Goal: Task Accomplishment & Management: Manage account settings

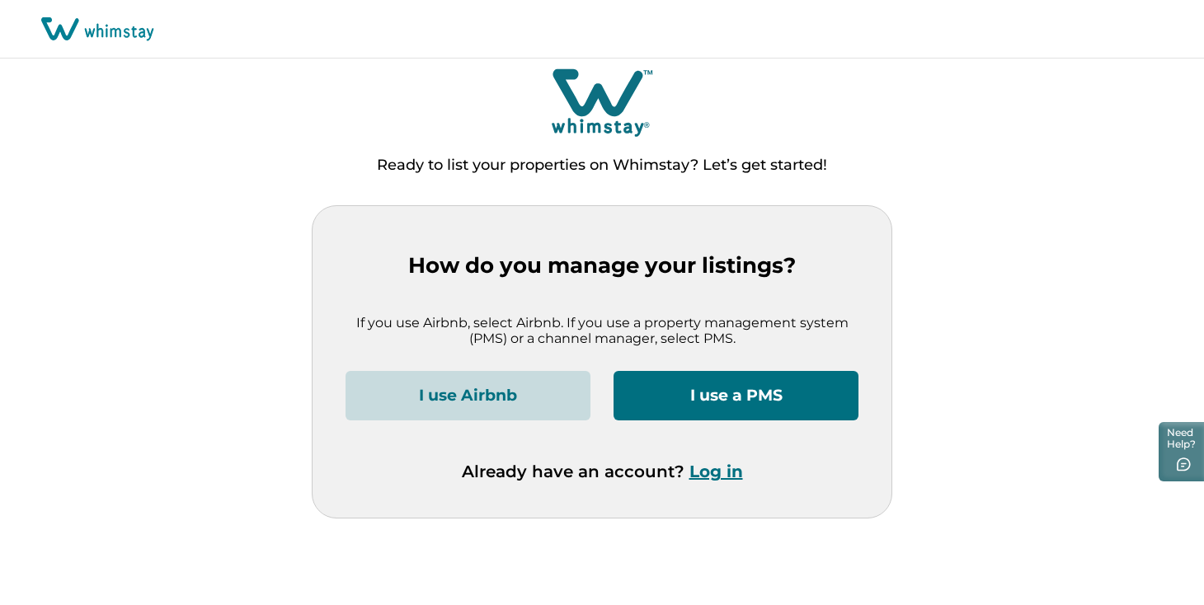
click at [728, 477] on button "Log in" at bounding box center [716, 472] width 54 height 20
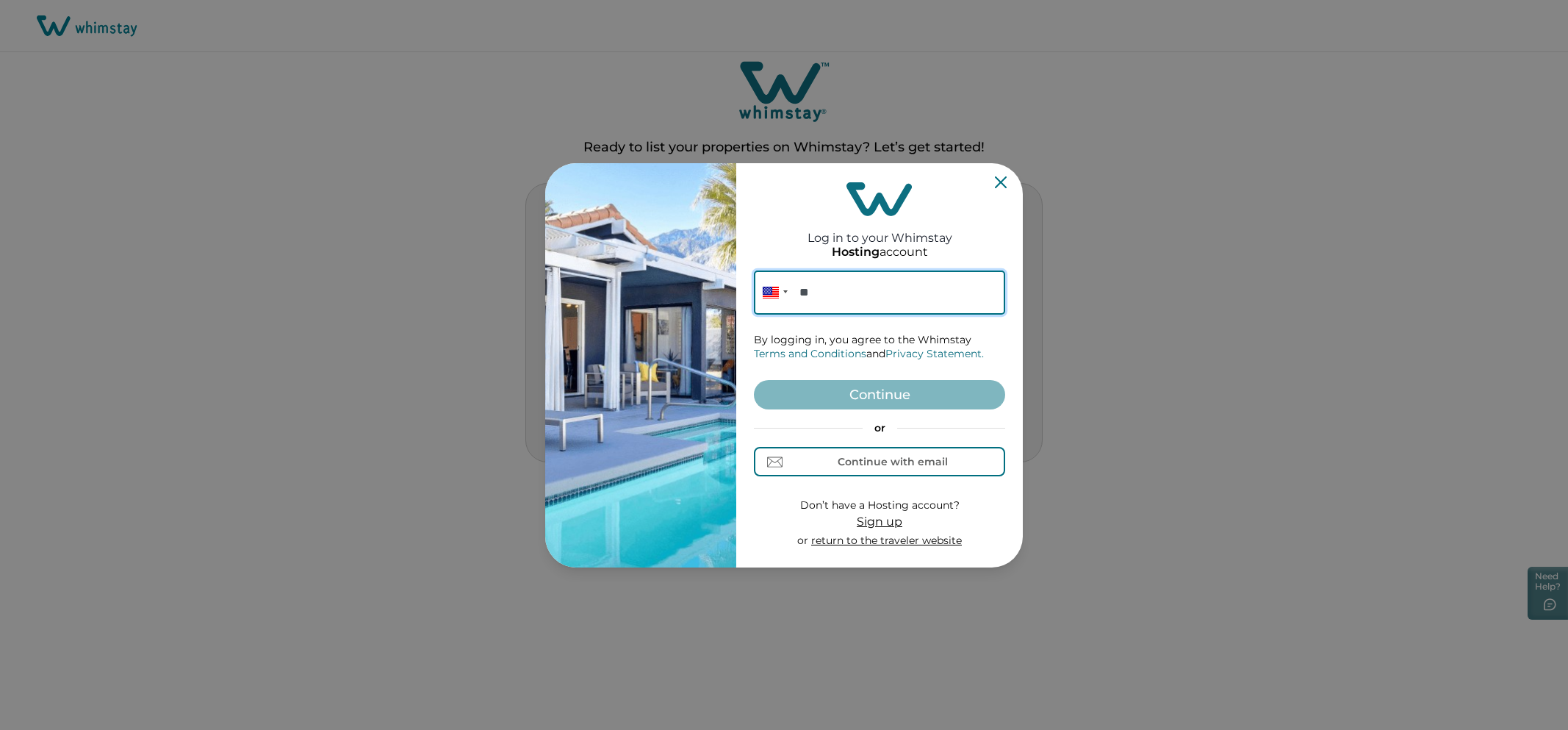
click at [899, 297] on input "**" at bounding box center [880, 291] width 251 height 44
click at [878, 447] on button "Continue with email" at bounding box center [880, 461] width 251 height 29
click at [830, 276] on input at bounding box center [880, 291] width 251 height 44
click at [916, 469] on button "Continue with phone" at bounding box center [880, 461] width 251 height 29
type input "**********"
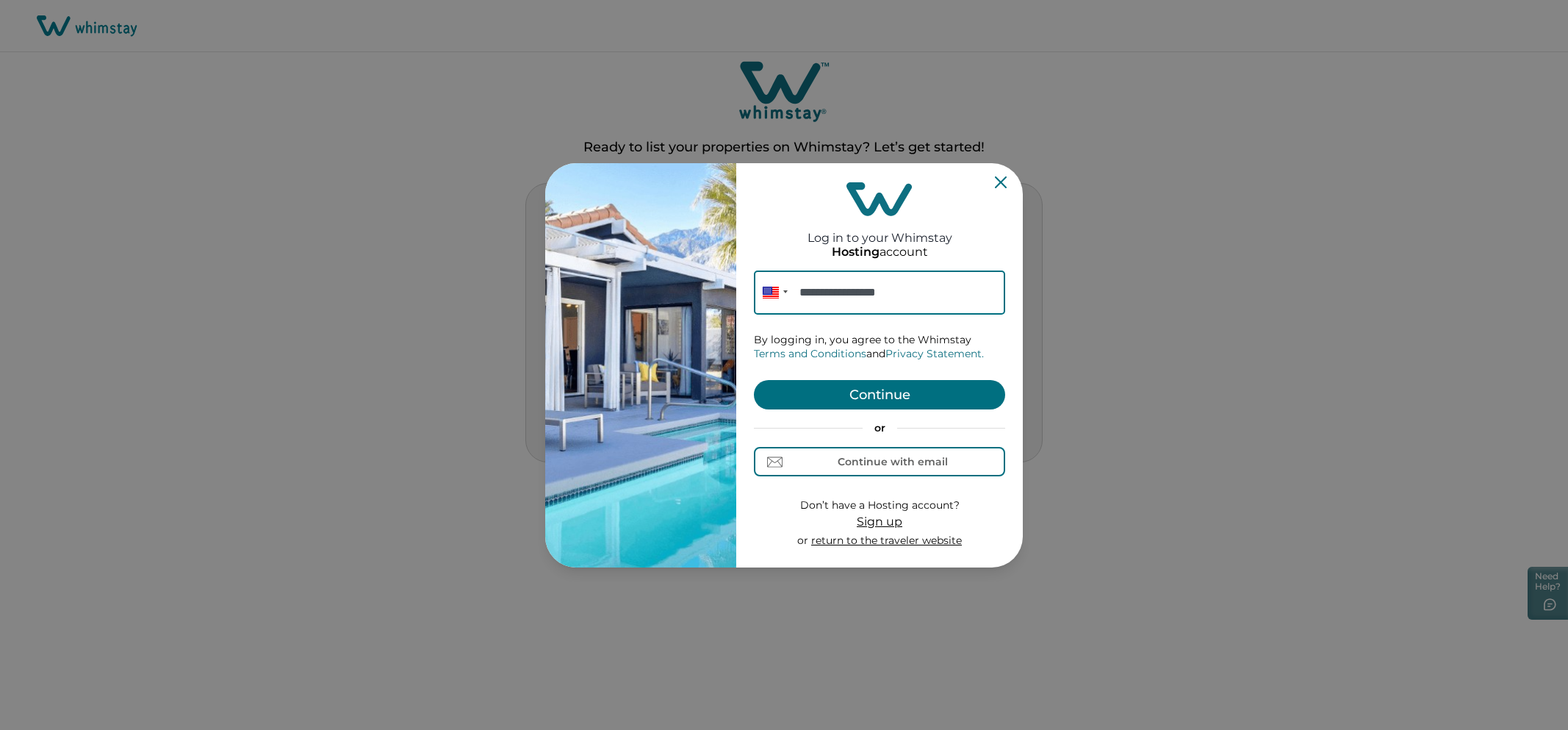
click at [906, 388] on button "Continue" at bounding box center [880, 394] width 251 height 29
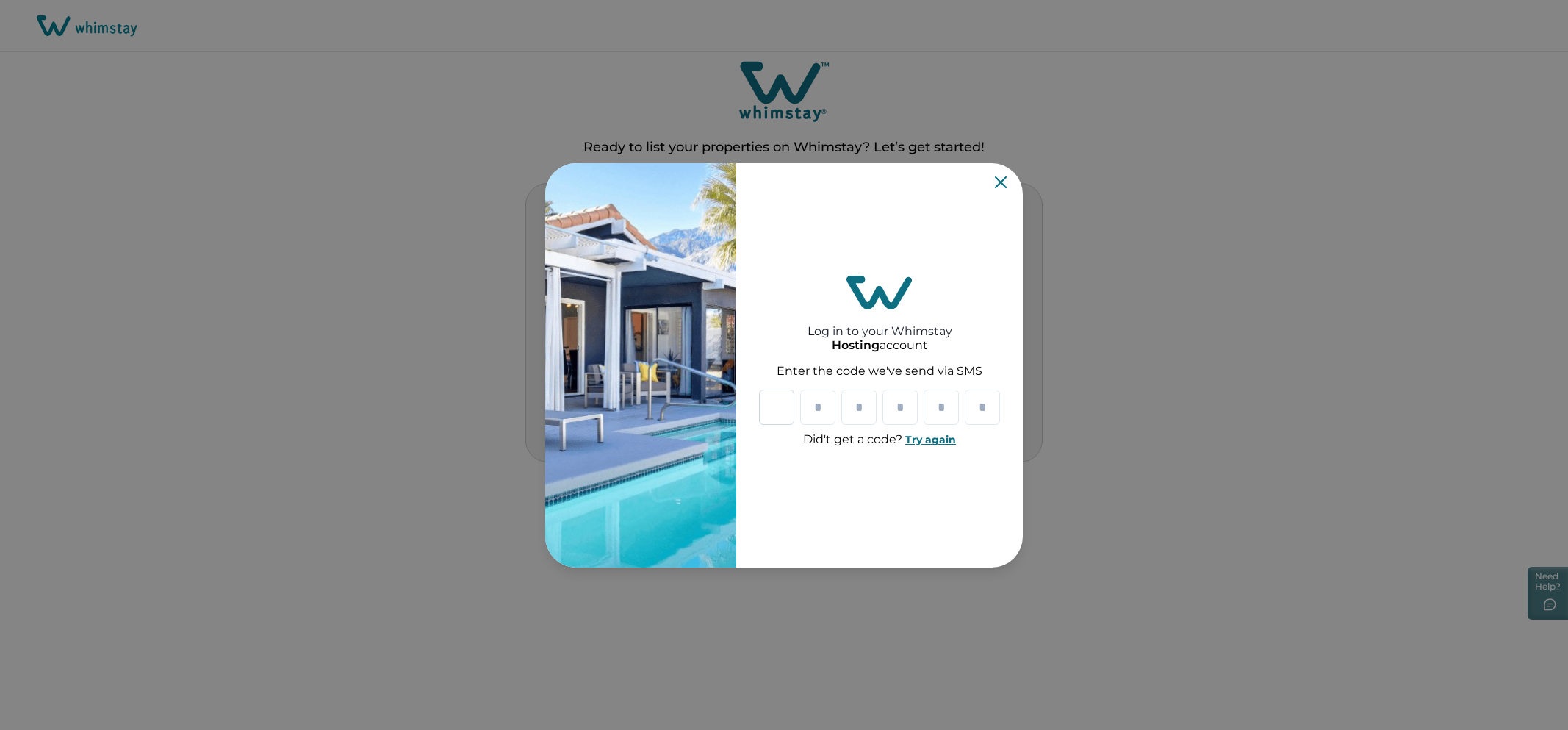
click at [776, 408] on input "Please enter your pin code" at bounding box center [777, 407] width 36 height 36
type input "*"
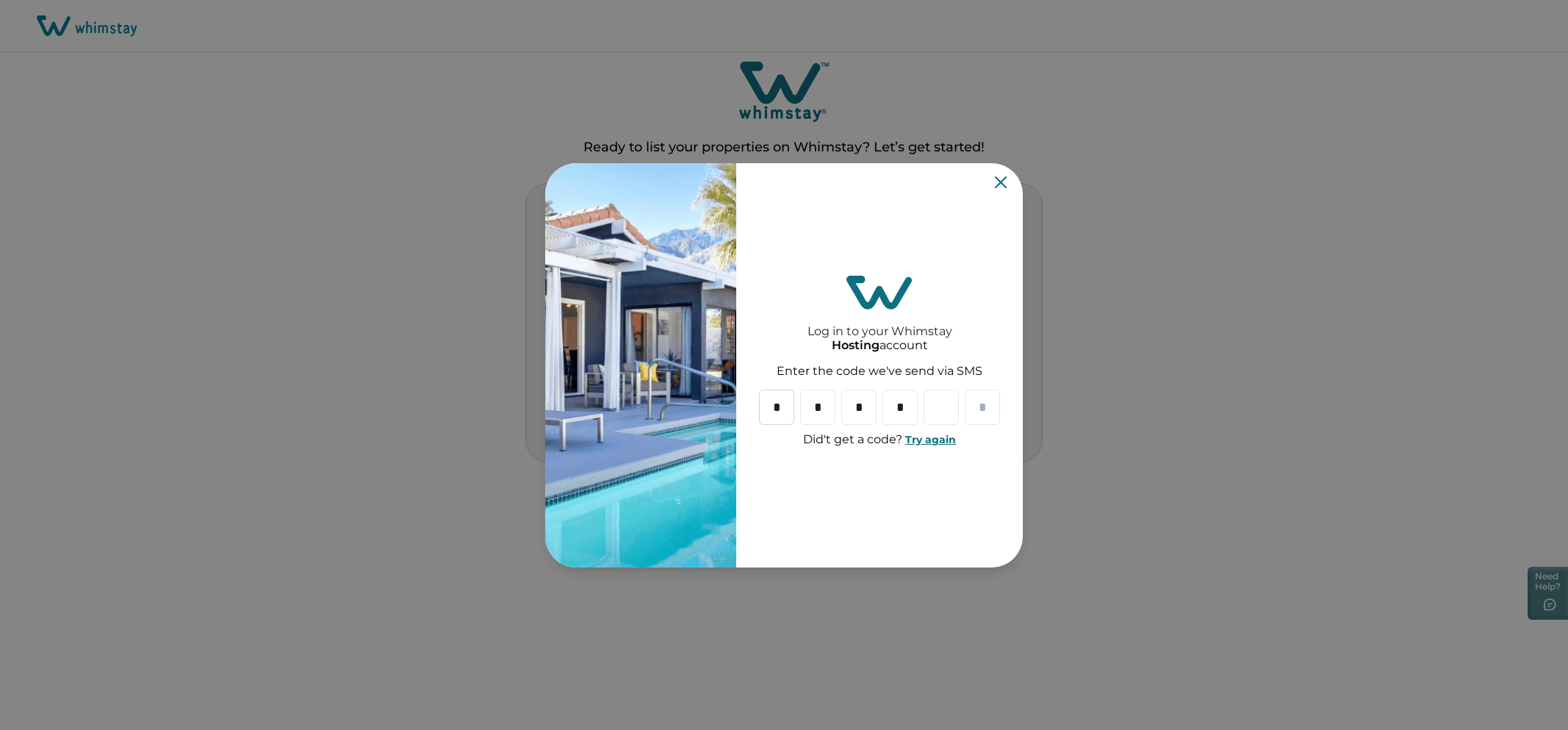
type input "*"
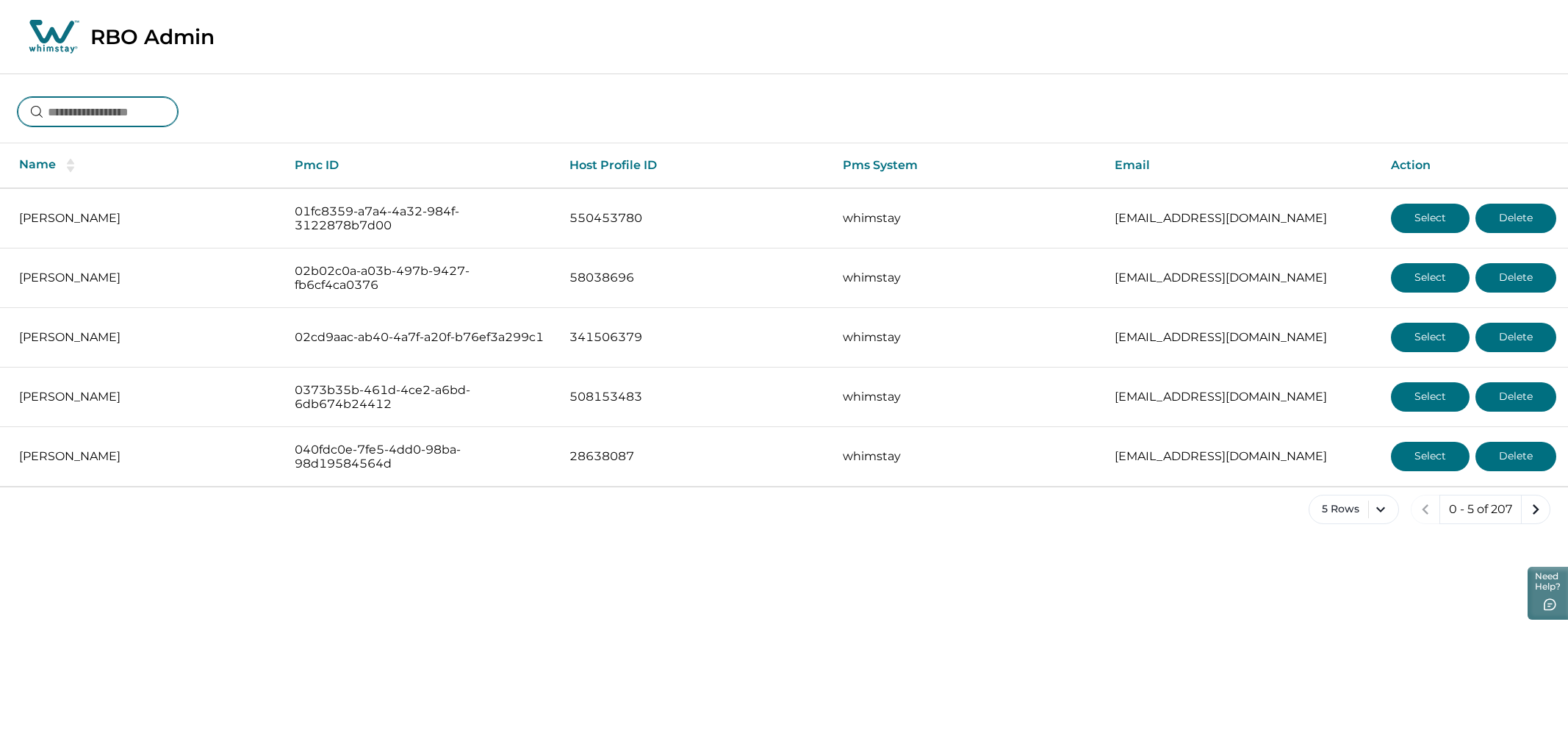
click at [108, 111] on input at bounding box center [98, 111] width 160 height 29
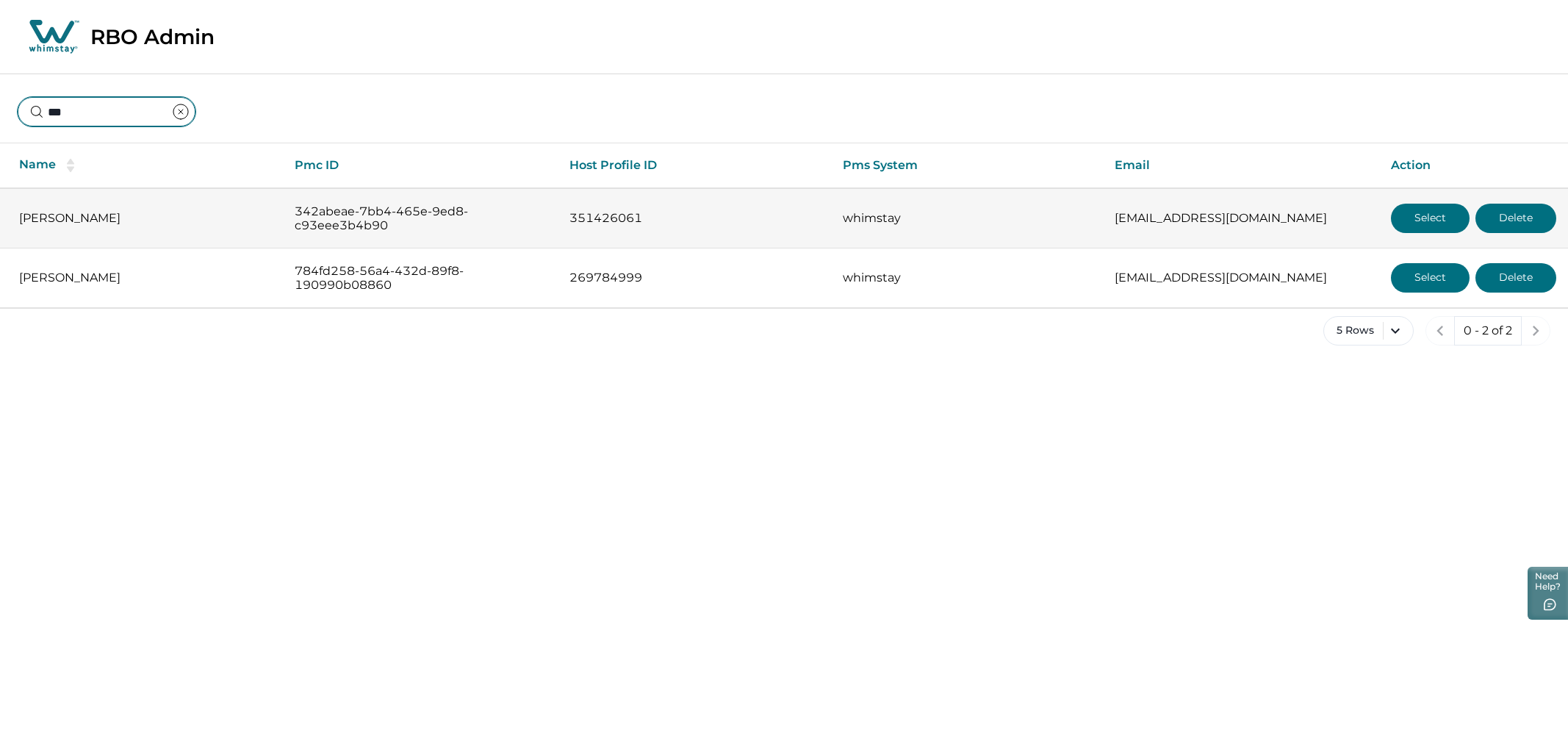
type input "***"
click at [1080, 222] on button "Select" at bounding box center [1431, 217] width 78 height 29
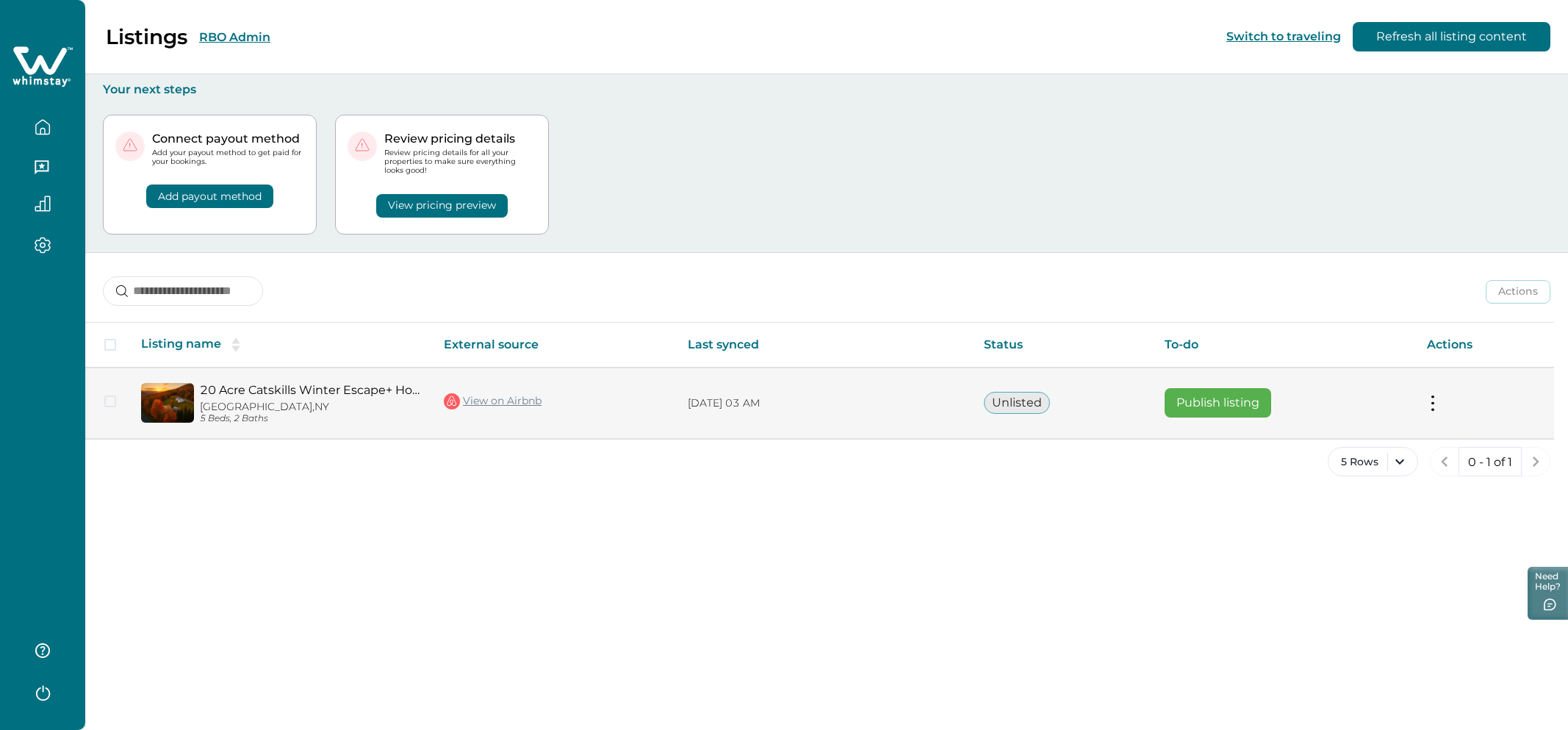
click at [1080, 407] on button at bounding box center [1433, 403] width 12 height 15
click at [1080, 414] on button "Publish listing" at bounding box center [1219, 402] width 107 height 29
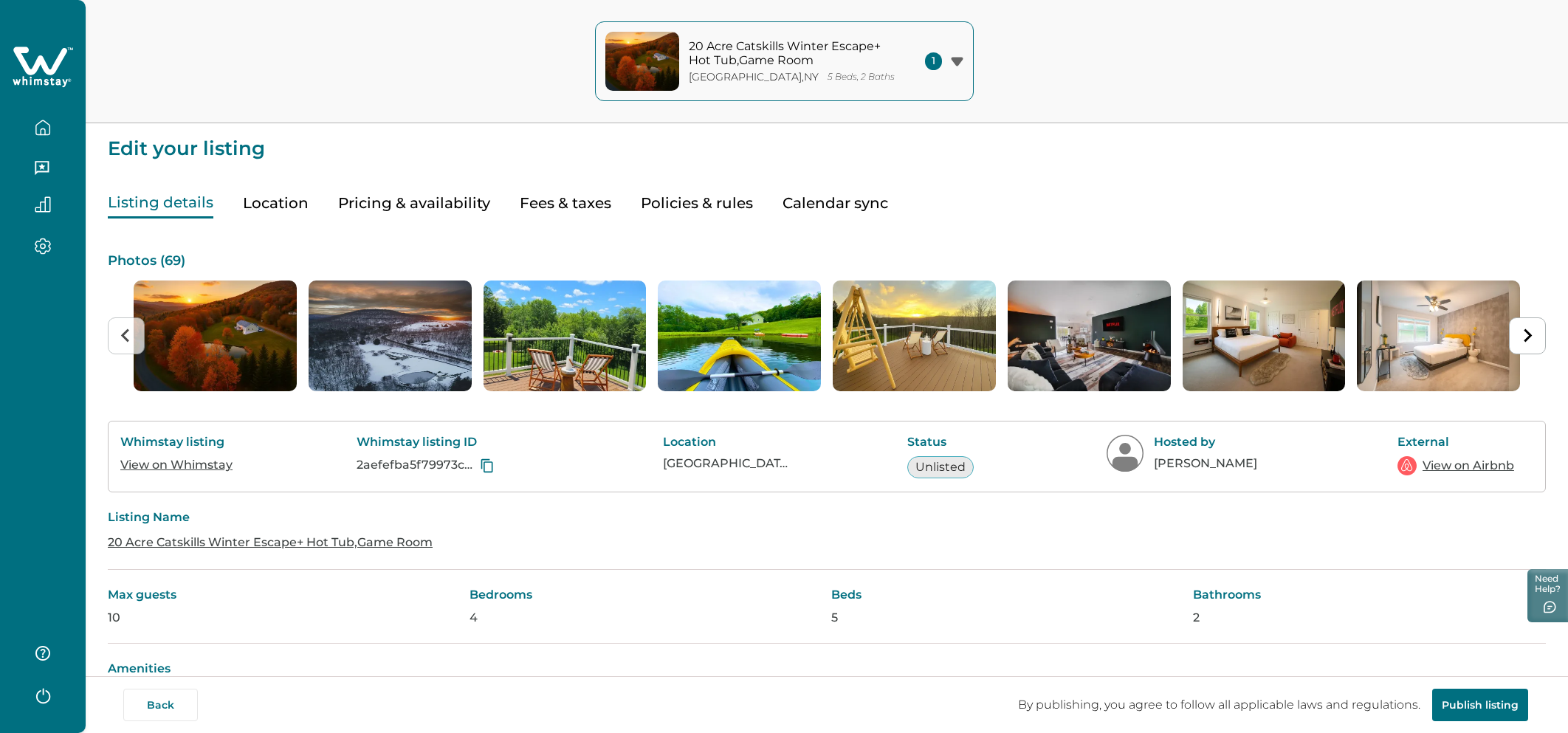
click at [423, 198] on button "Pricing & availability" at bounding box center [415, 203] width 152 height 30
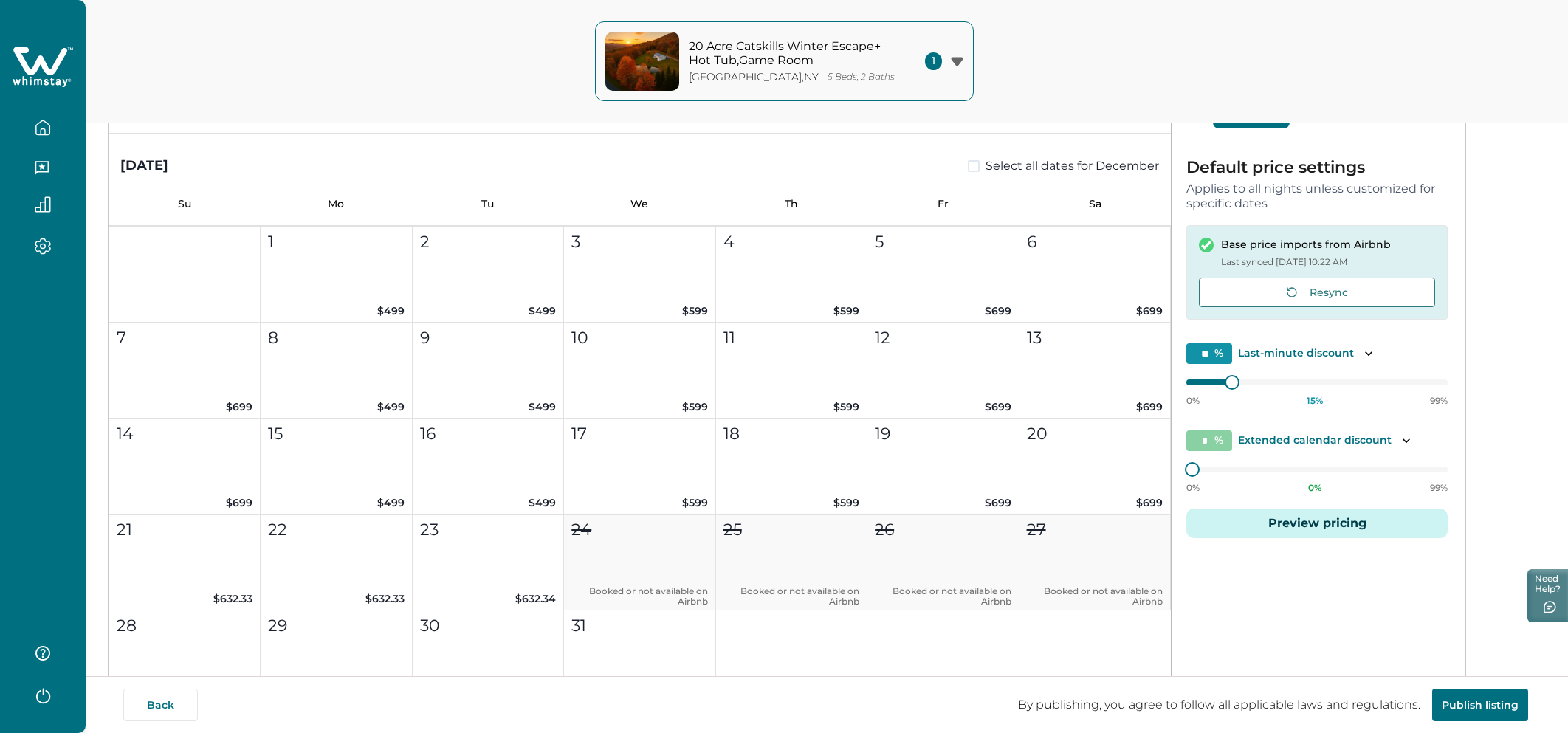
scroll to position [2542, 0]
click at [210, 544] on button "21 $632.33" at bounding box center [184, 563] width 151 height 96
type input "**"
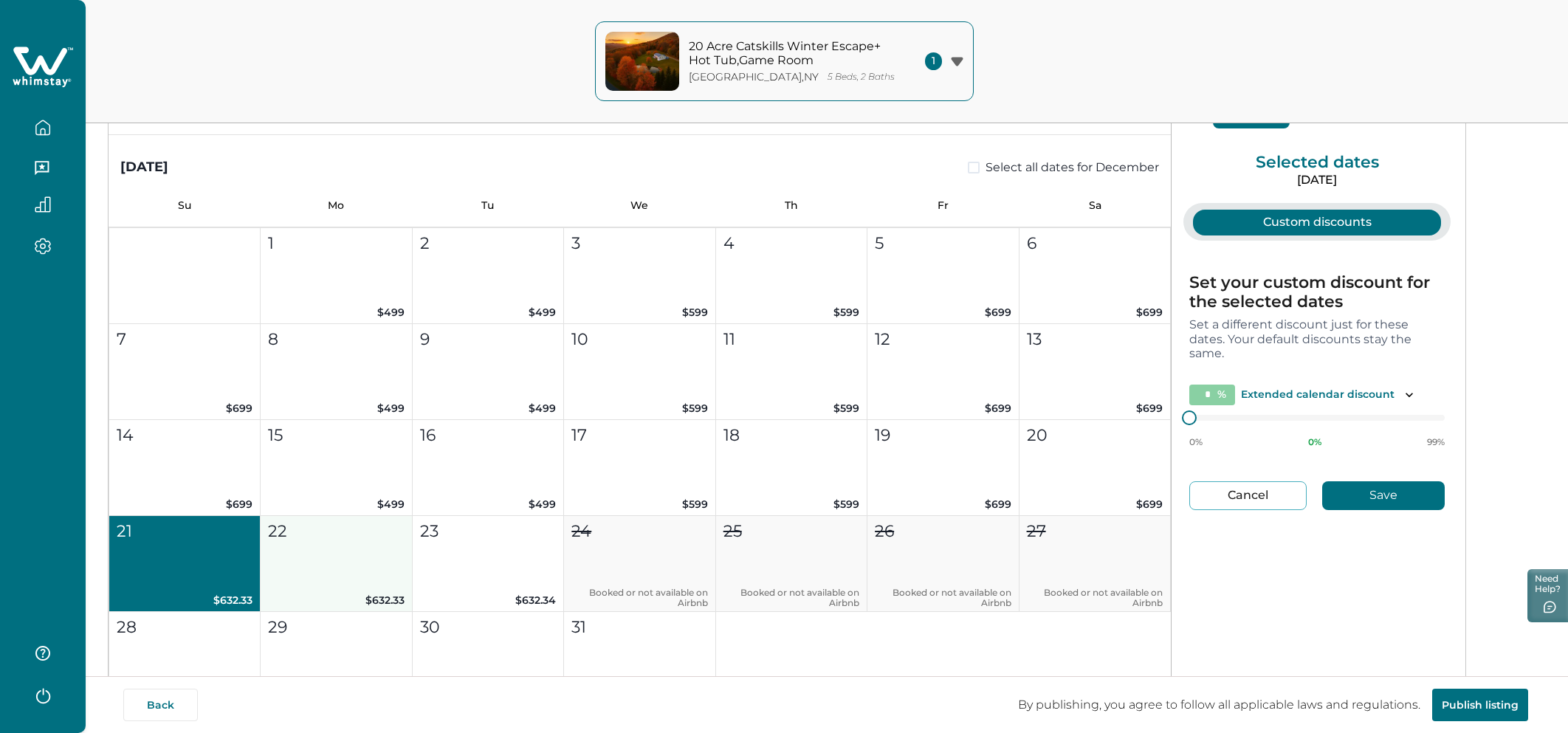
click at [356, 544] on button "22 $632.33" at bounding box center [336, 563] width 151 height 96
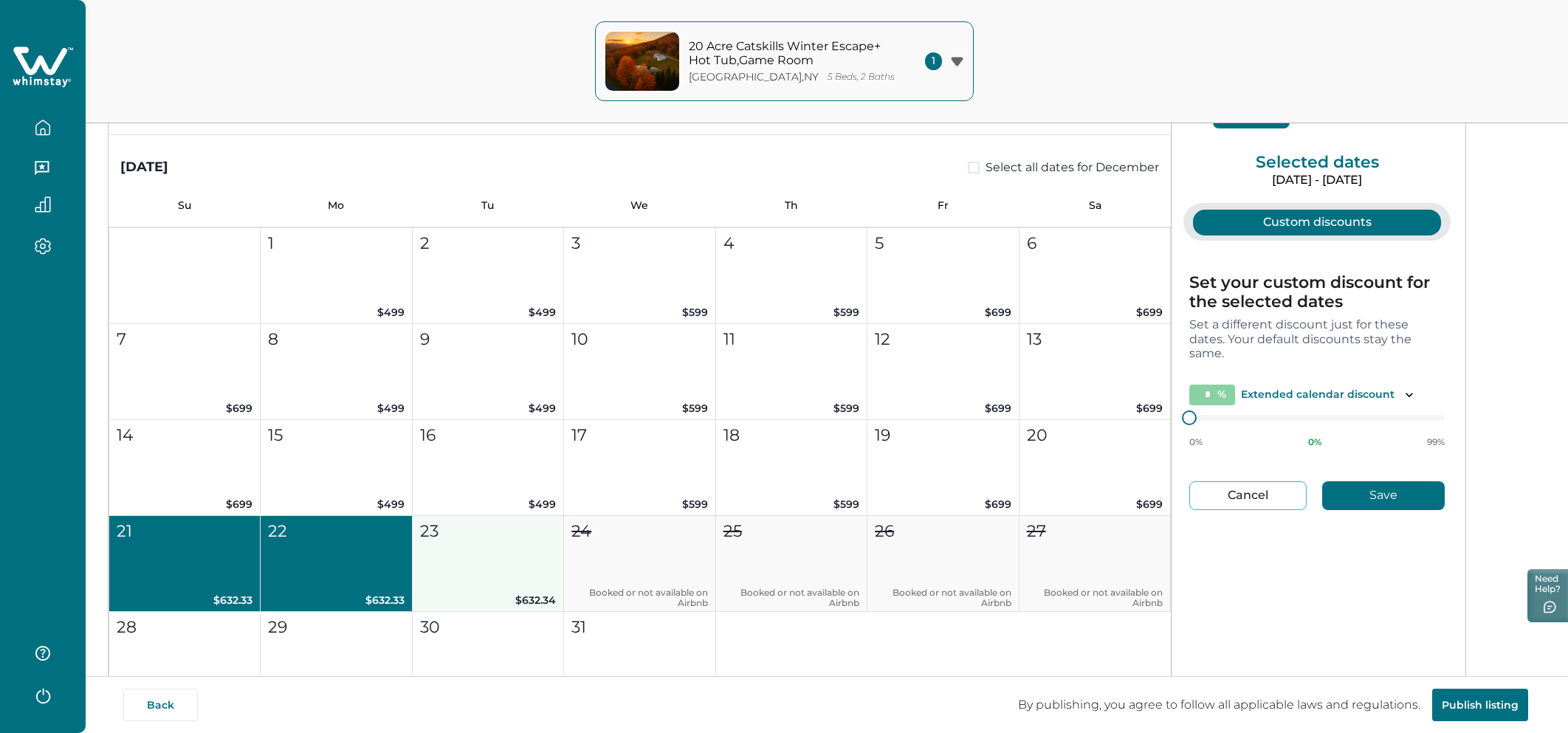
click at [502, 544] on button "23 $632.34" at bounding box center [488, 563] width 151 height 96
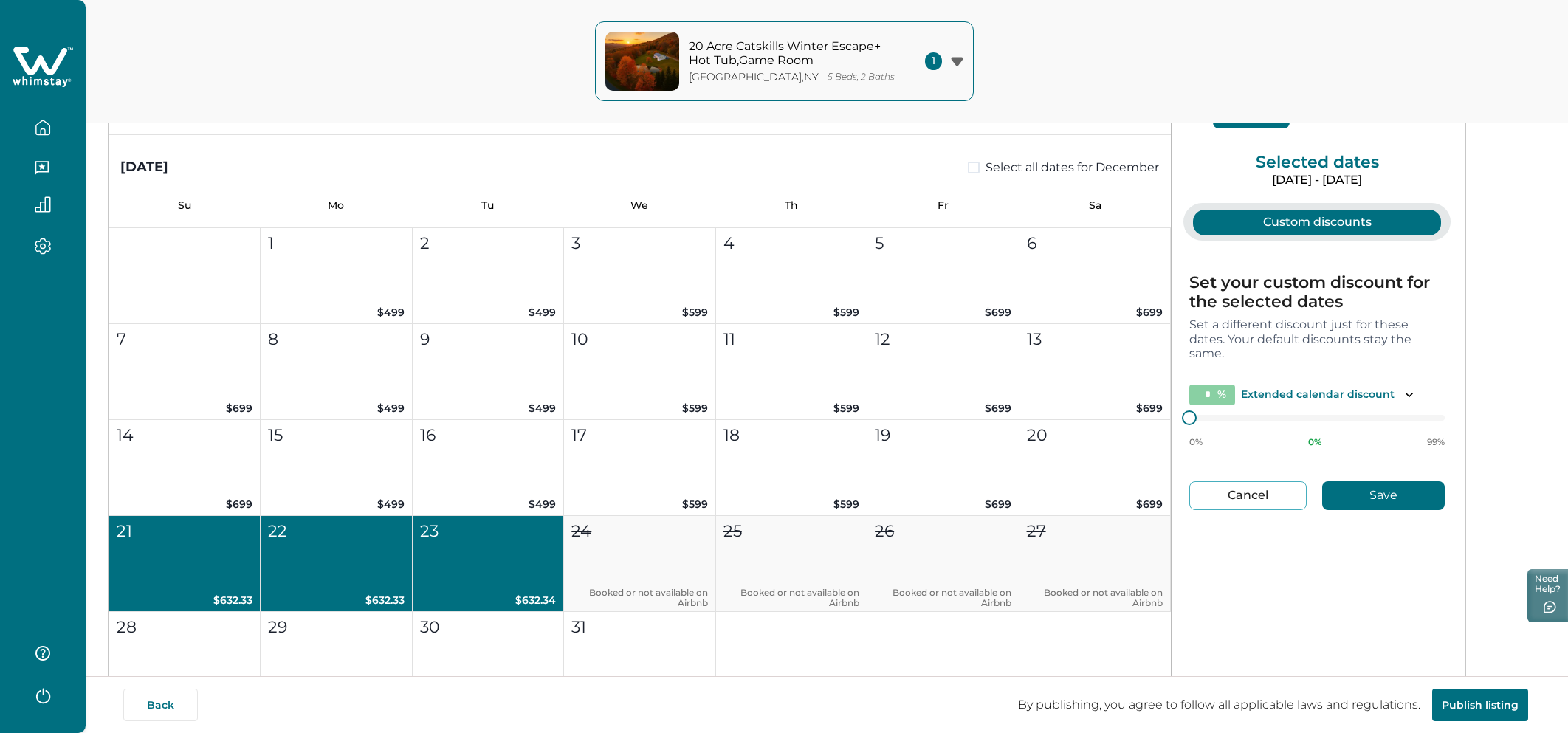
scroll to position [86, 0]
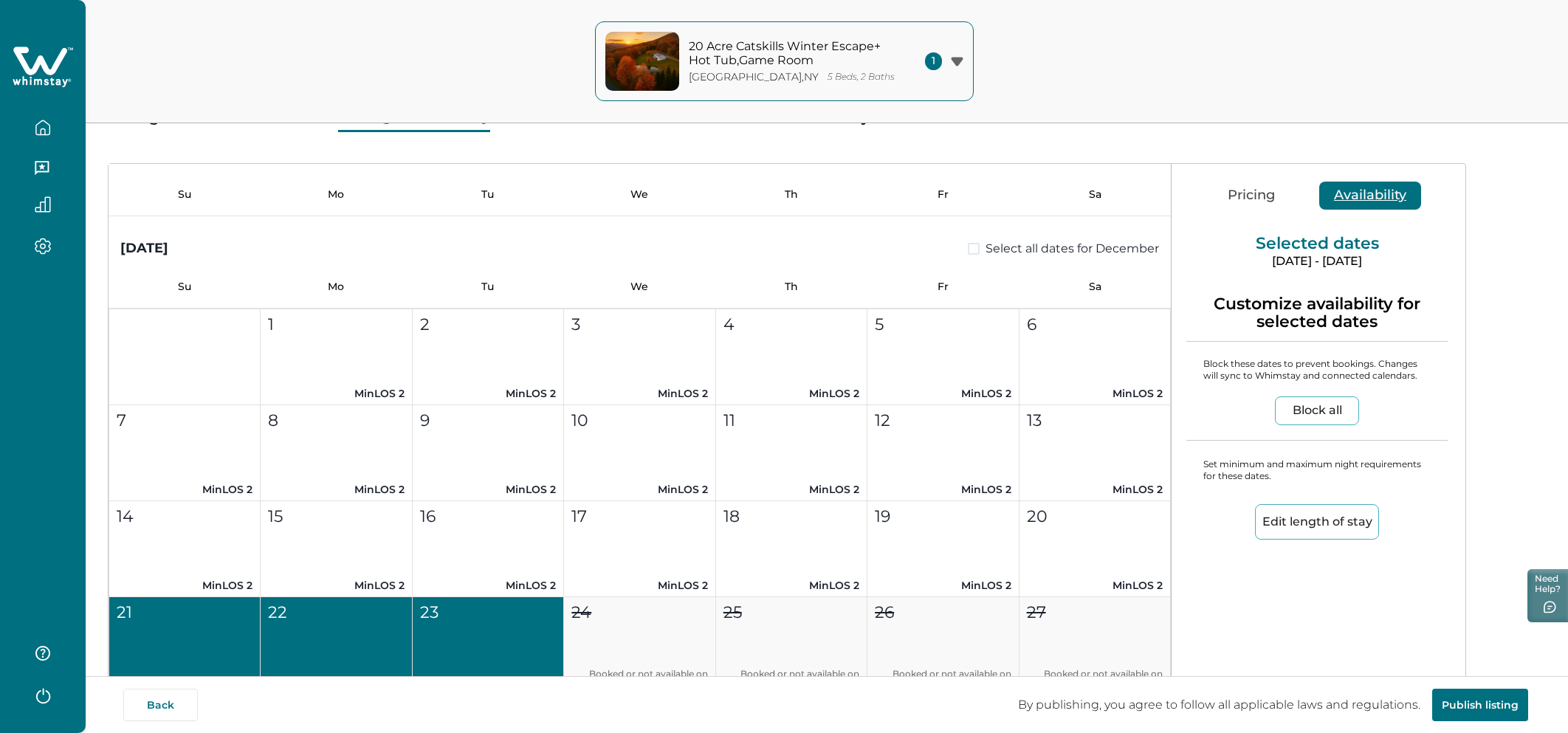
click at [1084, 206] on button "Availability" at bounding box center [1370, 195] width 102 height 28
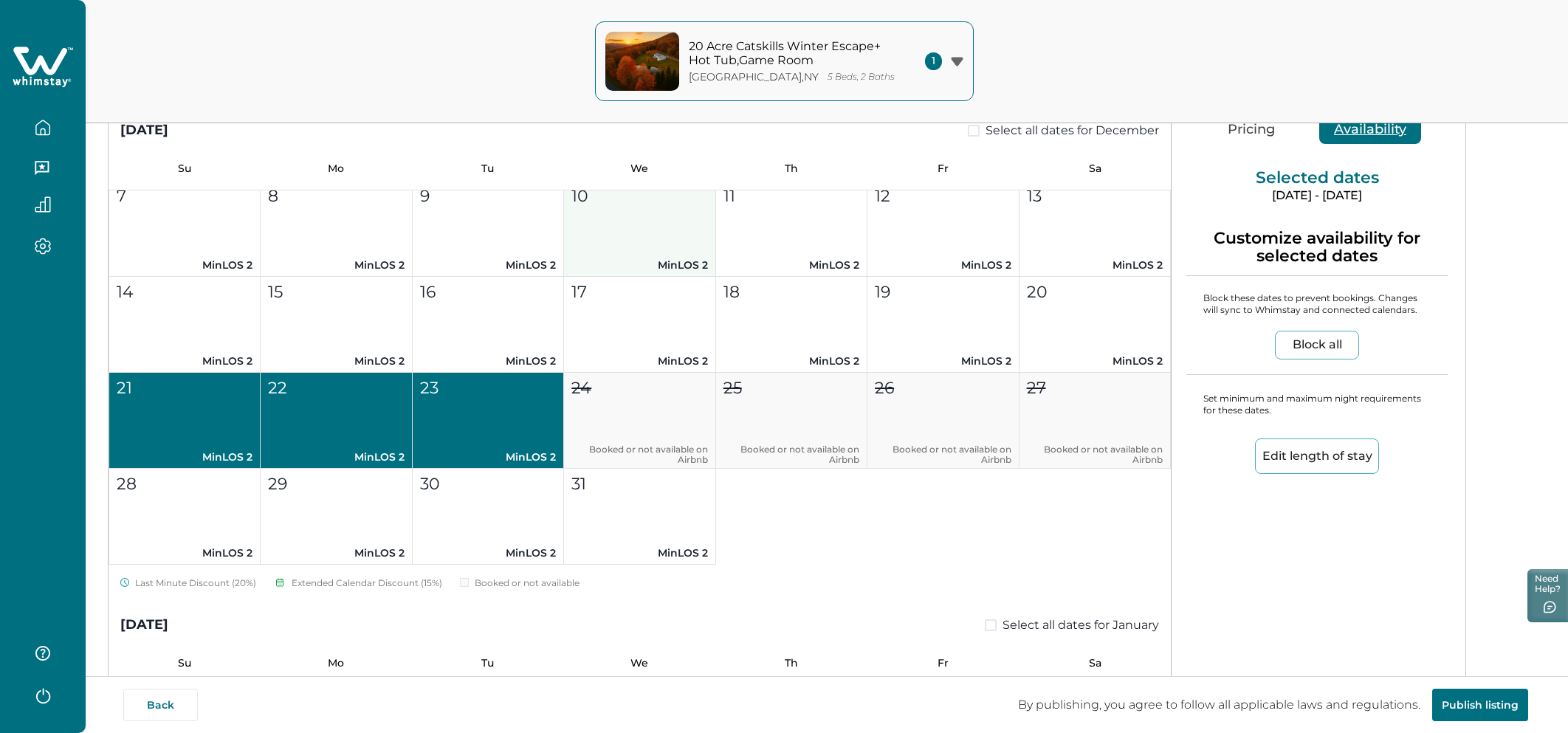
scroll to position [2709, 0]
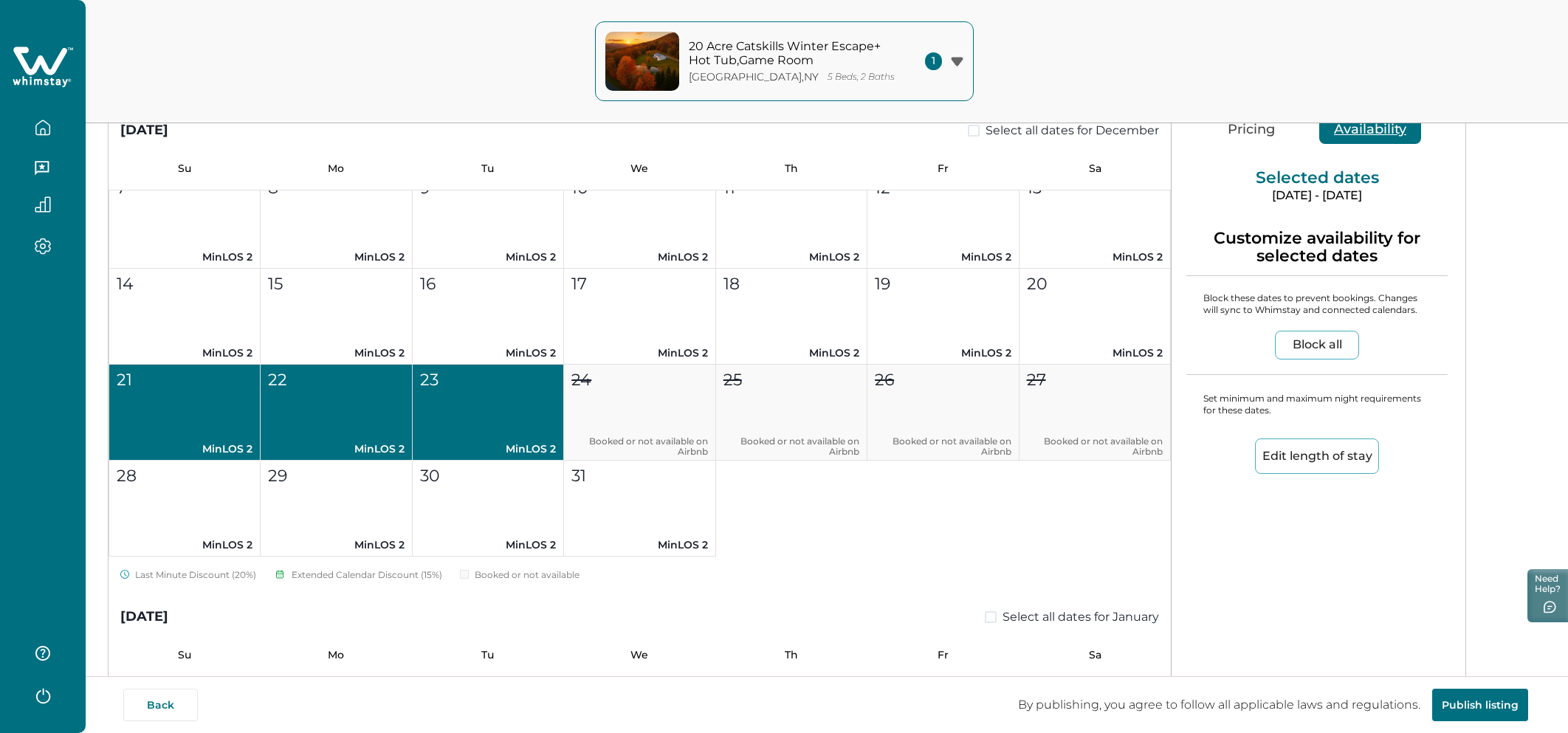
click at [1084, 456] on button "Edit length of stay" at bounding box center [1317, 456] width 124 height 36
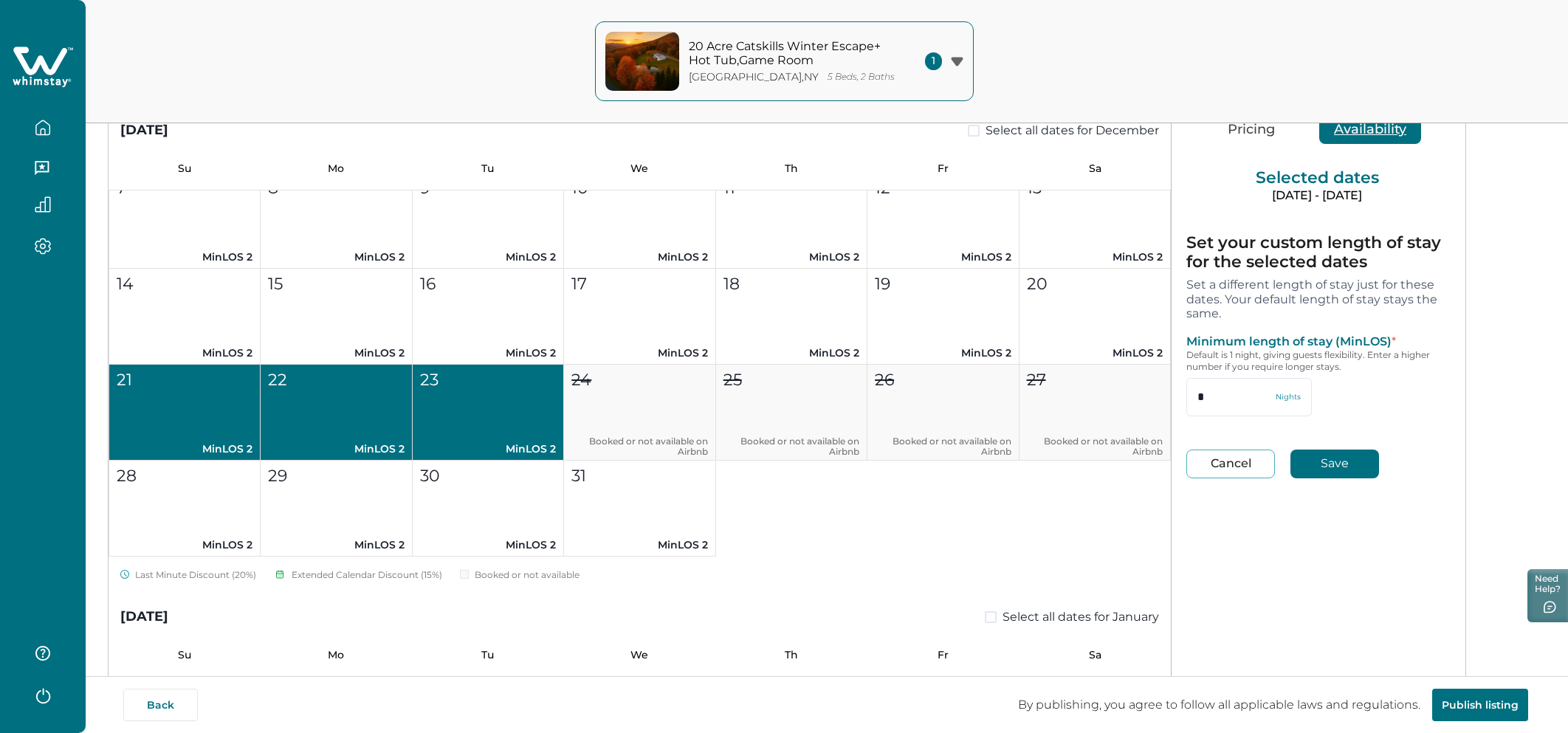
click at [1084, 469] on button "Cancel" at bounding box center [1230, 464] width 89 height 29
type input "*"
type input "**"
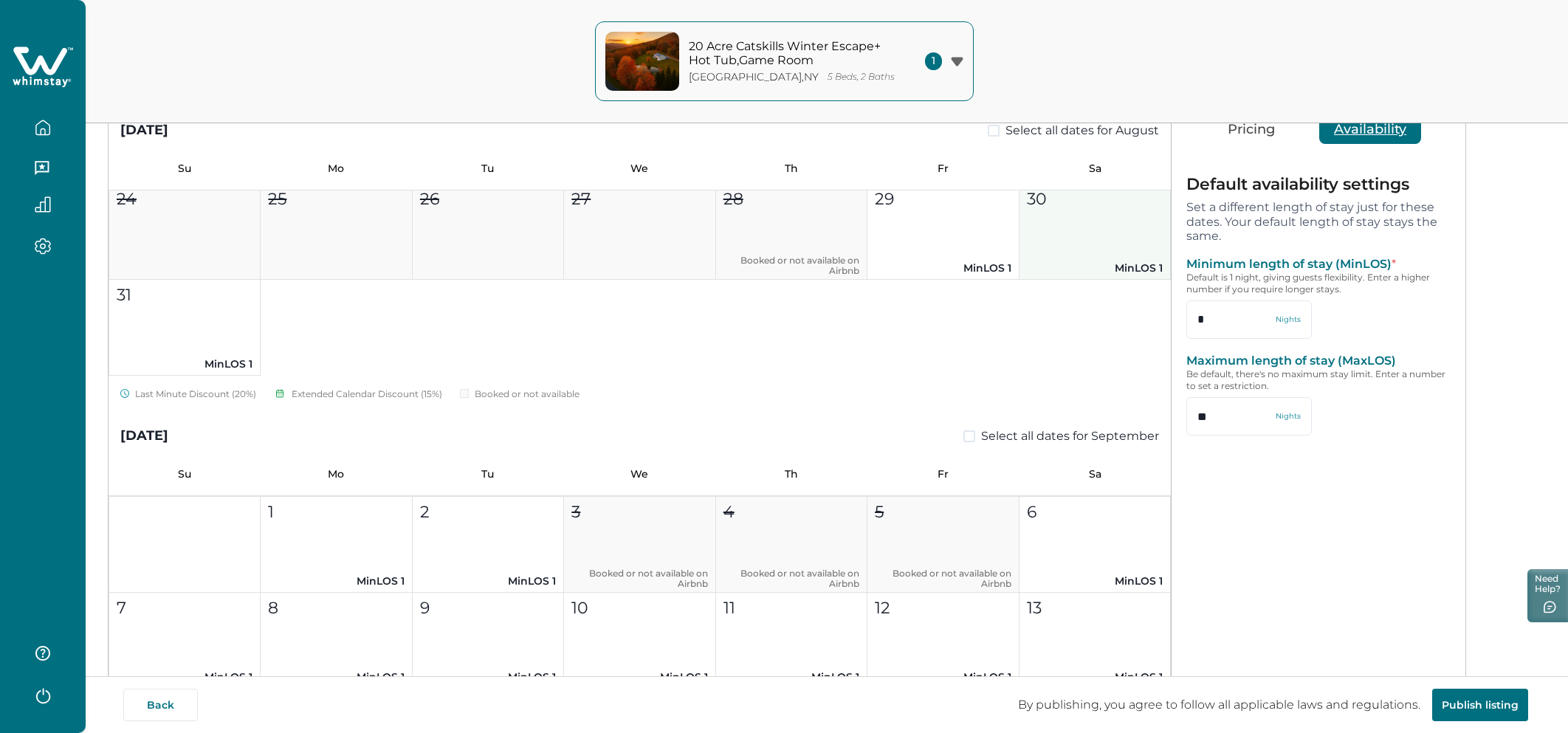
scroll to position [392, 0]
drag, startPoint x: 1236, startPoint y: 310, endPoint x: 1090, endPoint y: 310, distance: 146.0
click at [1084, 310] on div "August 2025 Select all dates for August Su Mo Tu We Th Fr Sa 1 2 3 4 5 6 7 8 9 …" at bounding box center [786, 428] width 1357 height 660
click at [1084, 345] on div "Default availability settings Set a different length of stay just for these dat…" at bounding box center [1316, 321] width 291 height 322
click at [1084, 326] on input "*" at bounding box center [1249, 320] width 125 height 38
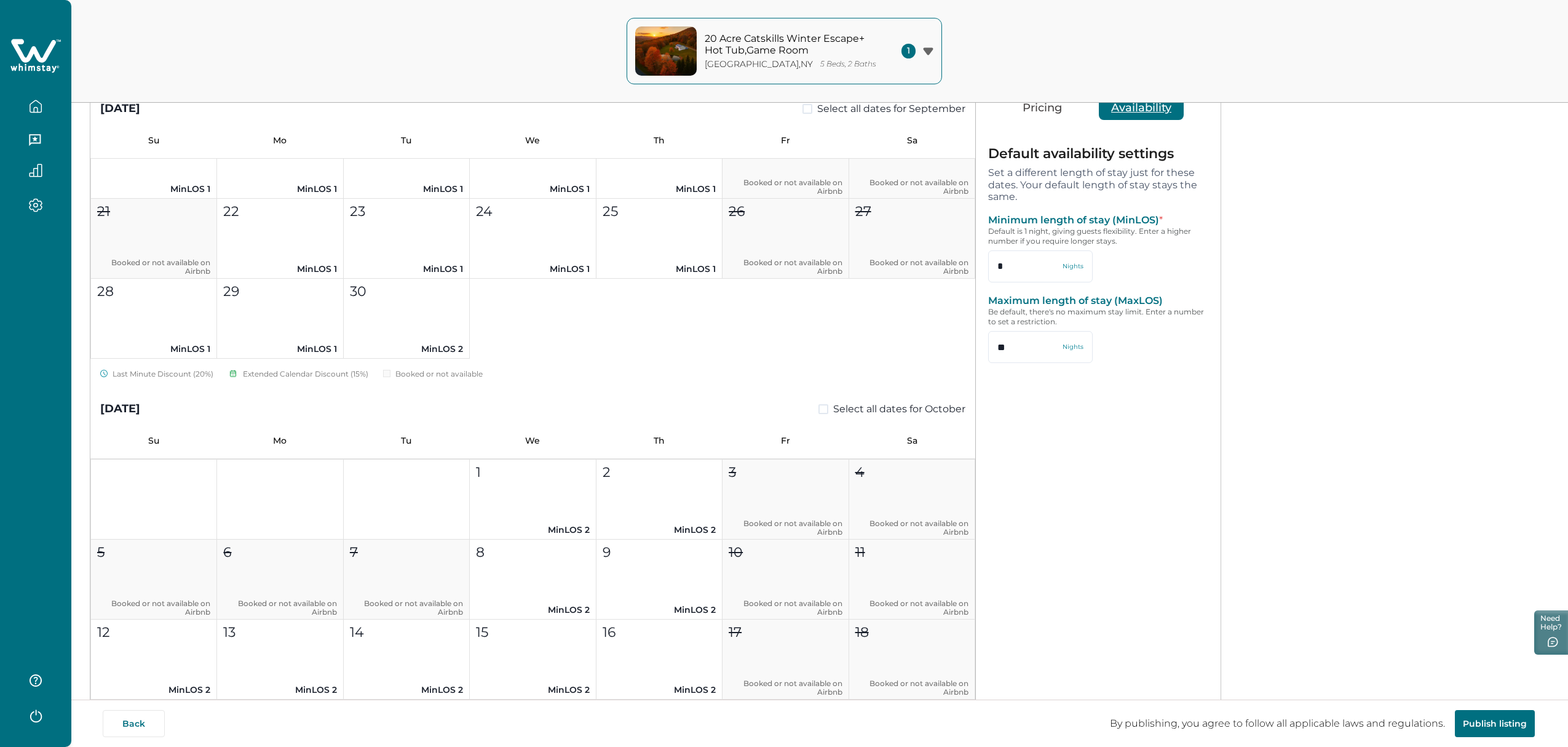
scroll to position [783, 0]
click at [311, 338] on button "29 MinLOS 1" at bounding box center [280, 317] width 126 height 80
type input "*"
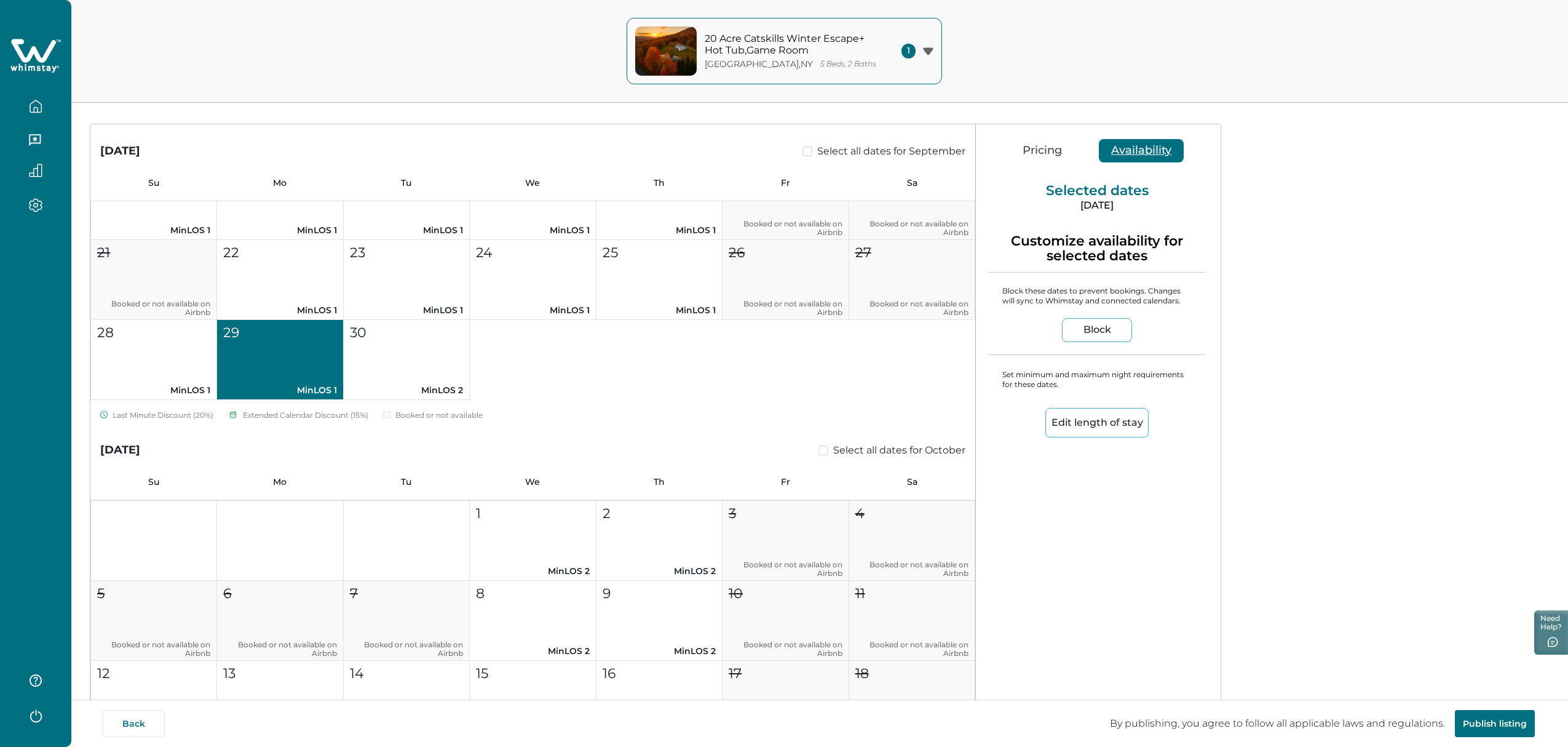
scroll to position [65, 0]
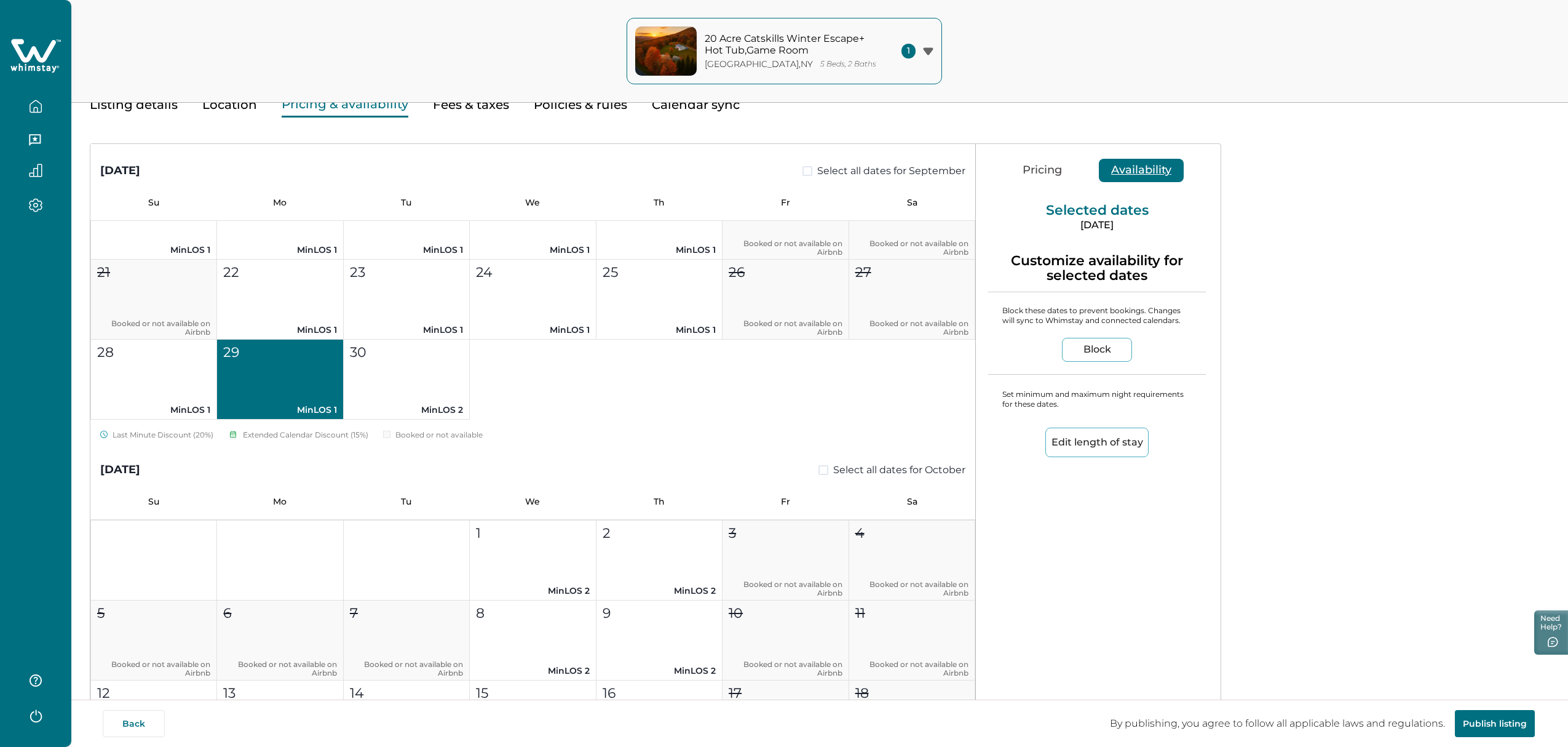
click at [266, 375] on button "29 MinLOS 1" at bounding box center [280, 379] width 126 height 80
type input "**"
type input "*"
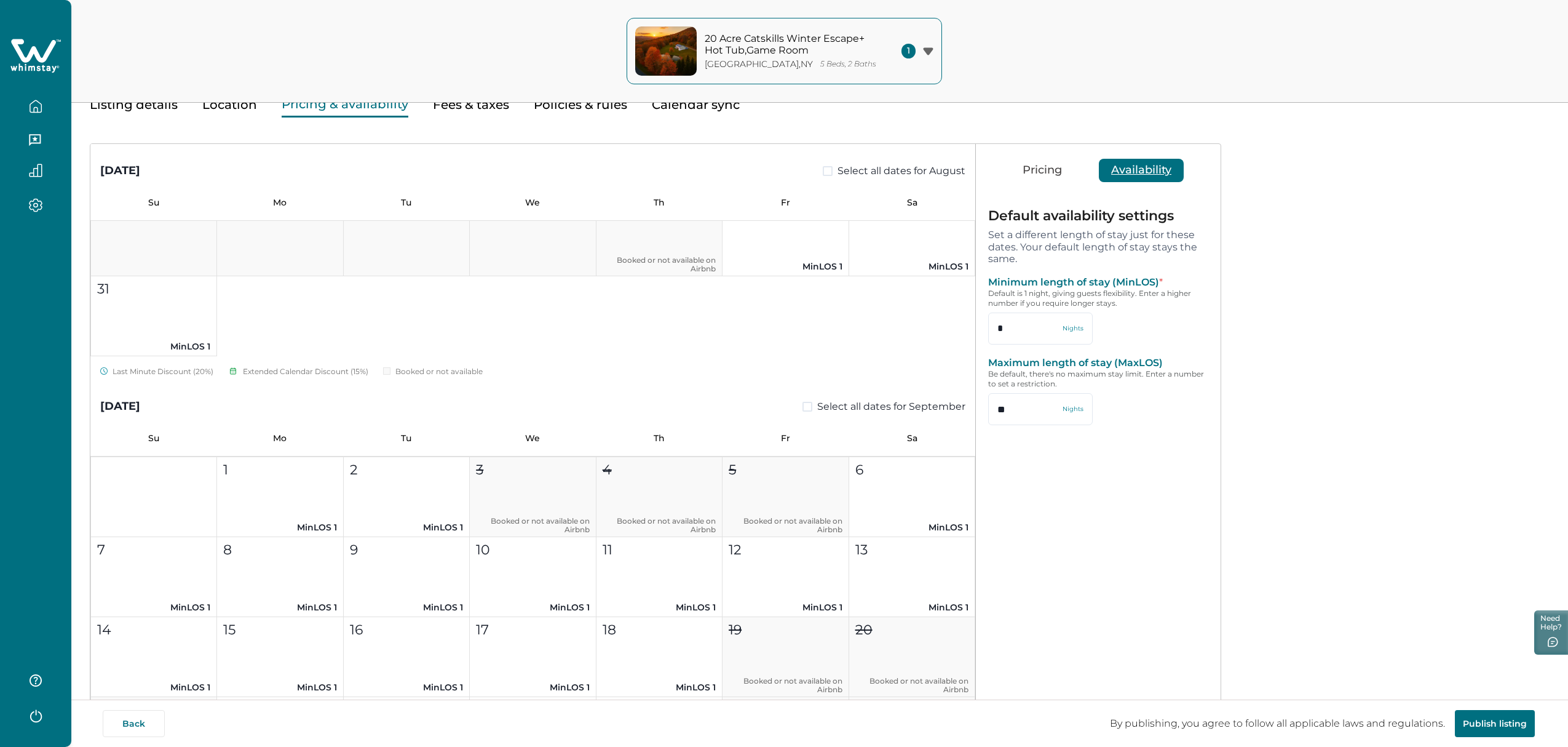
scroll to position [313, 0]
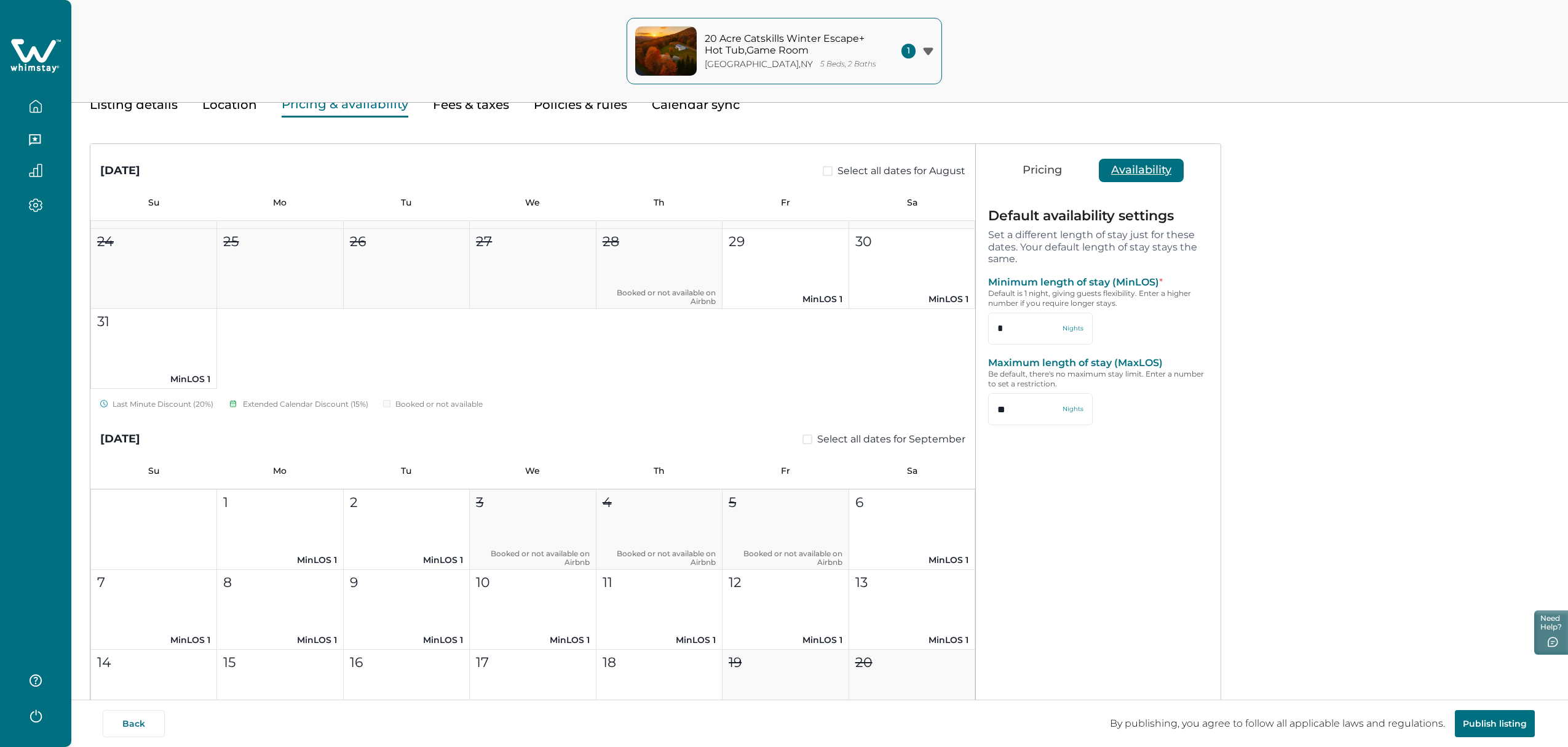
click at [903, 163] on button "Pricing" at bounding box center [1043, 170] width 64 height 23
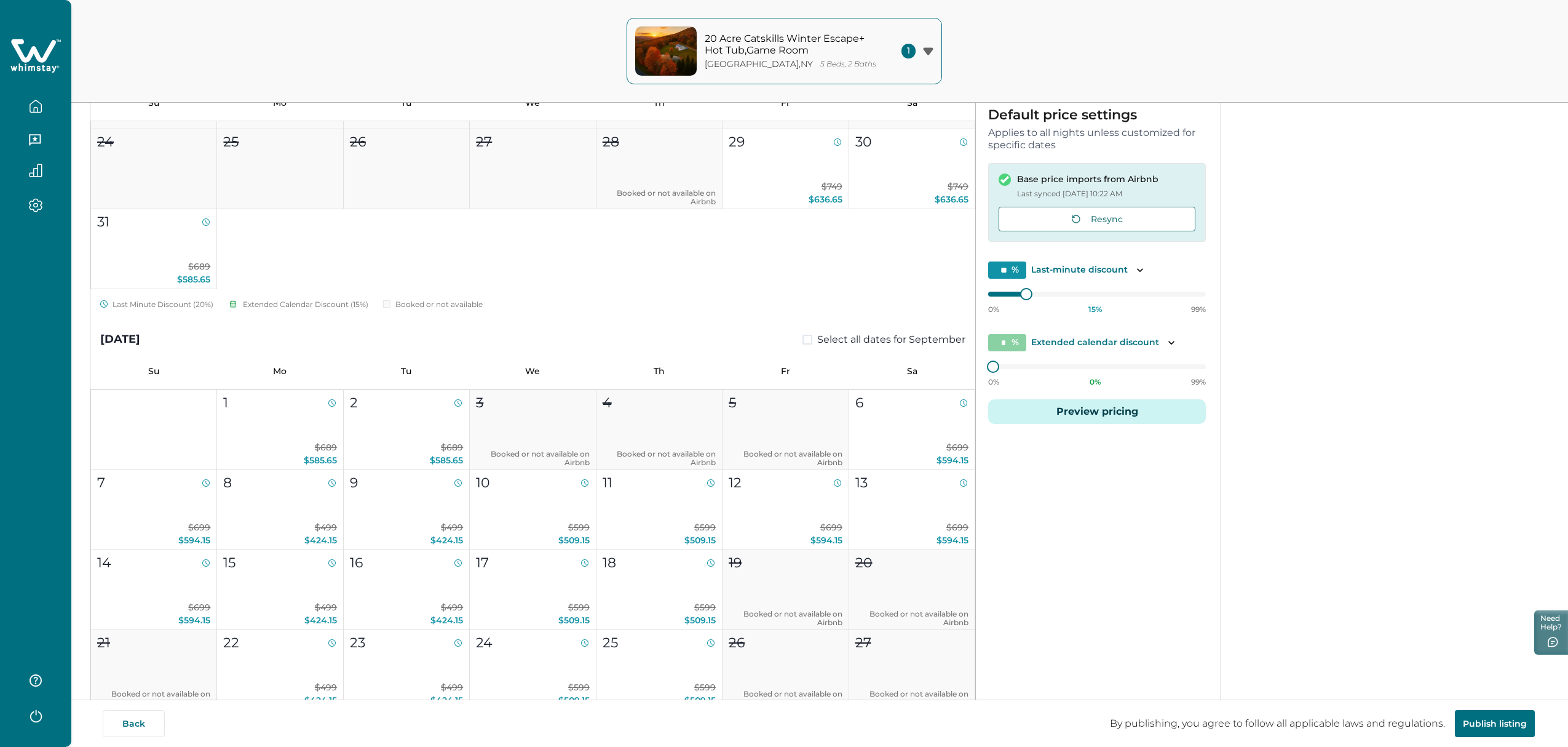
scroll to position [218, 0]
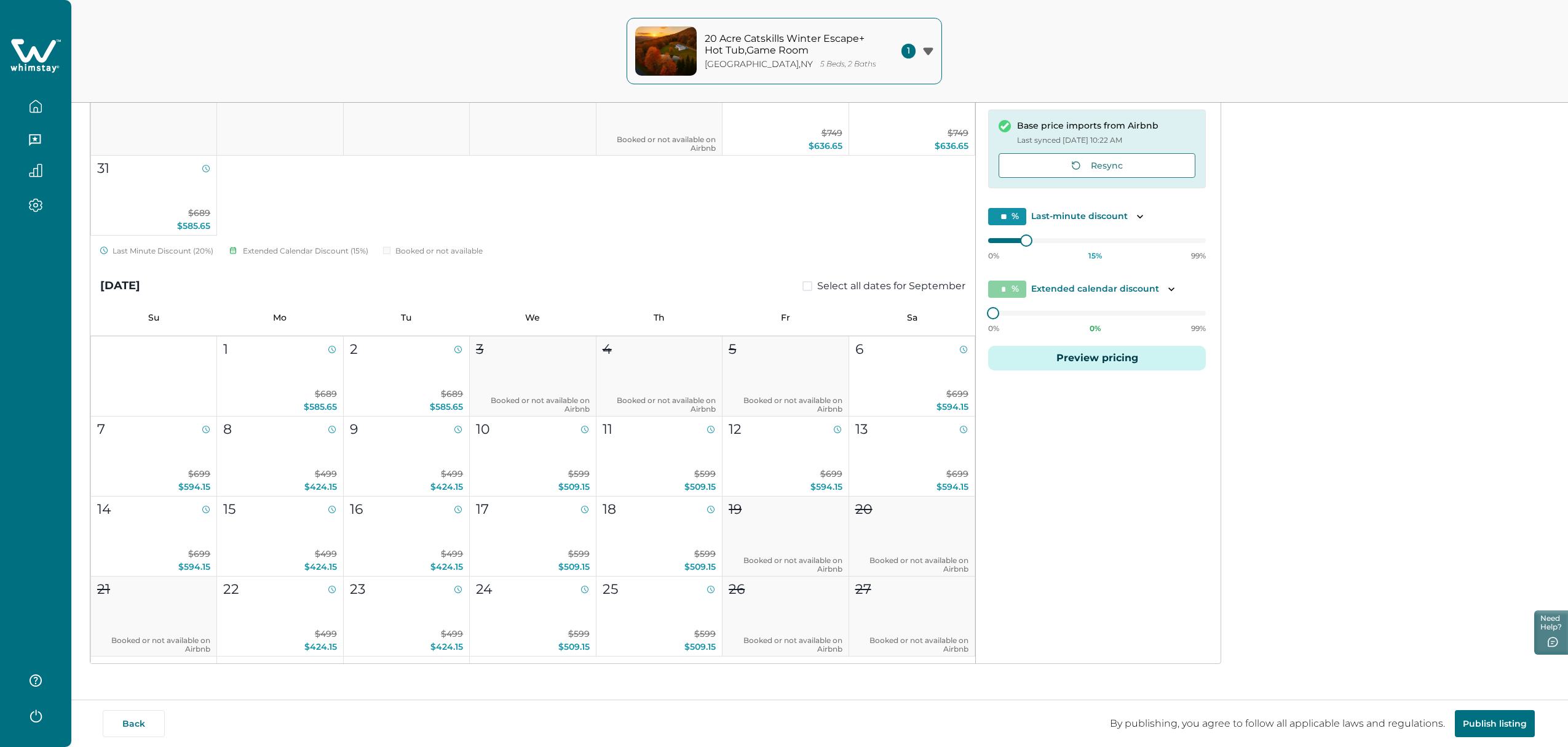
click at [903, 349] on button "Preview pricing" at bounding box center [1097, 357] width 218 height 25
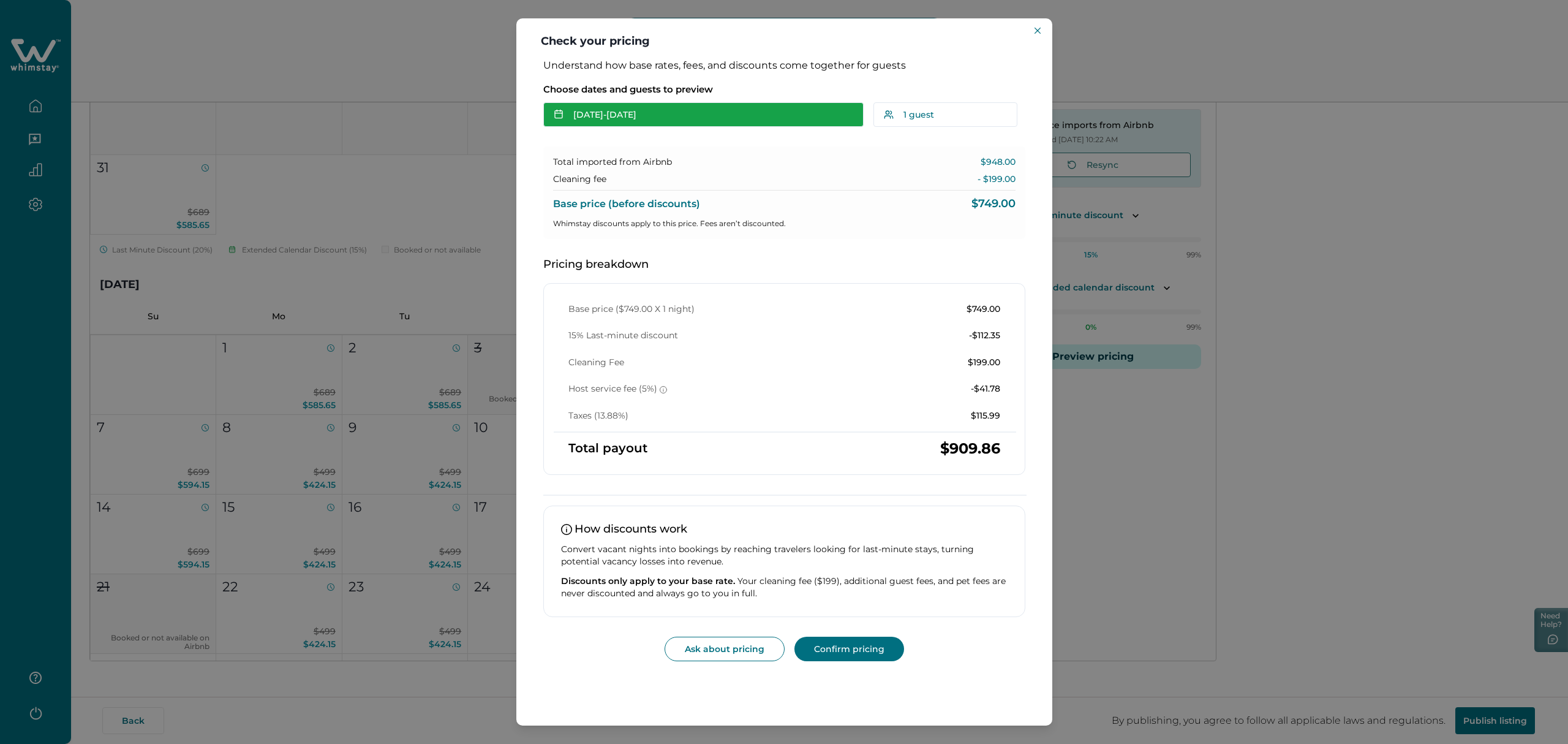
click at [660, 106] on button "Aug 29 - Aug 30" at bounding box center [703, 114] width 320 height 25
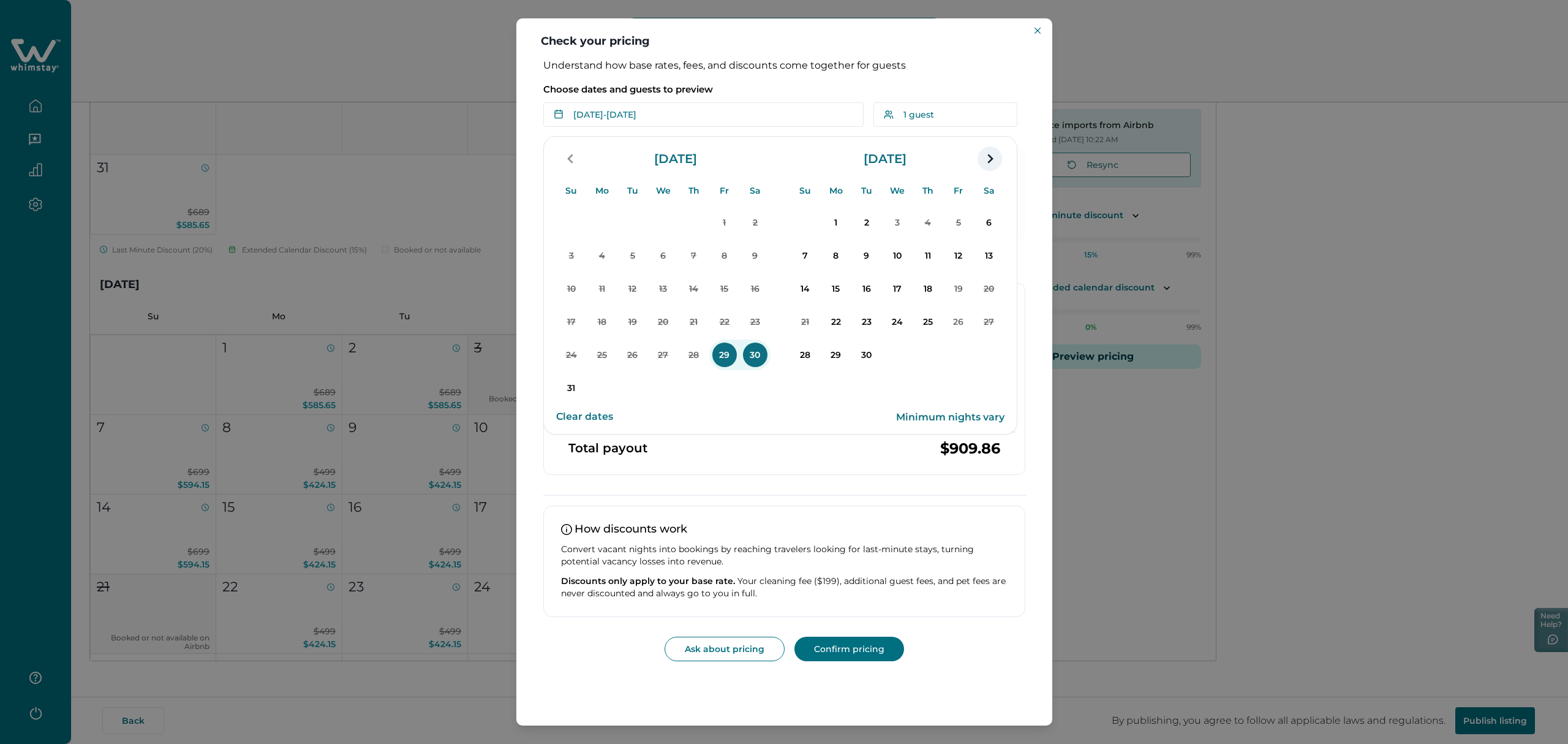
click at [900, 159] on icon "navigation button" at bounding box center [989, 159] width 19 height 22
click at [569, 330] on p "21" at bounding box center [571, 321] width 25 height 25
click at [630, 326] on p "23" at bounding box center [632, 321] width 25 height 25
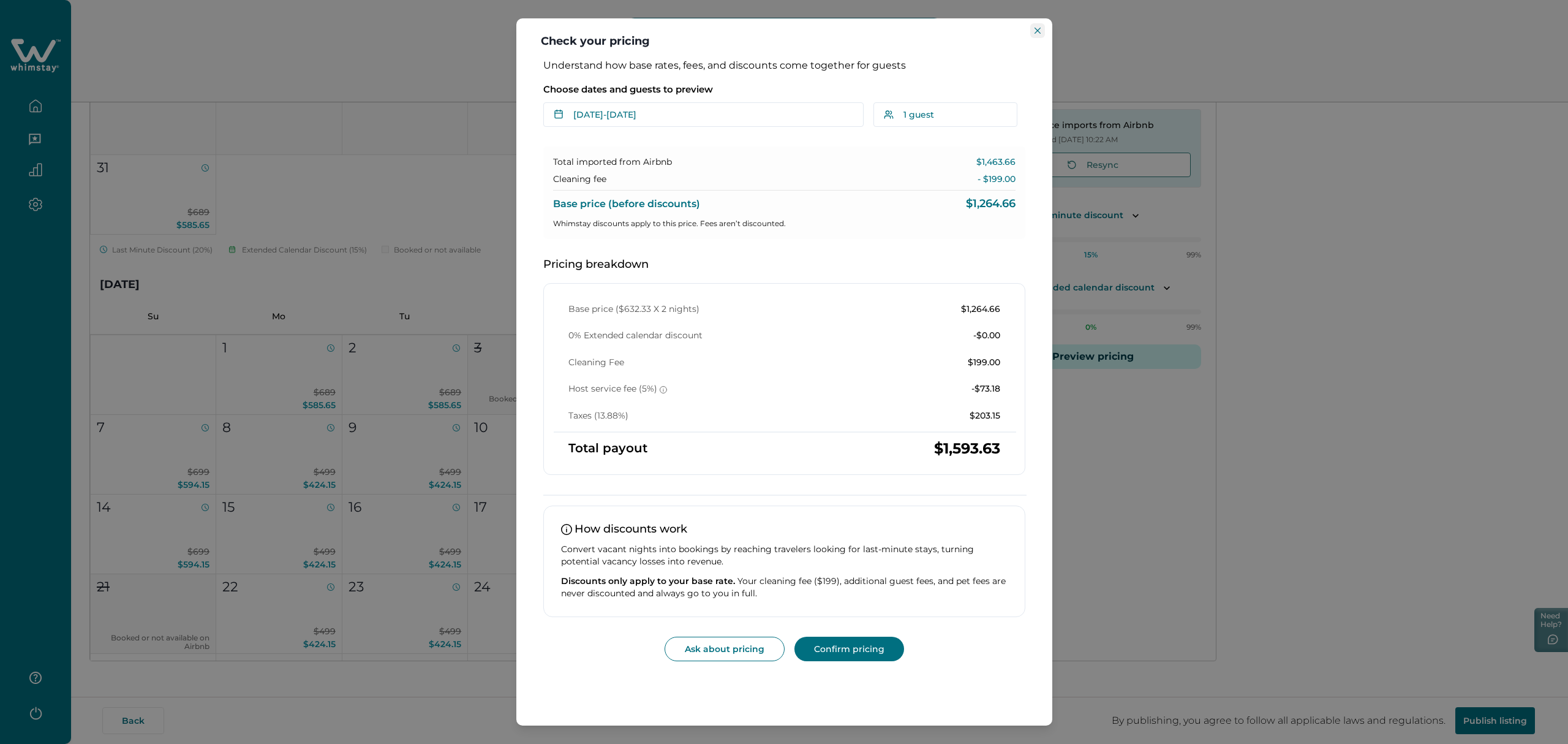
click at [900, 33] on icon "Close" at bounding box center [1038, 30] width 6 height 6
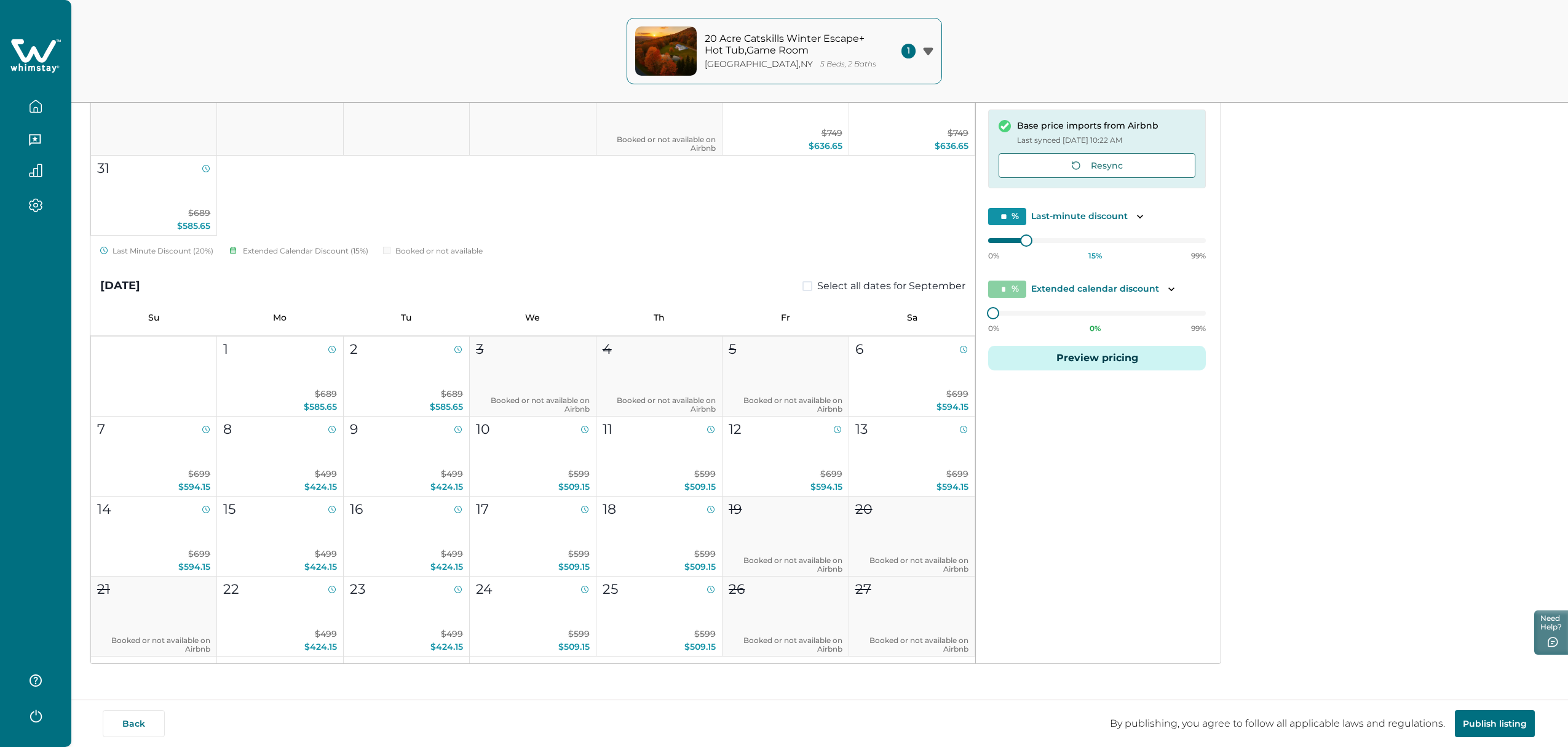
click at [30, 110] on icon "button" at bounding box center [35, 106] width 11 height 12
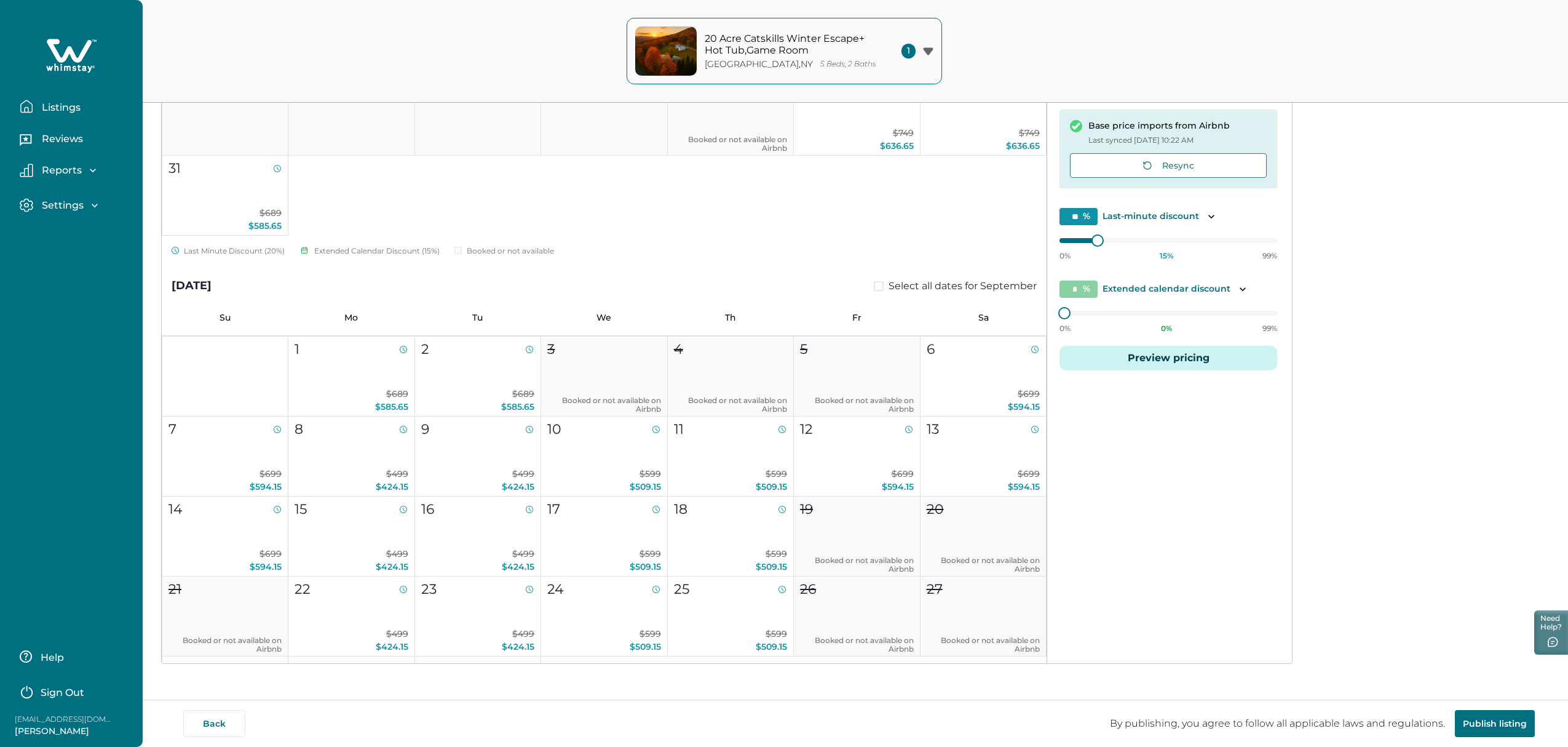
click at [38, 110] on p "Listings" at bounding box center [59, 107] width 43 height 12
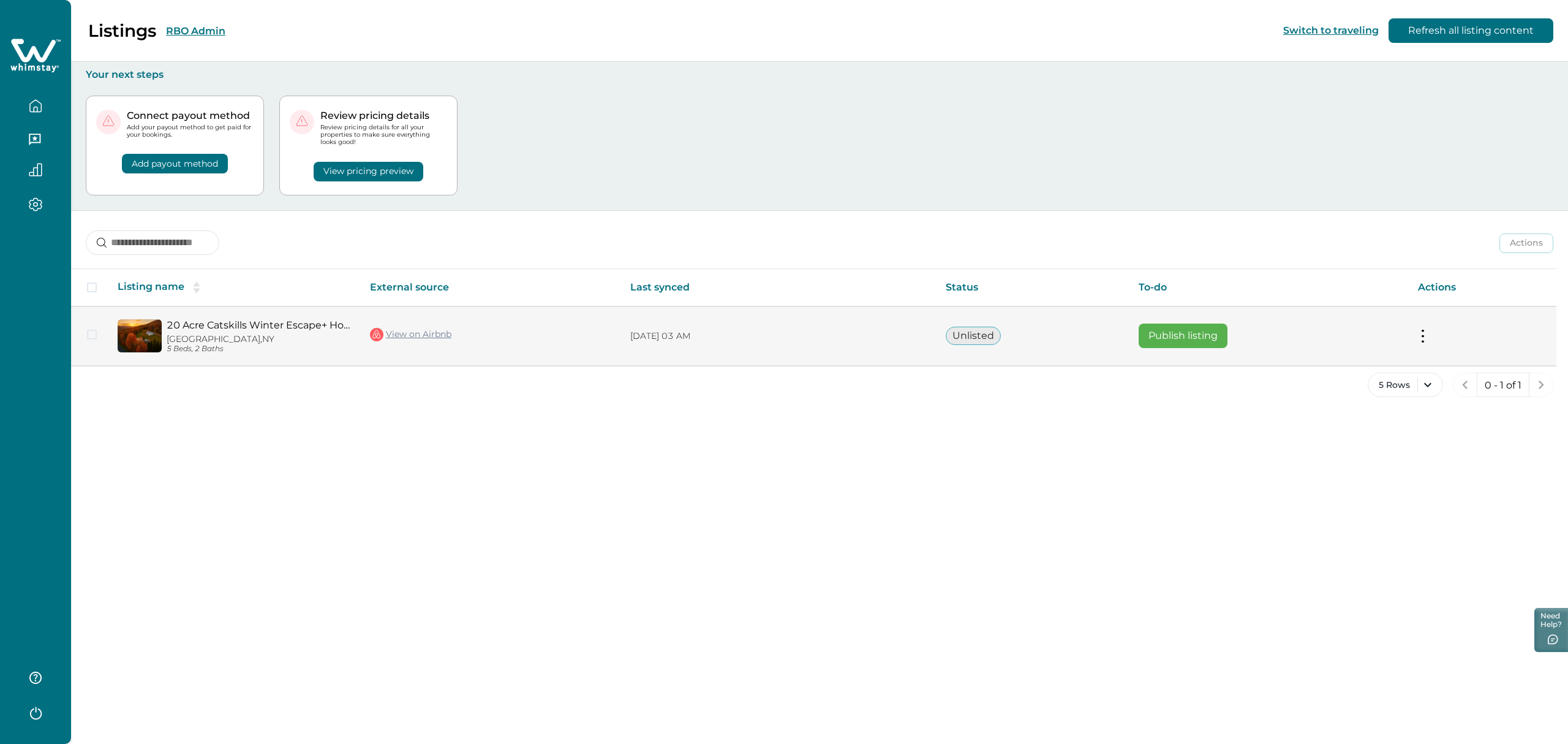
click at [489, 336] on td "View on Airbnb" at bounding box center [490, 336] width 260 height 59
click at [432, 337] on link "View on Airbnb" at bounding box center [411, 334] width 82 height 16
click at [842, 340] on p "08/28/2025, 03 AM" at bounding box center [778, 336] width 296 height 12
click at [900, 340] on button "Publish listing" at bounding box center [1183, 335] width 89 height 25
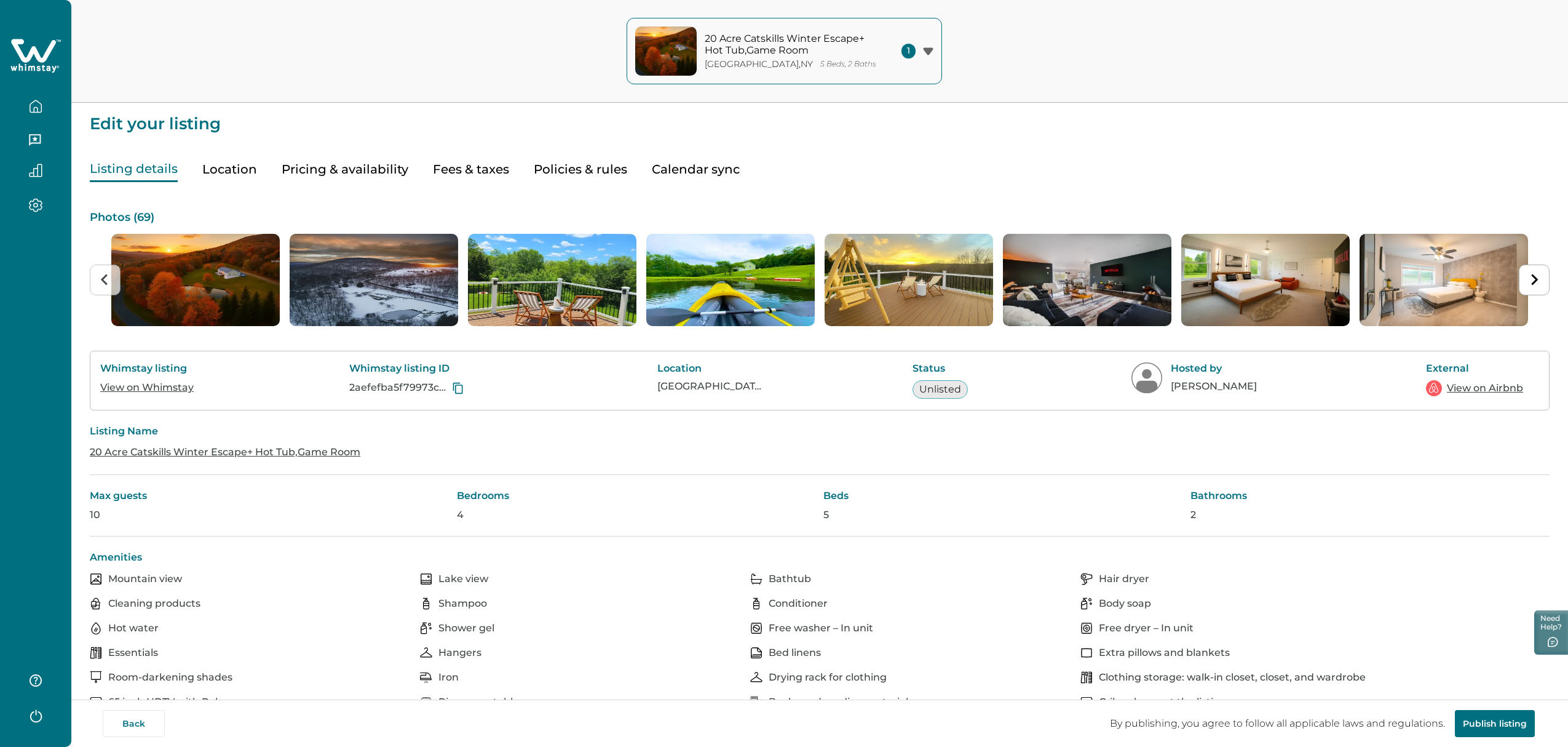
click at [357, 162] on button "Pricing & availability" at bounding box center [345, 169] width 127 height 25
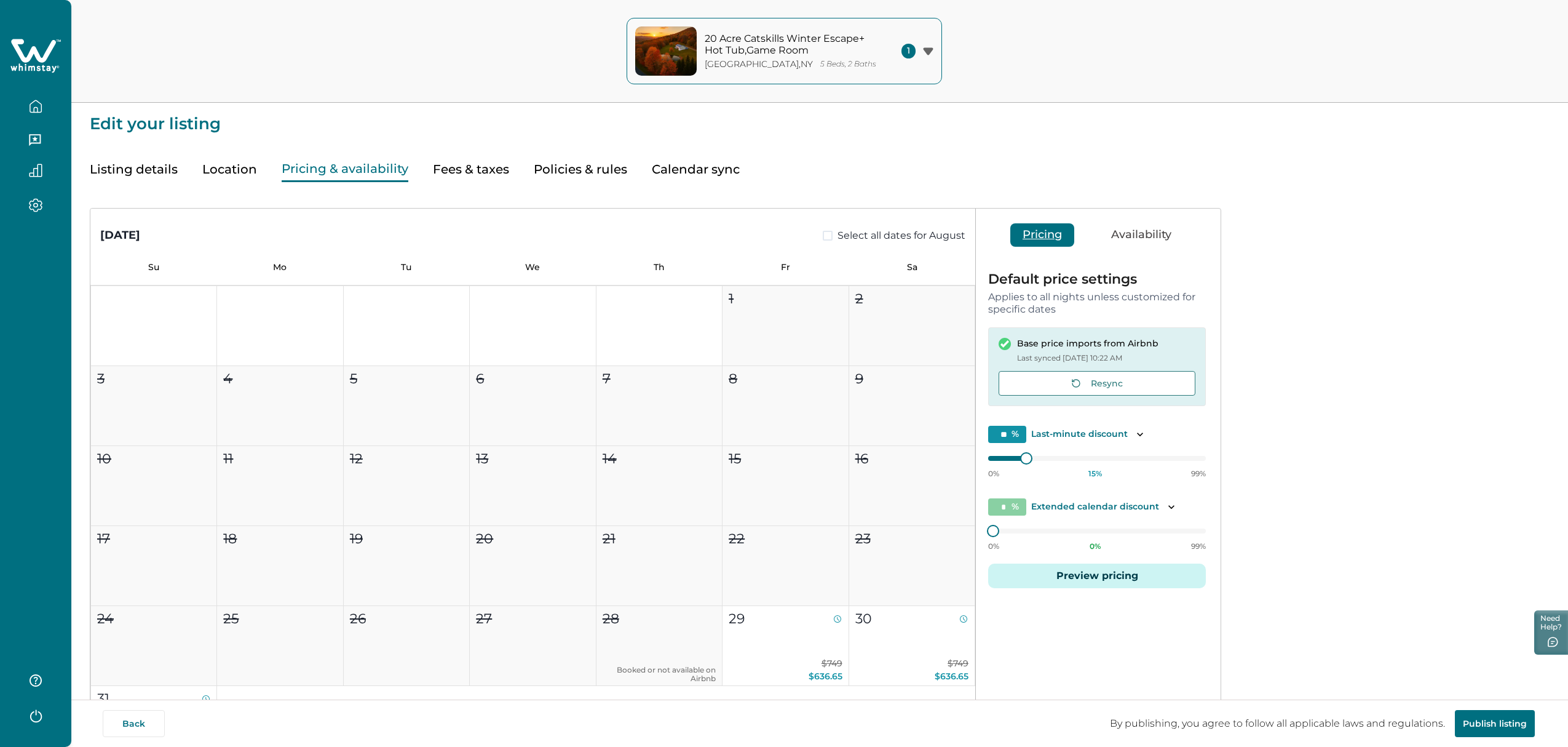
click at [903, 454] on button "Preview pricing" at bounding box center [1097, 575] width 218 height 25
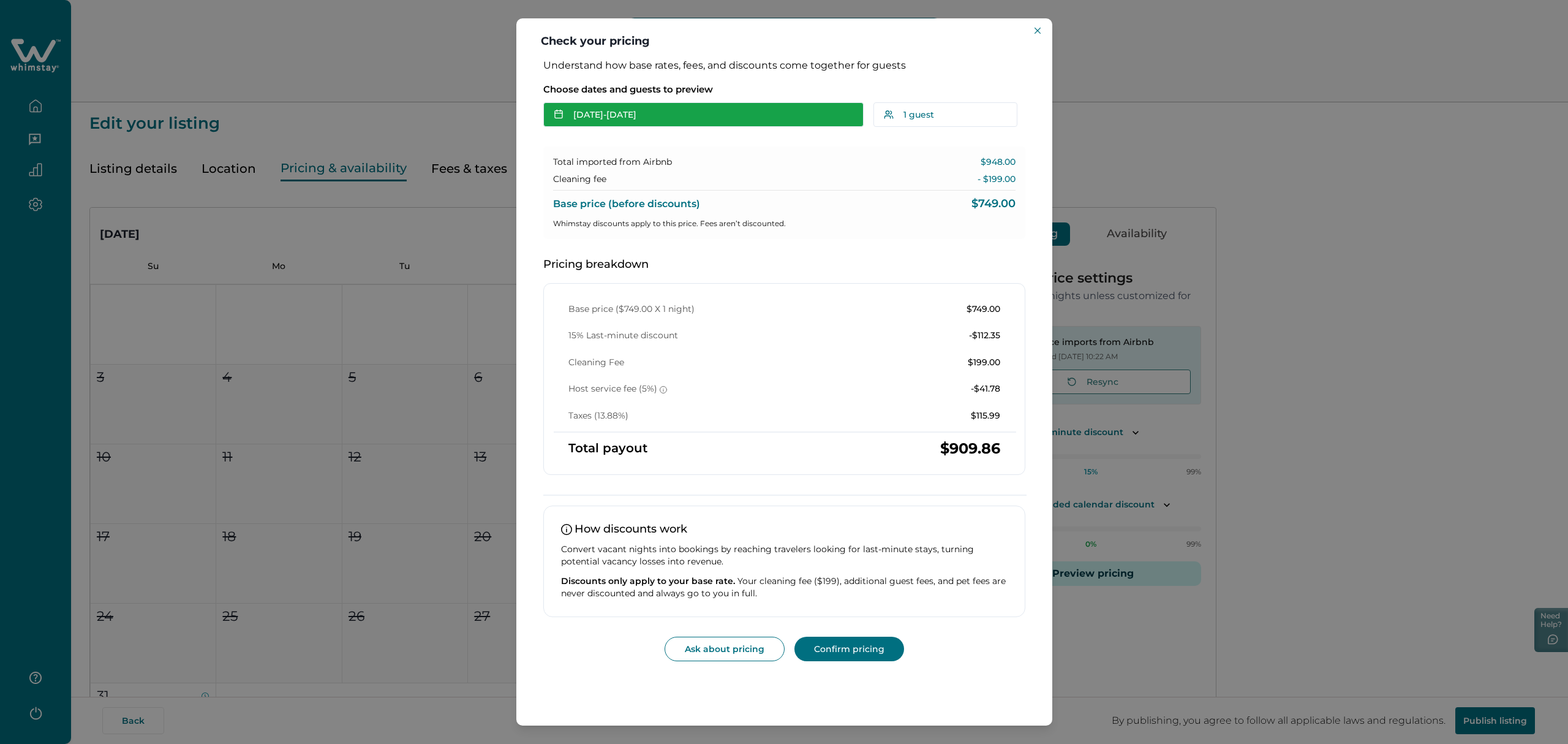
click at [770, 117] on button "Aug 29 - Aug 30" at bounding box center [703, 114] width 320 height 25
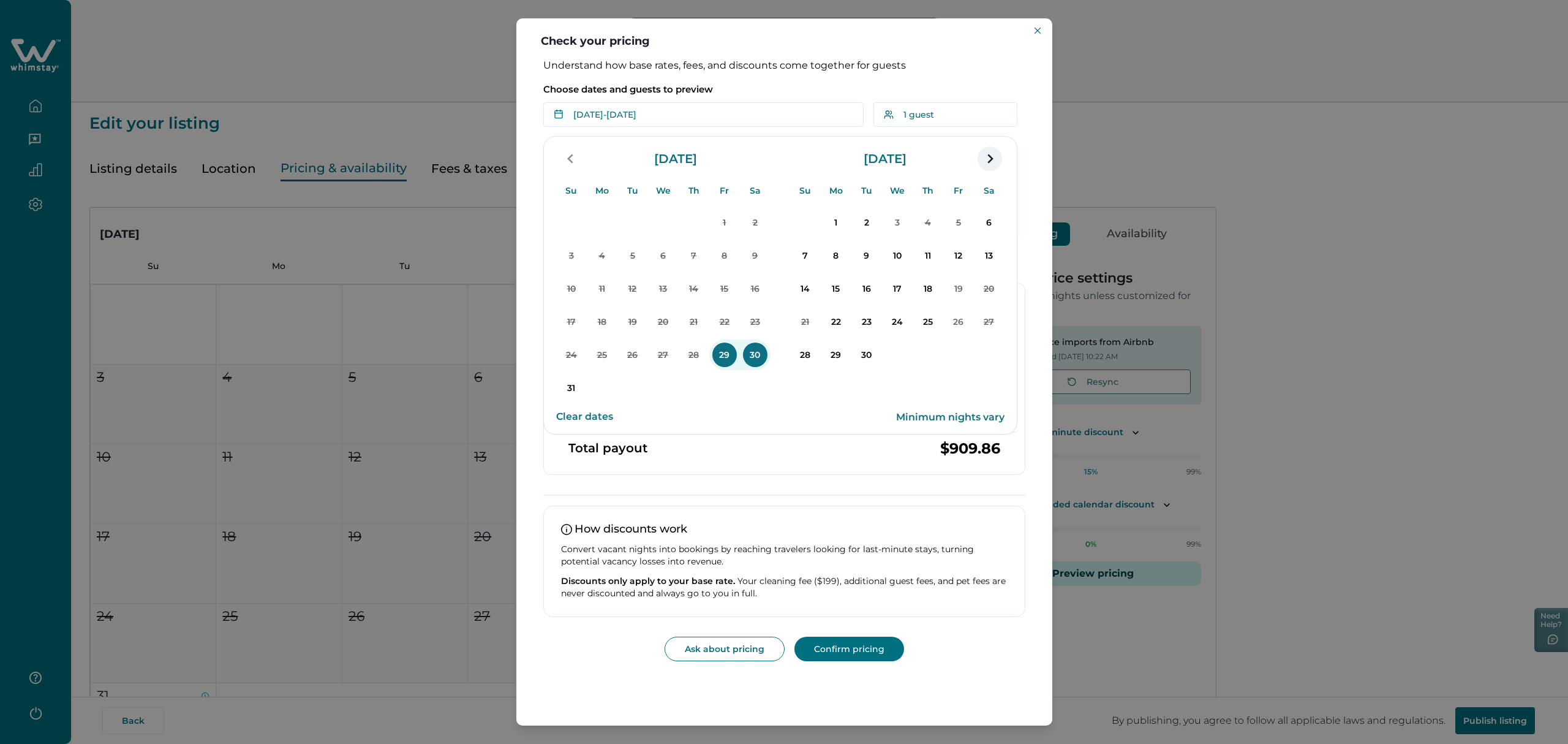
click at [900, 162] on icon "navigation button" at bounding box center [989, 159] width 19 height 22
click at [569, 326] on p "21" at bounding box center [571, 321] width 25 height 25
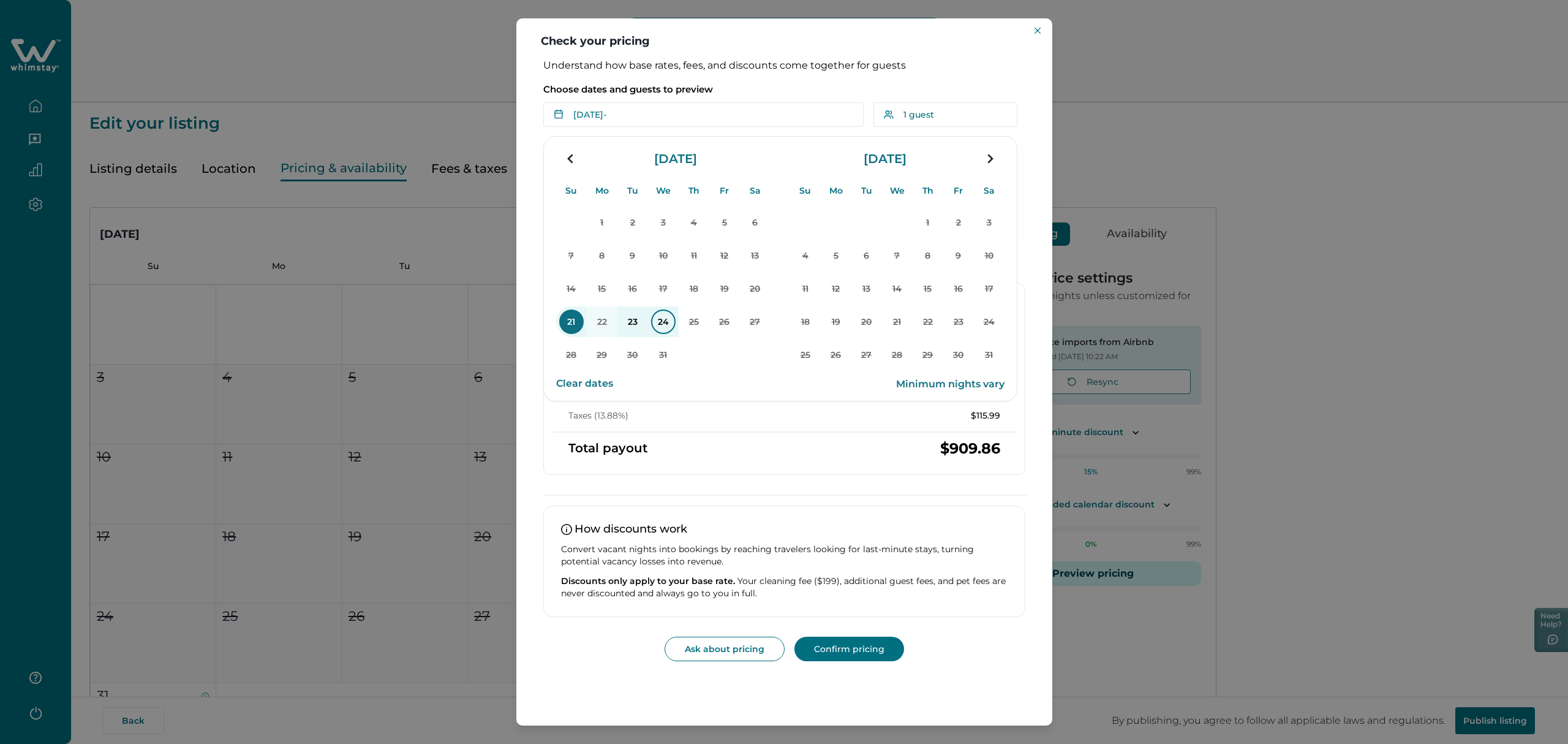
click at [668, 322] on p "24" at bounding box center [663, 321] width 25 height 25
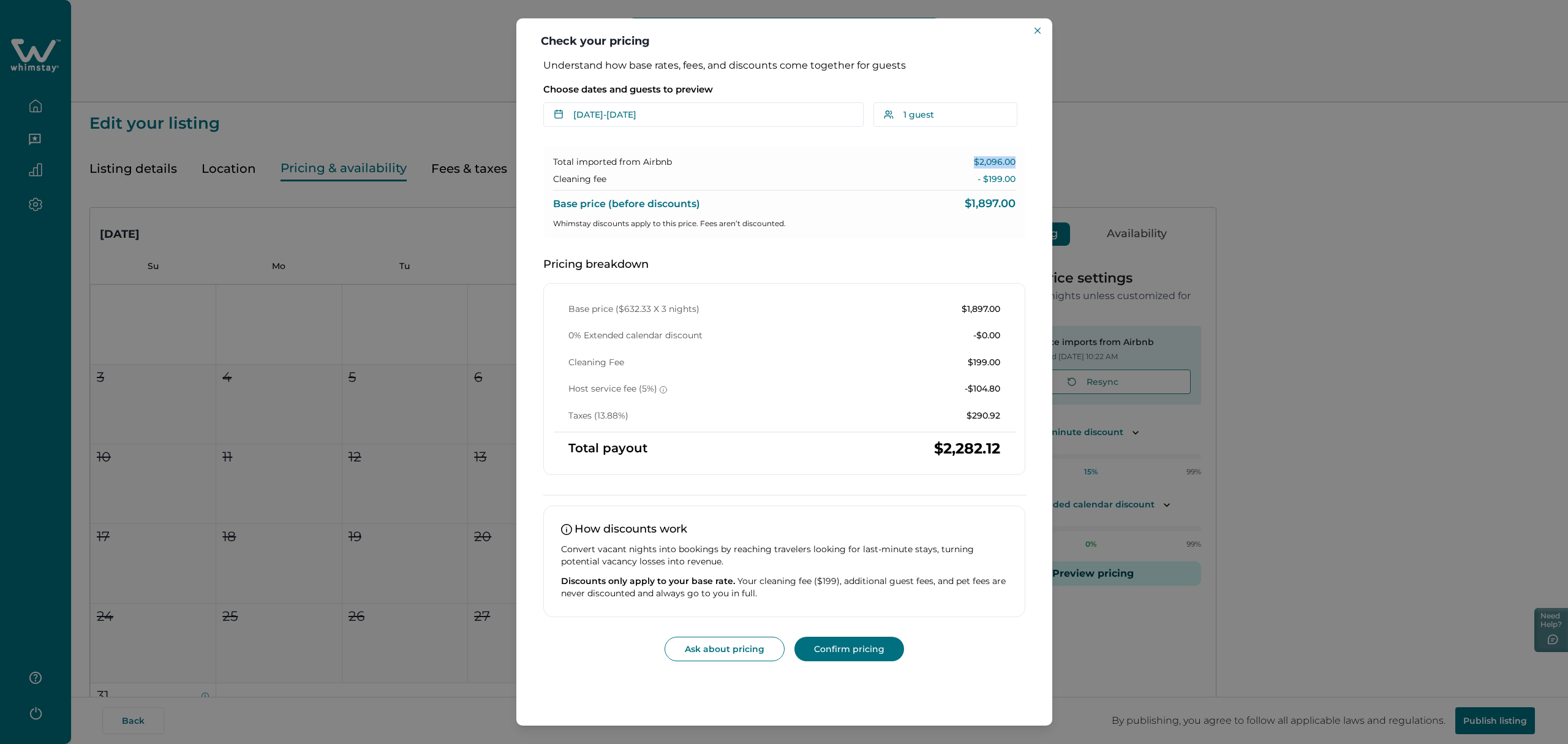
drag, startPoint x: 973, startPoint y: 161, endPoint x: 1016, endPoint y: 161, distance: 43.0
click at [900, 161] on div "Total imported from Airbnb $2,096.00 Cleaning fee - $199.00 Base price (before …" at bounding box center [784, 193] width 482 height 92
click at [900, 192] on div "Base price (before discounts) $1,897.00" at bounding box center [784, 200] width 462 height 20
click at [661, 305] on p "Base price ($632.33 X 3 nights)" at bounding box center [634, 309] width 131 height 12
drag, startPoint x: 650, startPoint y: 305, endPoint x: 619, endPoint y: 307, distance: 31.1
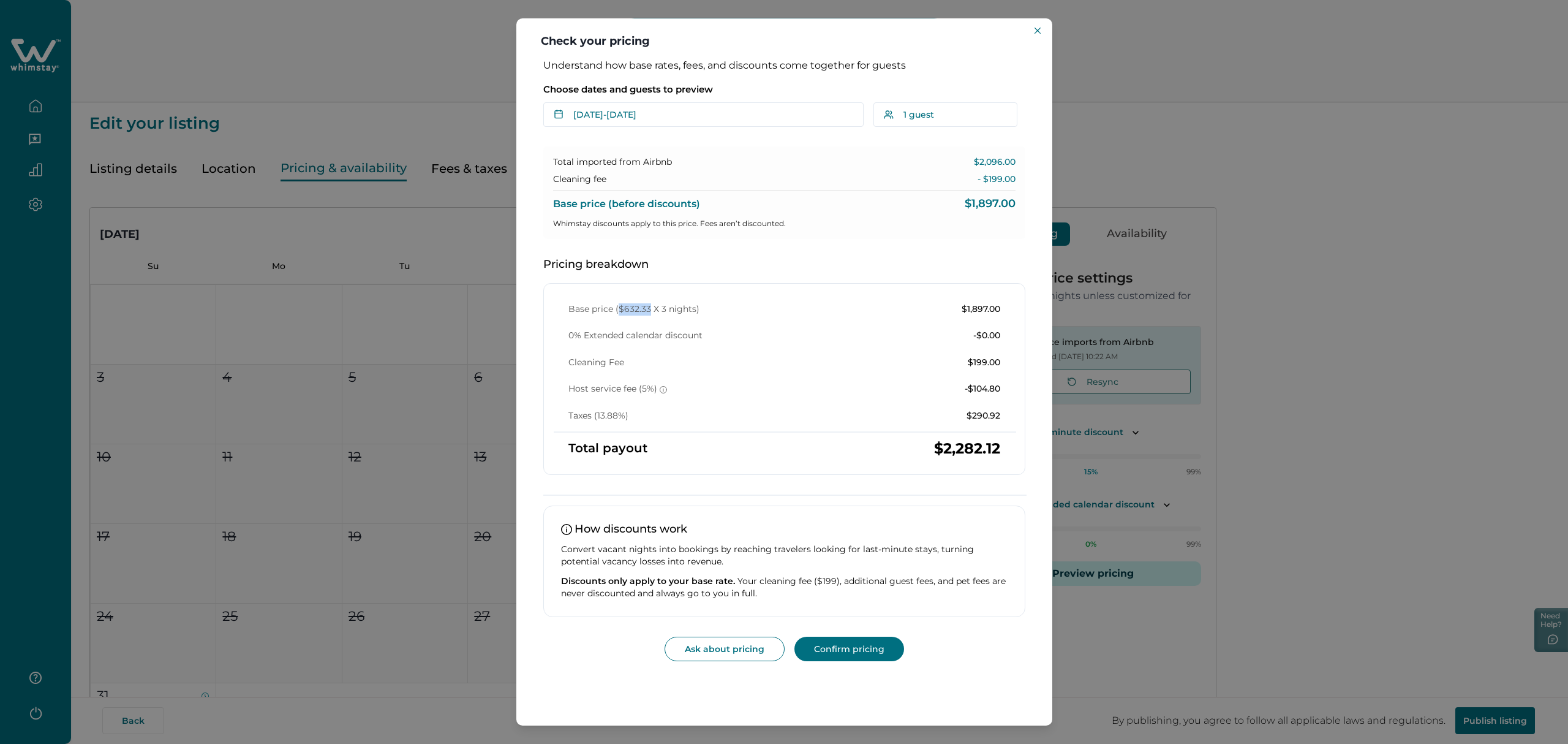
click at [619, 307] on p "Base price ($632.33 X 3 nights)" at bounding box center [634, 309] width 131 height 12
click at [900, 23] on button "Close" at bounding box center [1038, 30] width 15 height 15
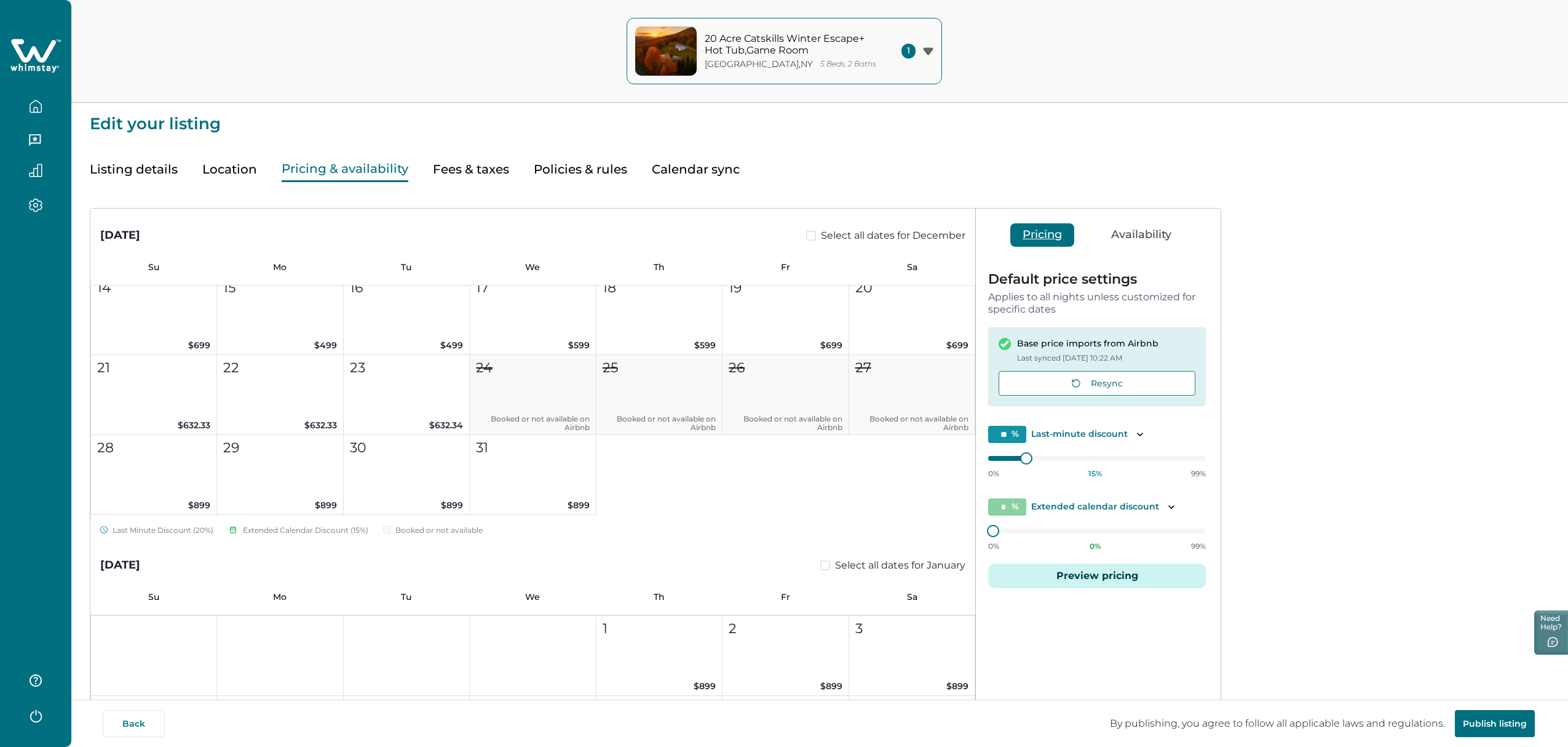
scroll to position [2335, 0]
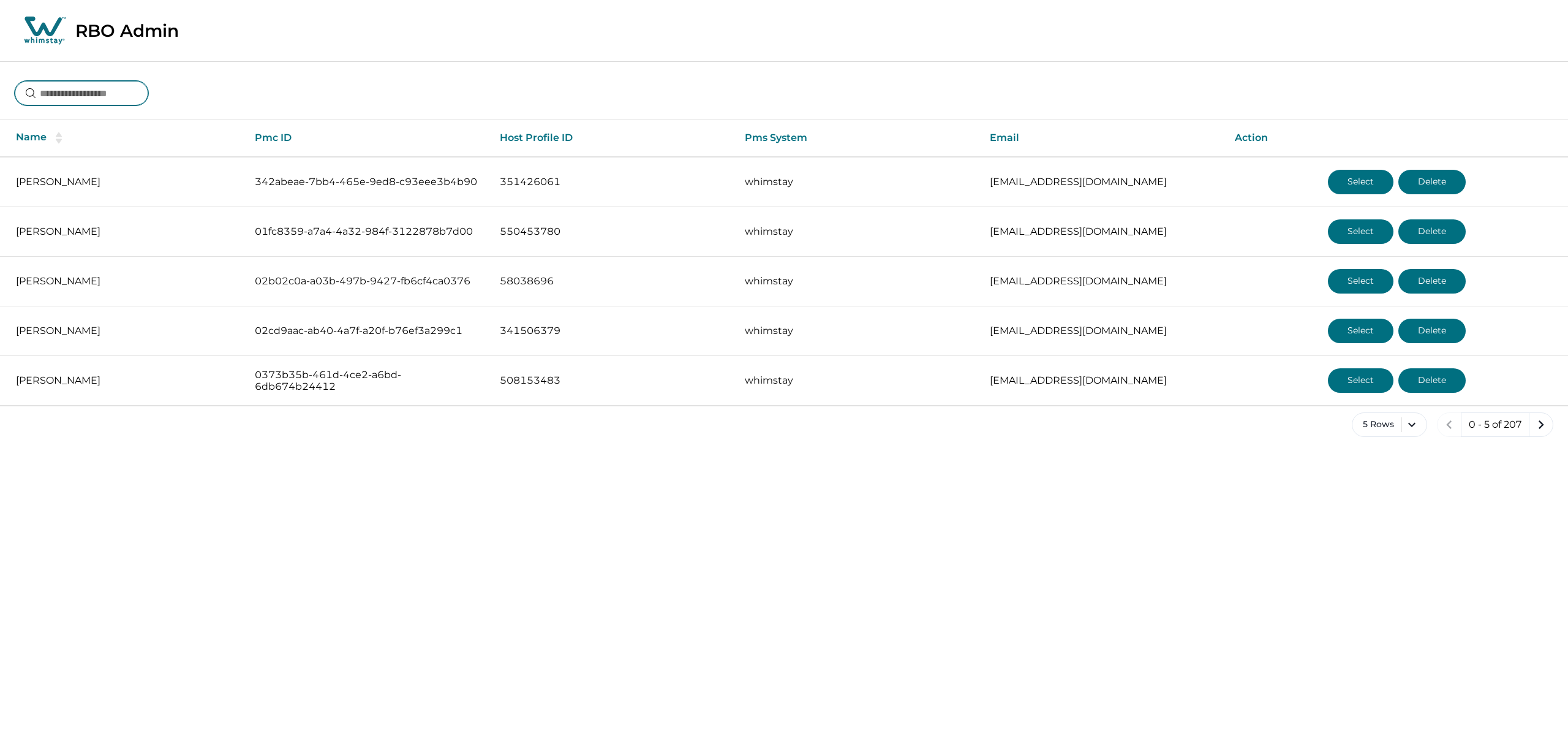
click at [124, 97] on input at bounding box center [82, 93] width 134 height 25
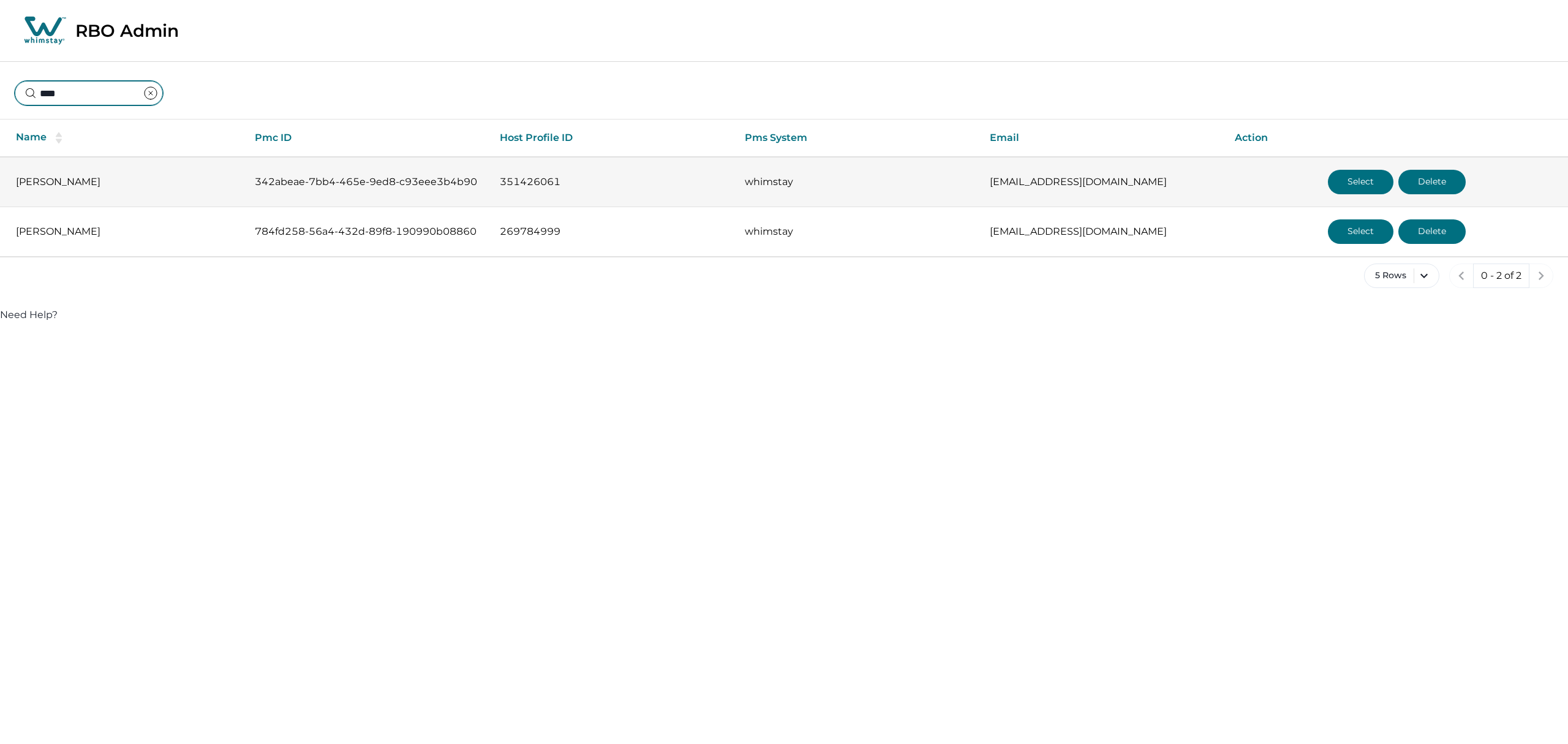
type input "****"
click at [1355, 185] on button "Select" at bounding box center [1360, 181] width 65 height 25
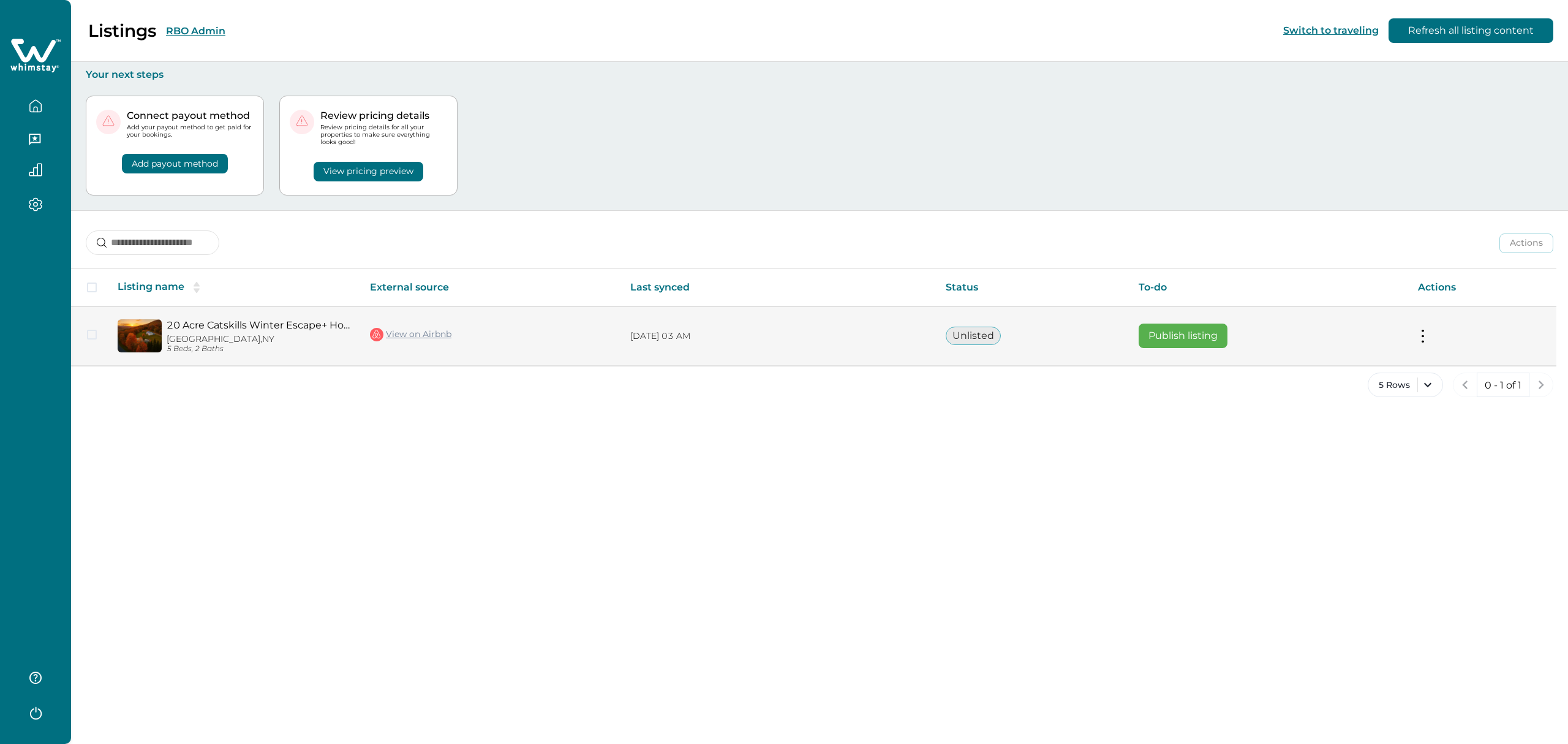
click at [1203, 329] on button "Publish listing" at bounding box center [1183, 335] width 89 height 25
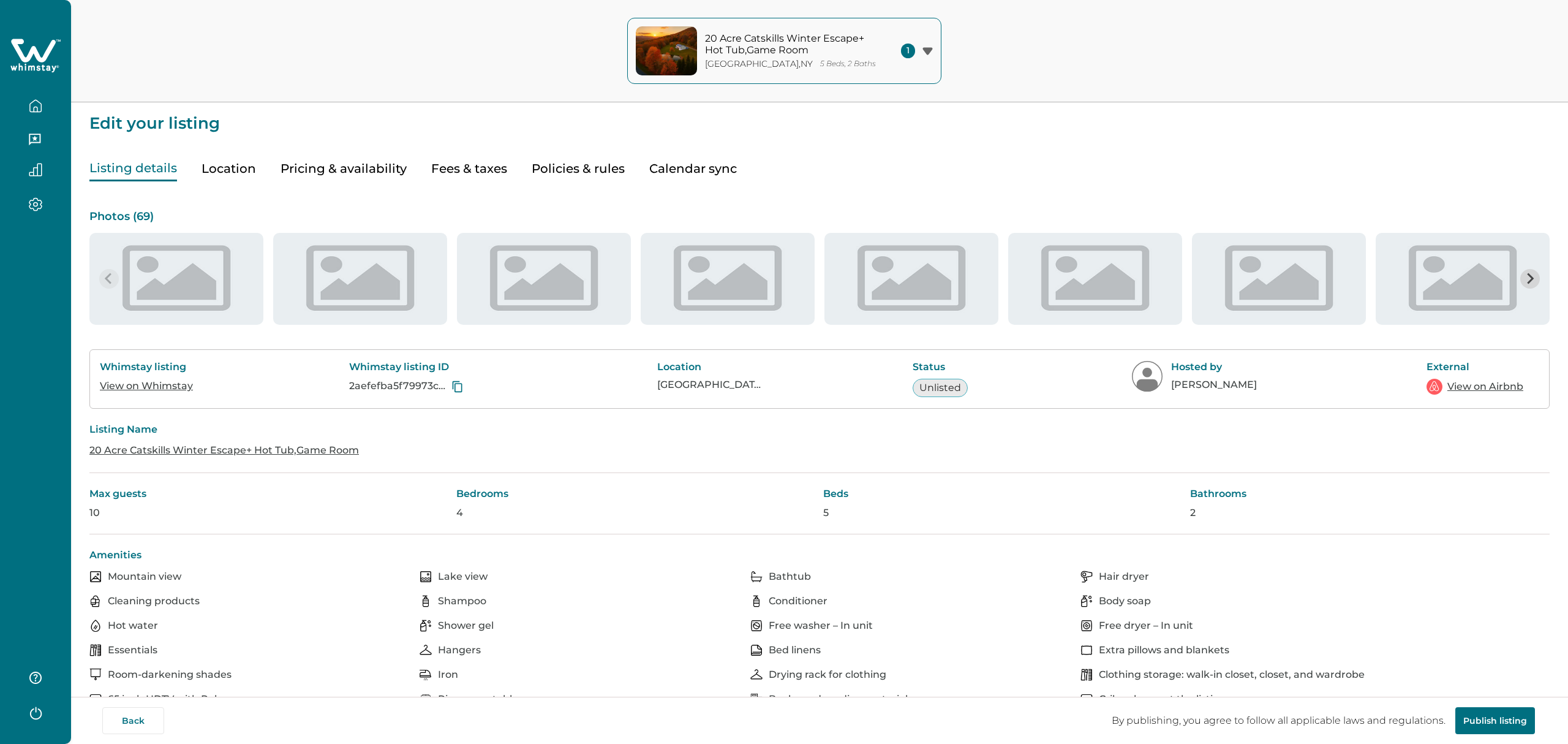
type input "**"
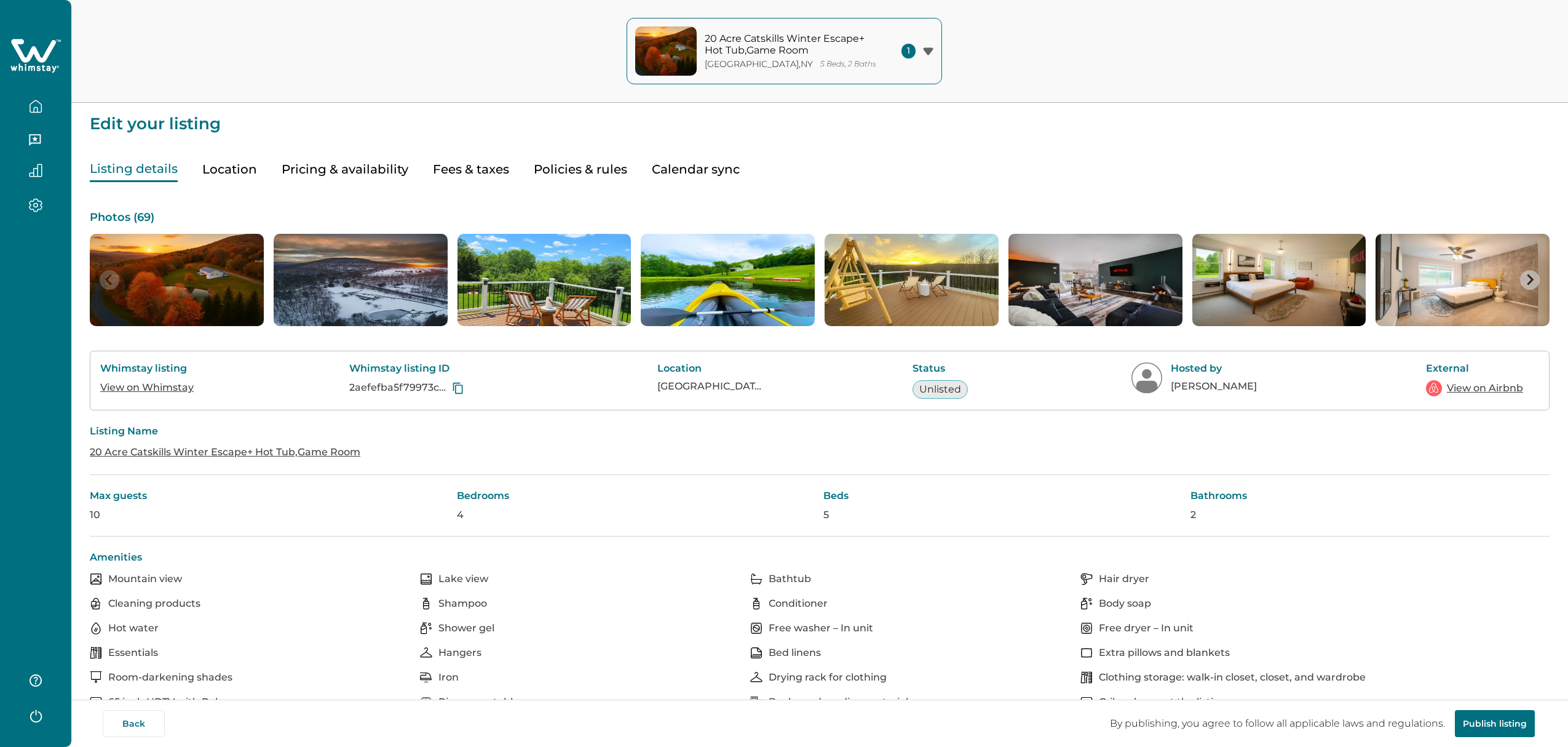
click at [382, 175] on button "Pricing & availability" at bounding box center [345, 169] width 127 height 25
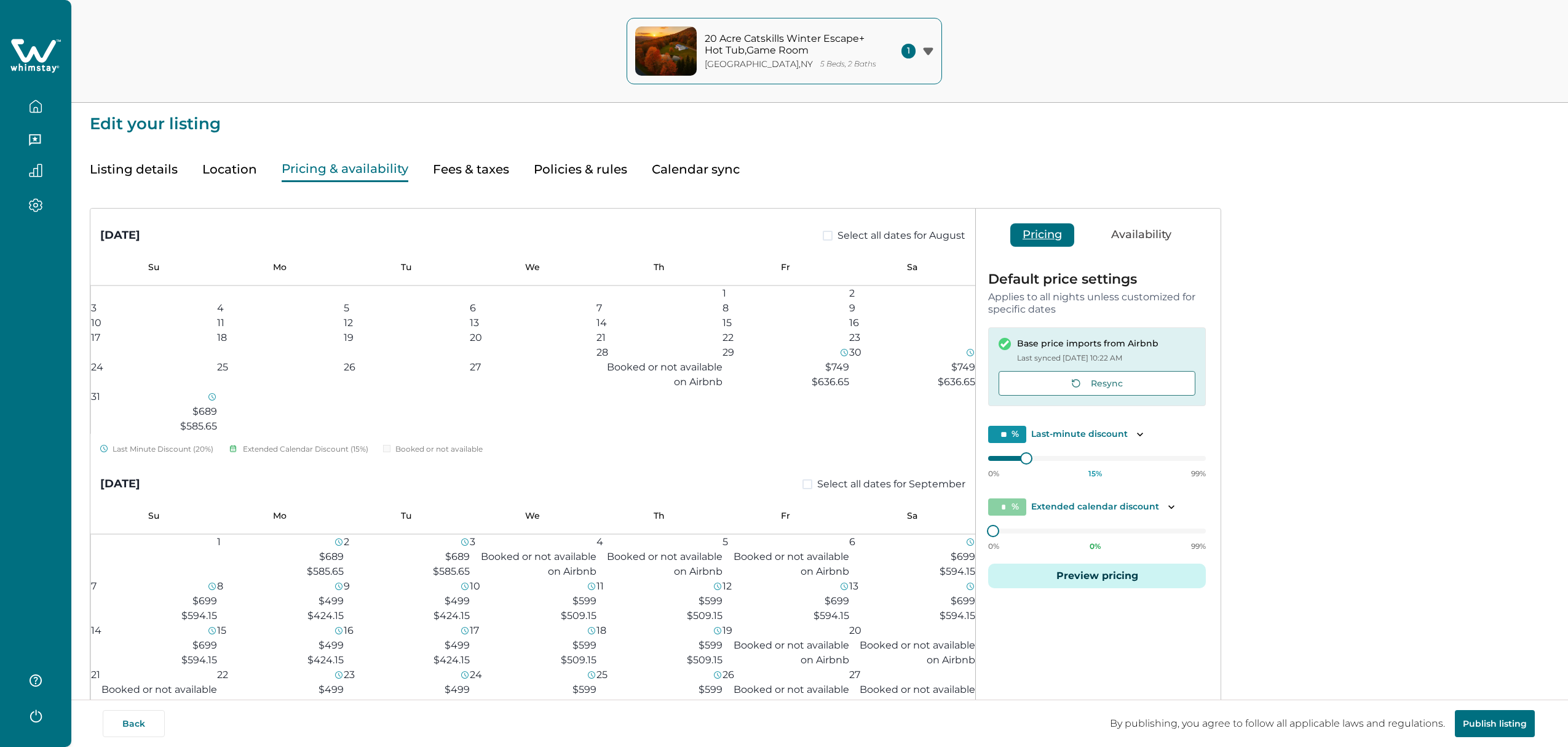
click at [1110, 577] on button "Preview pricing" at bounding box center [1097, 575] width 218 height 25
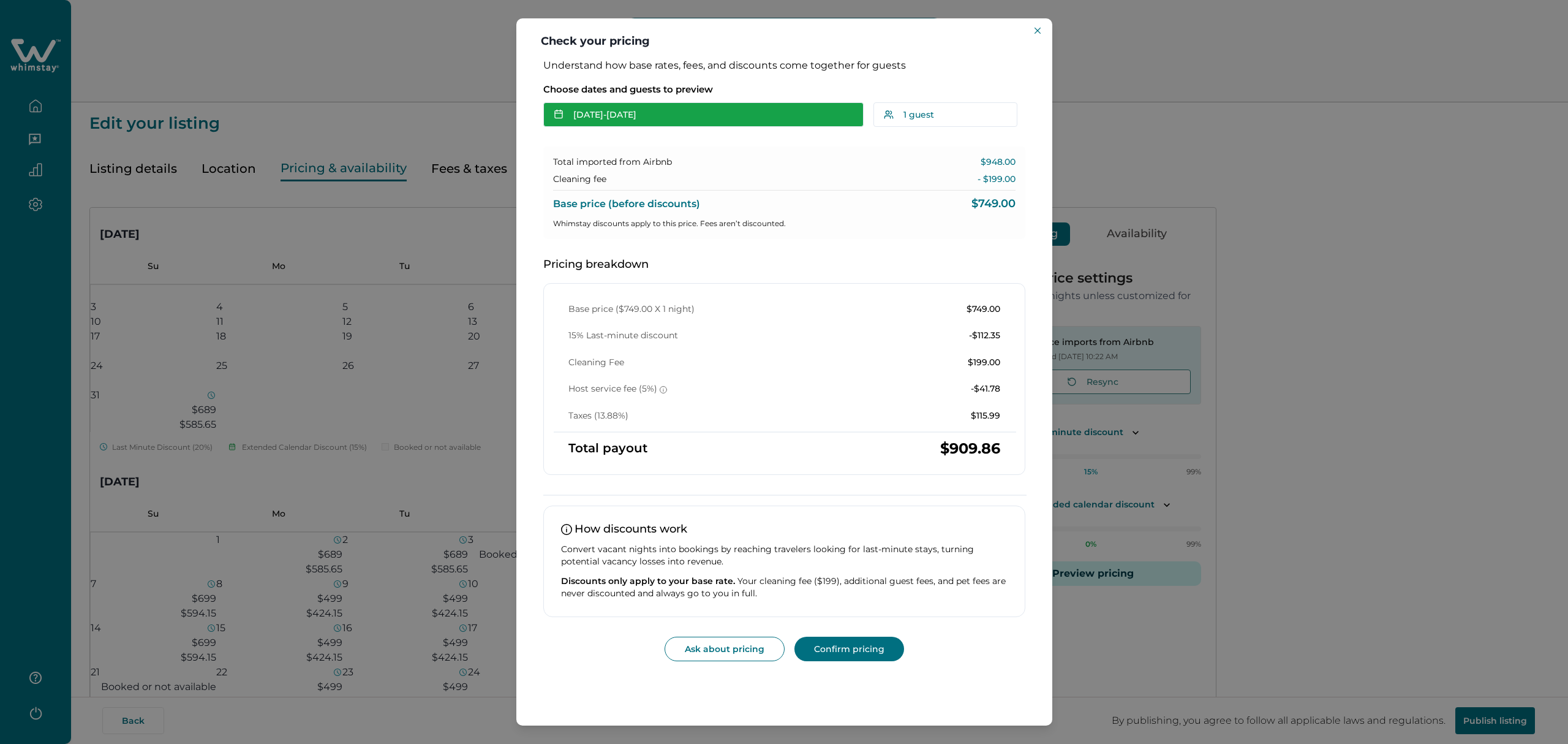
click at [660, 117] on button "Aug 29 - Aug 30" at bounding box center [703, 114] width 320 height 25
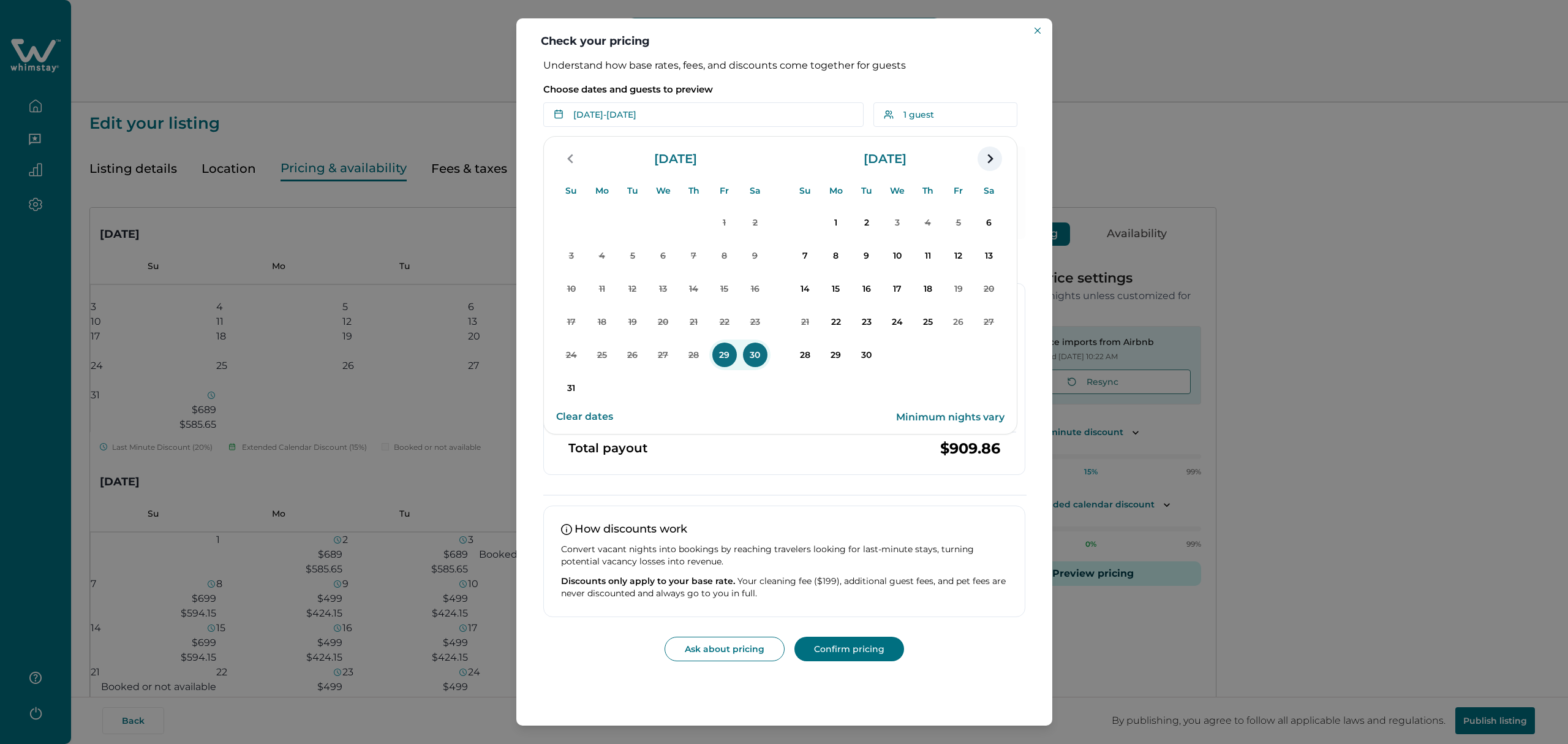
click at [998, 158] on icon "navigation button" at bounding box center [989, 159] width 19 height 22
click at [574, 159] on icon "navigation button" at bounding box center [570, 159] width 19 height 22
click at [721, 229] on p "5" at bounding box center [724, 222] width 25 height 25
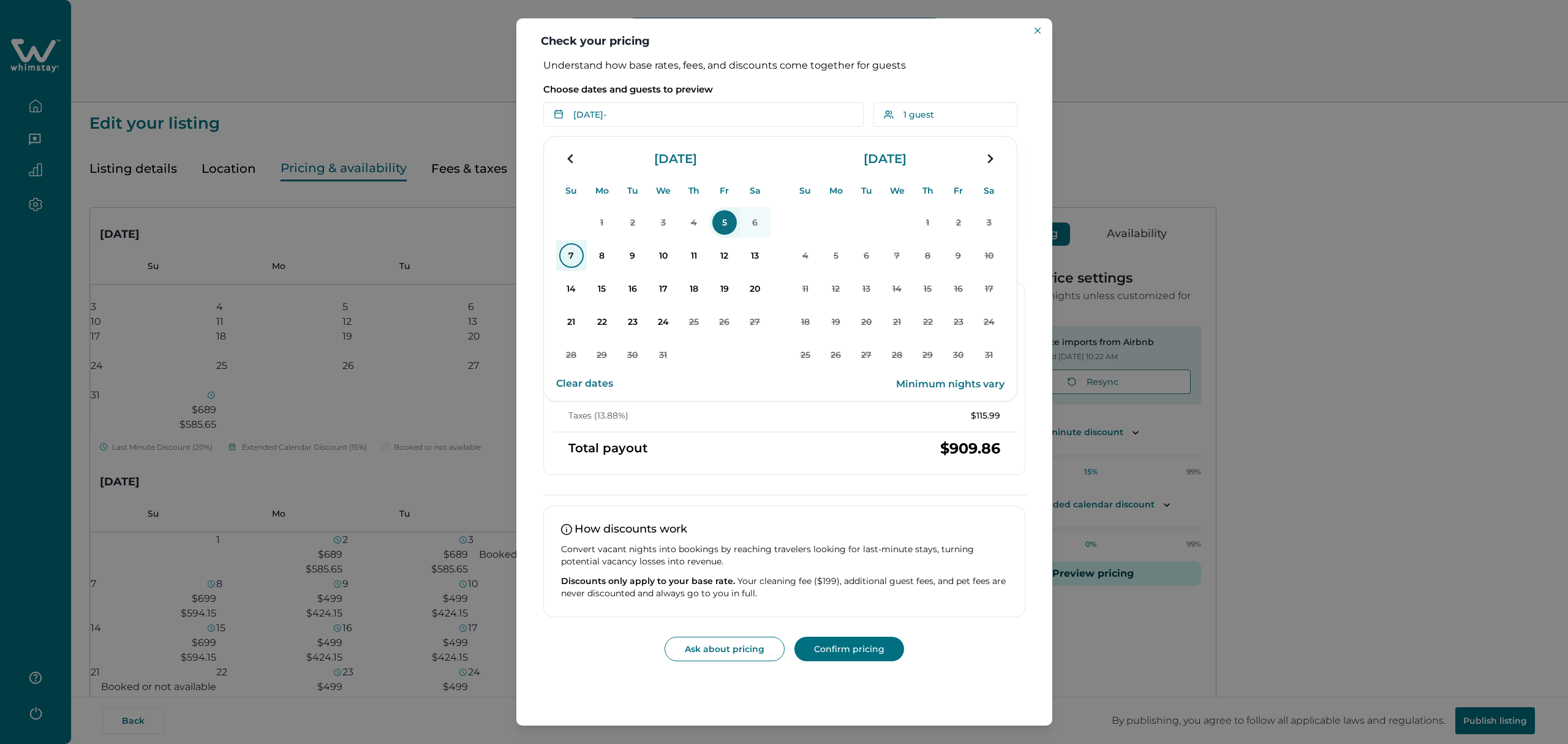
click at [572, 257] on p "7" at bounding box center [571, 255] width 25 height 25
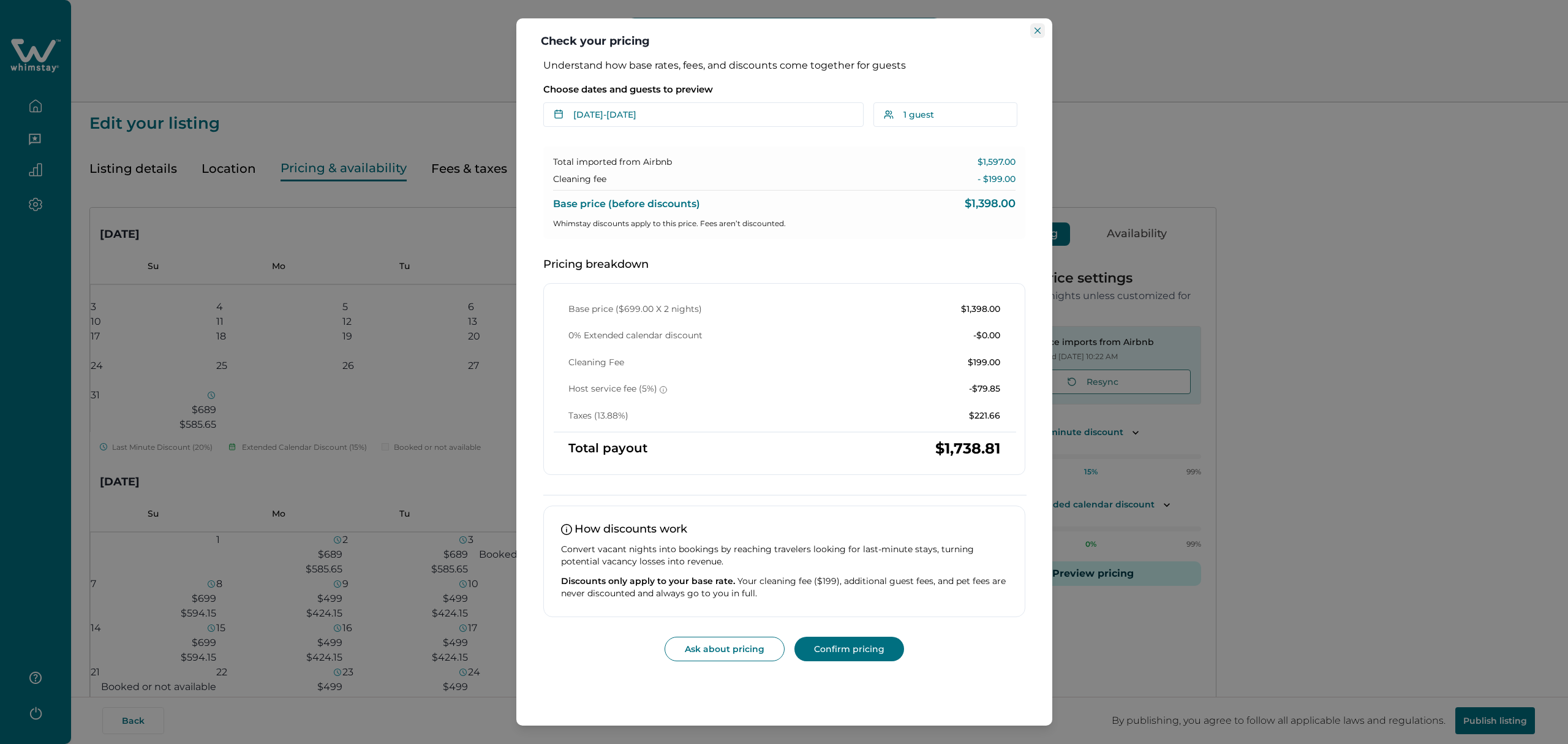
click at [1035, 30] on icon "Close" at bounding box center [1038, 30] width 6 height 6
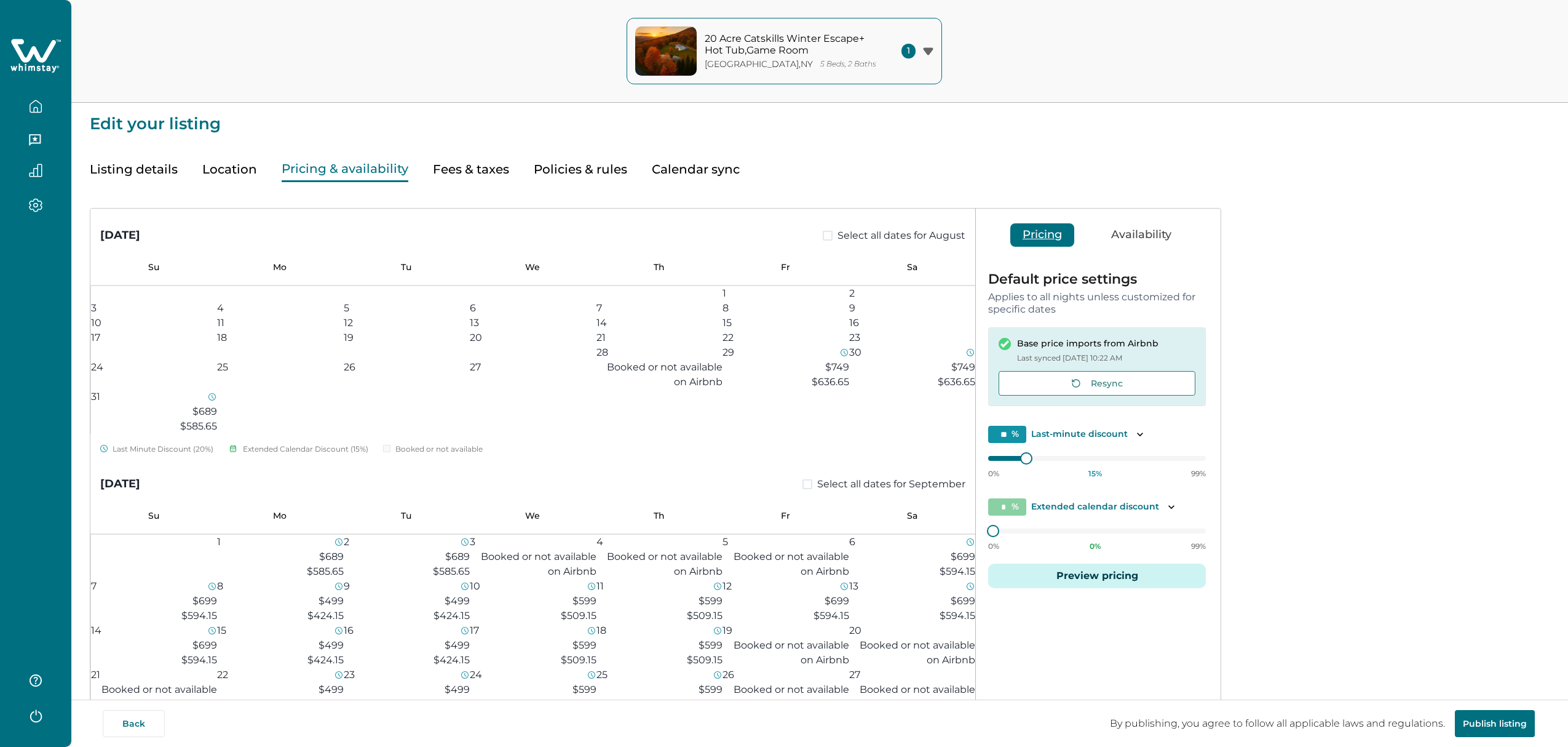
click at [1161, 232] on button "Availability" at bounding box center [1141, 234] width 85 height 23
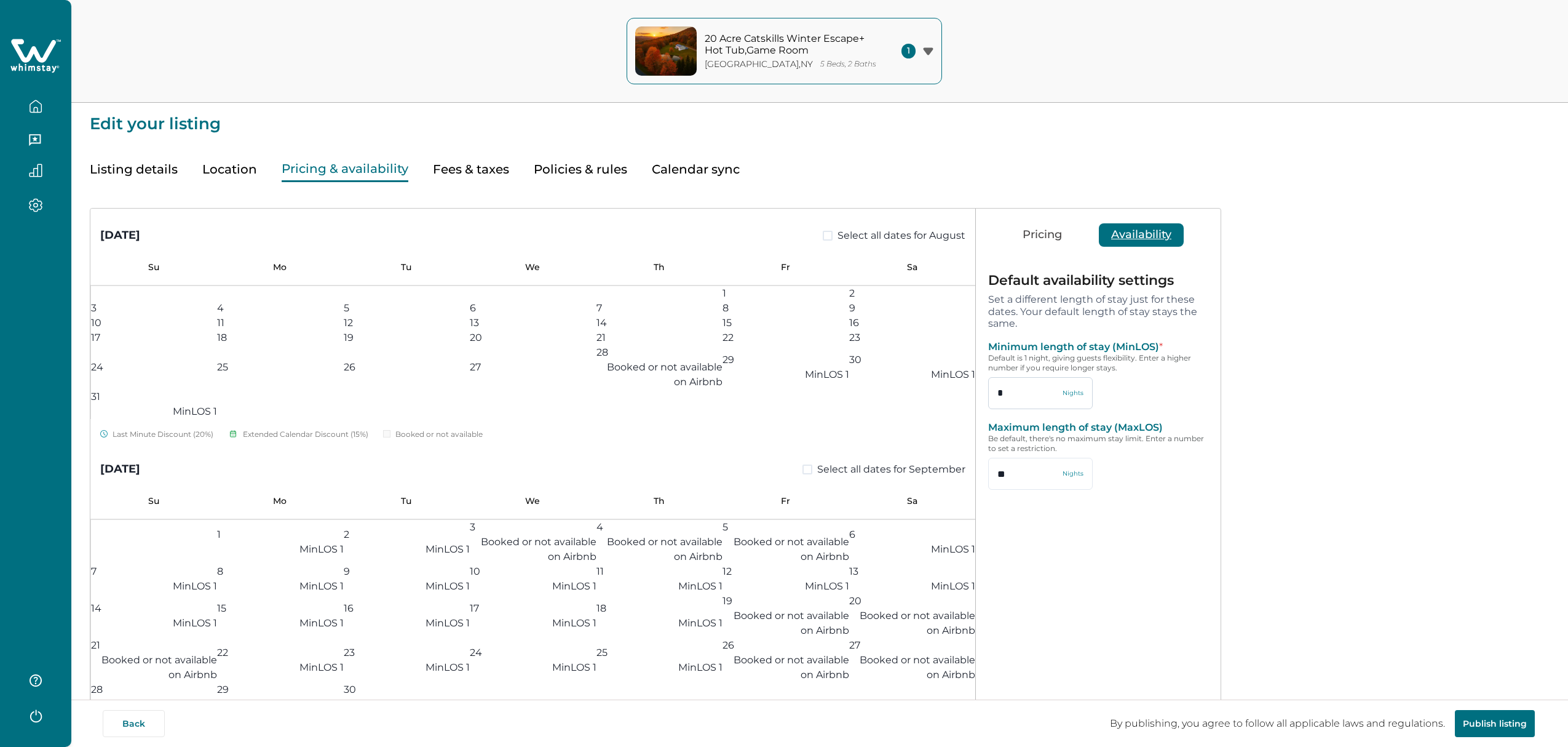
click at [1032, 396] on input "*" at bounding box center [1041, 393] width 104 height 32
type input "*"
click at [1131, 525] on button "Save" at bounding box center [1111, 529] width 74 height 24
type input "*"
type input "**"
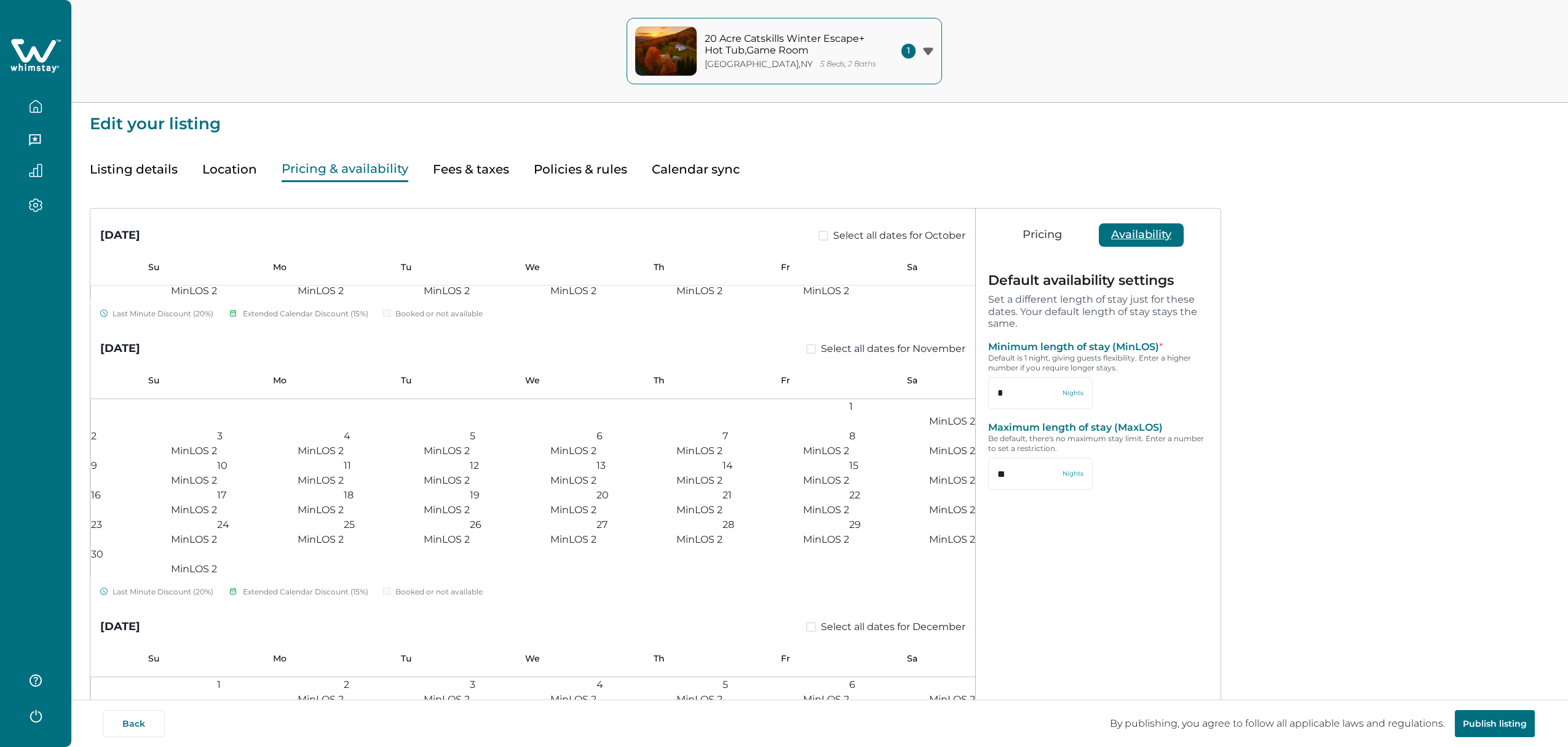
scroll to position [696, 0]
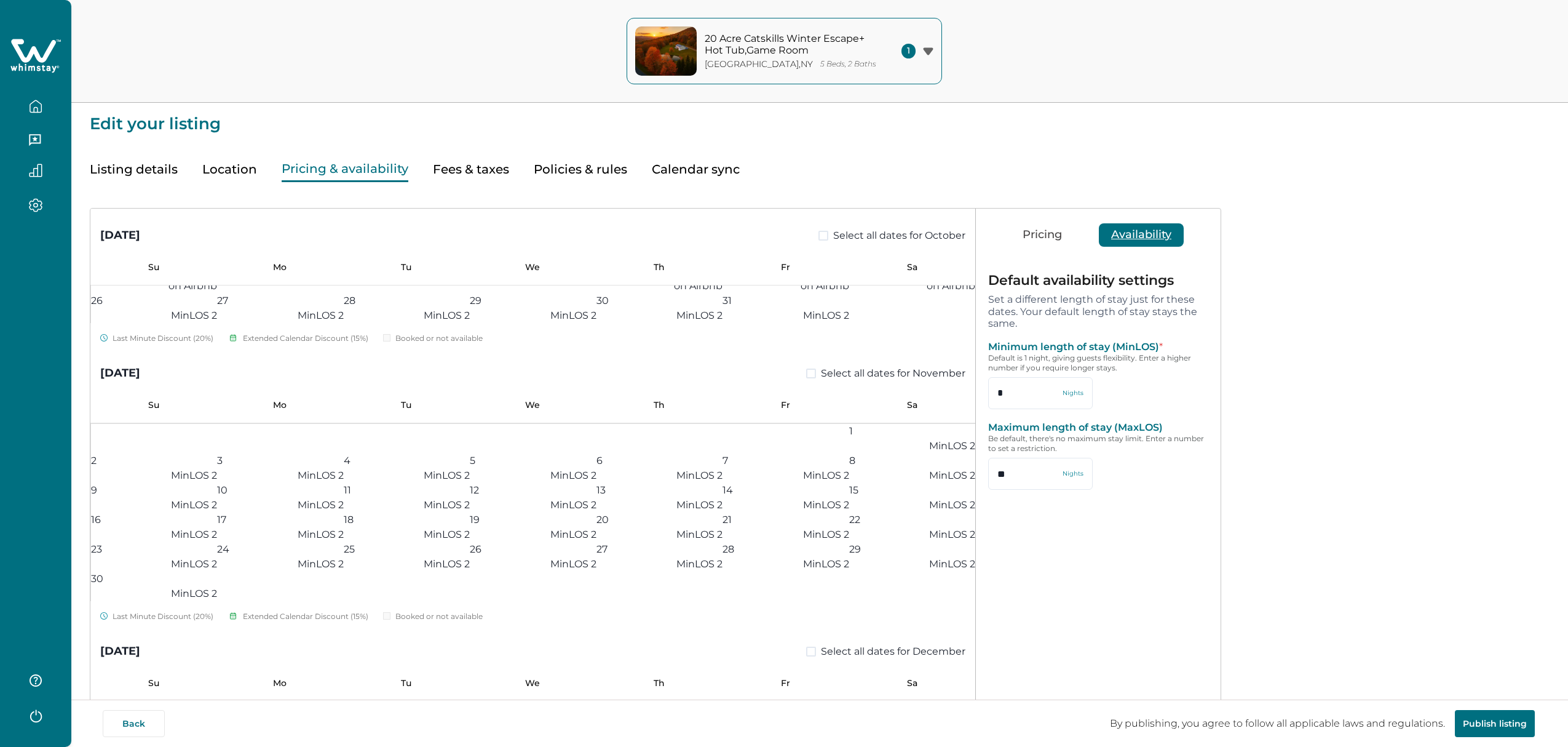
type input "*"
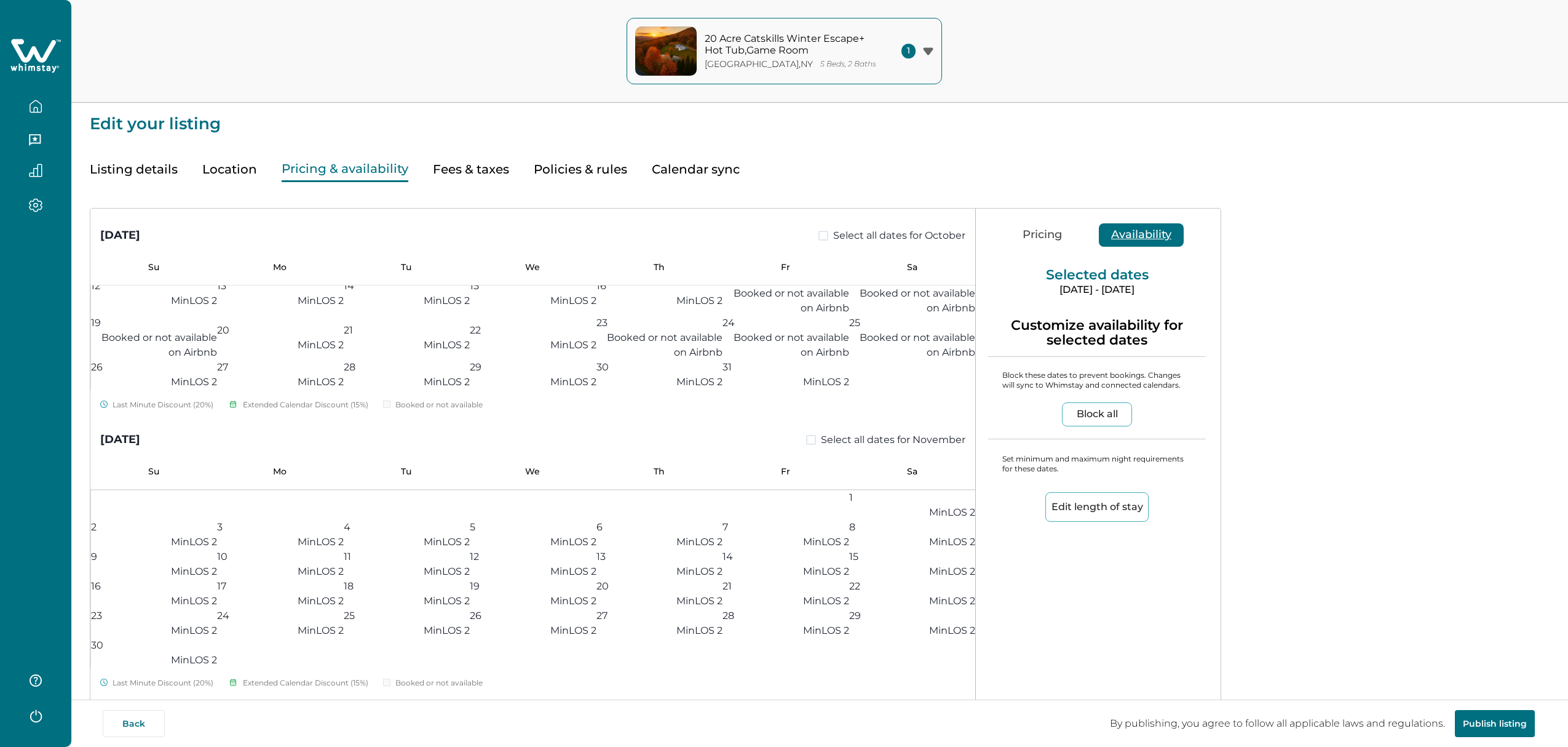
click at [723, 105] on div "Last Minute Discount (20%) Extended Calendar Discount (15%) Booked or not avail…" at bounding box center [533, 99] width 885 height 13
click at [680, 52] on button "25 MinLOS 1" at bounding box center [659, 30] width 126 height 44
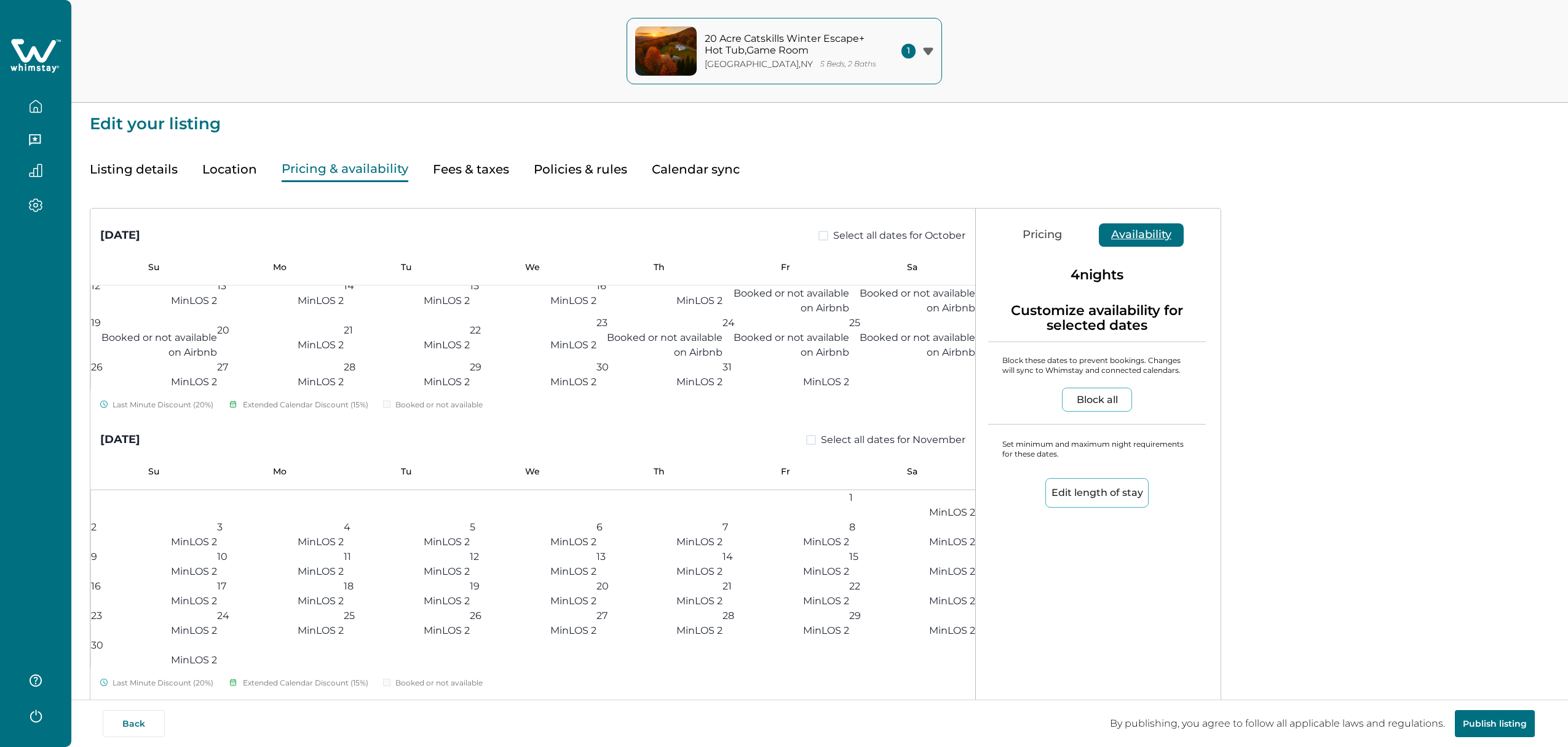
click at [697, 52] on button "25 MinLOS 1" at bounding box center [659, 30] width 126 height 44
click at [545, 52] on button "24 MinLOS 1" at bounding box center [533, 30] width 126 height 44
click at [560, 52] on button "24 MinLOS 1" at bounding box center [533, 30] width 126 height 44
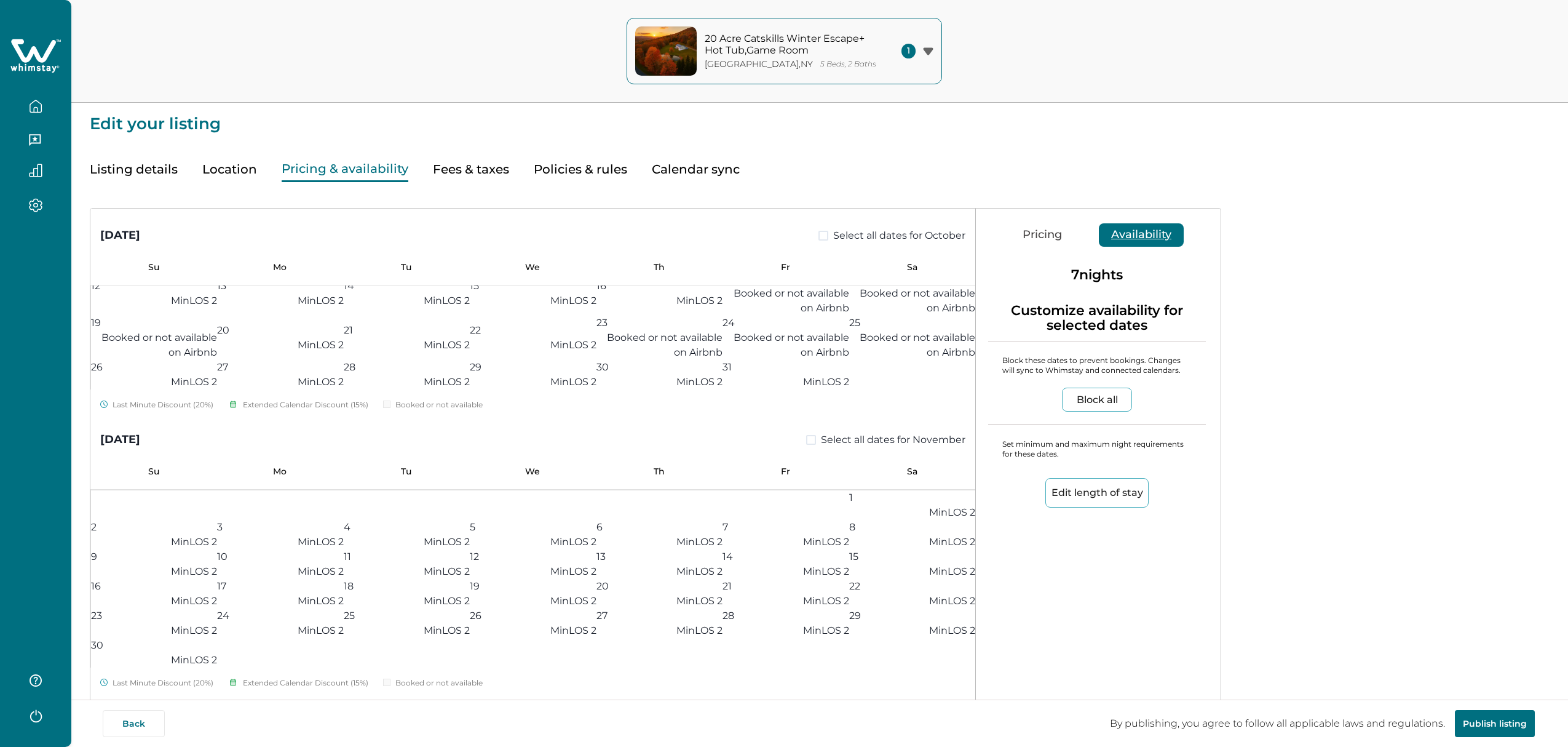
click at [642, 30] on div "25" at bounding box center [659, 23] width 125 height 15
click at [518, 30] on div "24" at bounding box center [532, 23] width 125 height 15
click at [376, 30] on div "23" at bounding box center [406, 23] width 125 height 15
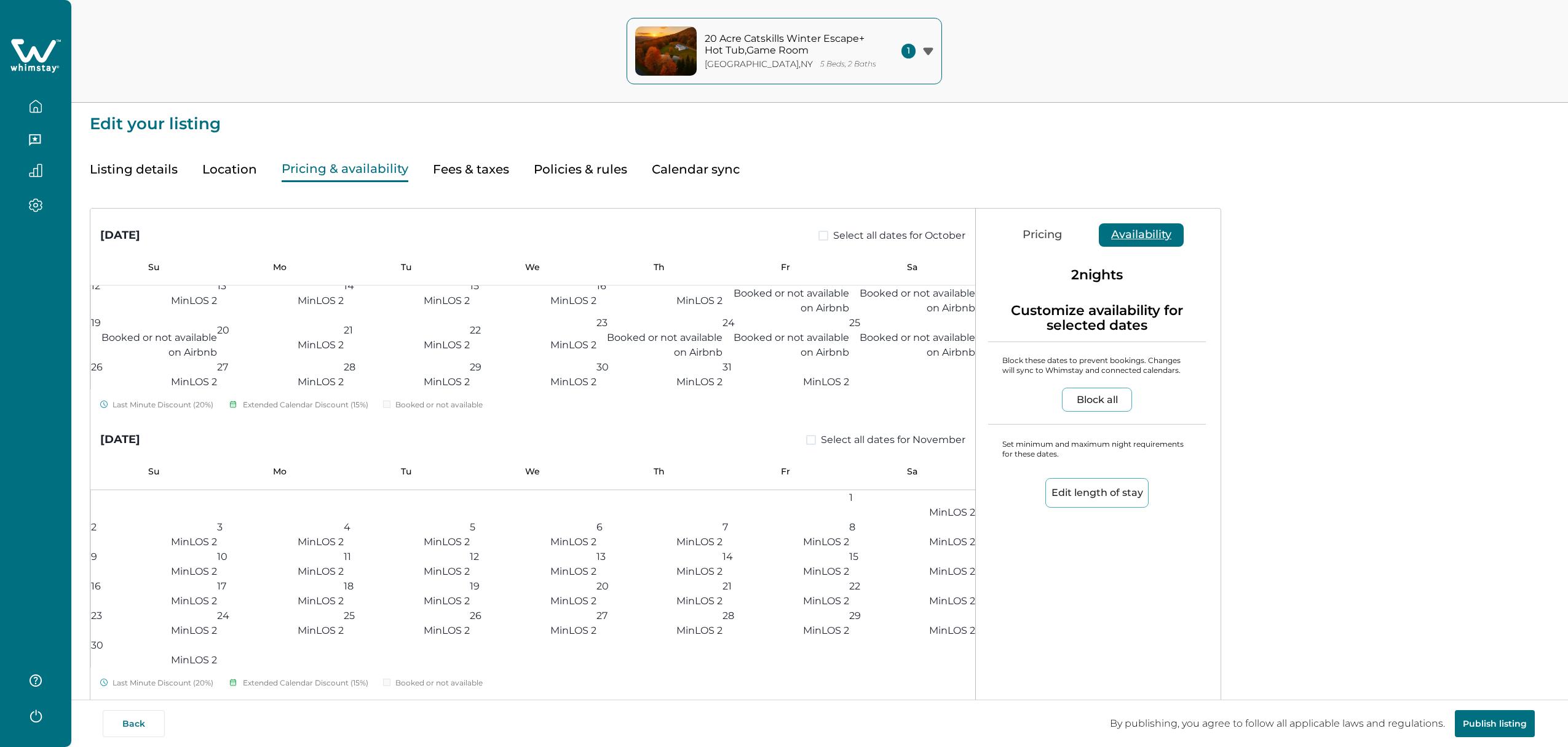
click at [300, 52] on button "22 MinLOS 1" at bounding box center [280, 30] width 126 height 44
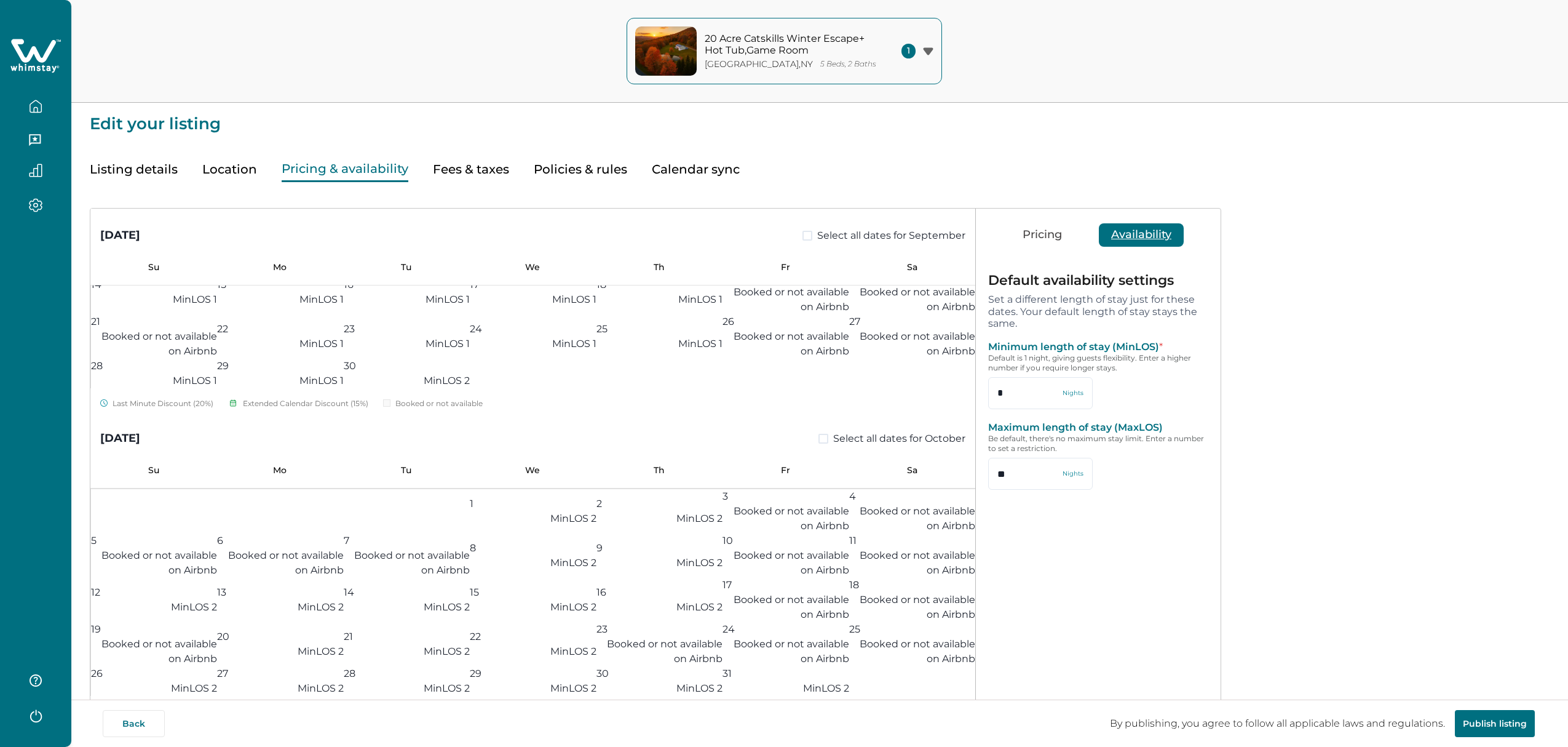
scroll to position [251, 0]
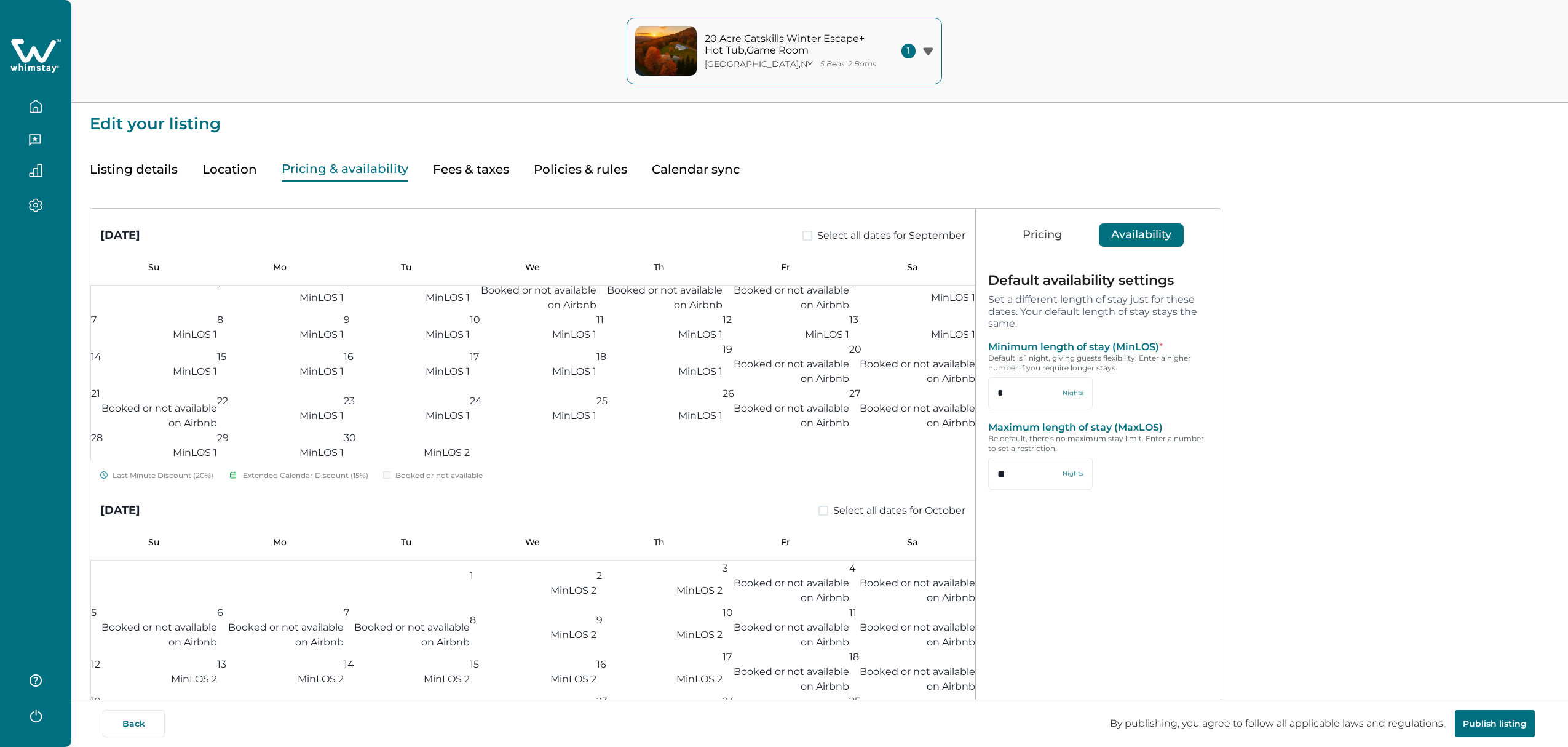
click at [791, 138] on button "29 MinLOS 1" at bounding box center [785, 115] width 126 height 44
type input "*"
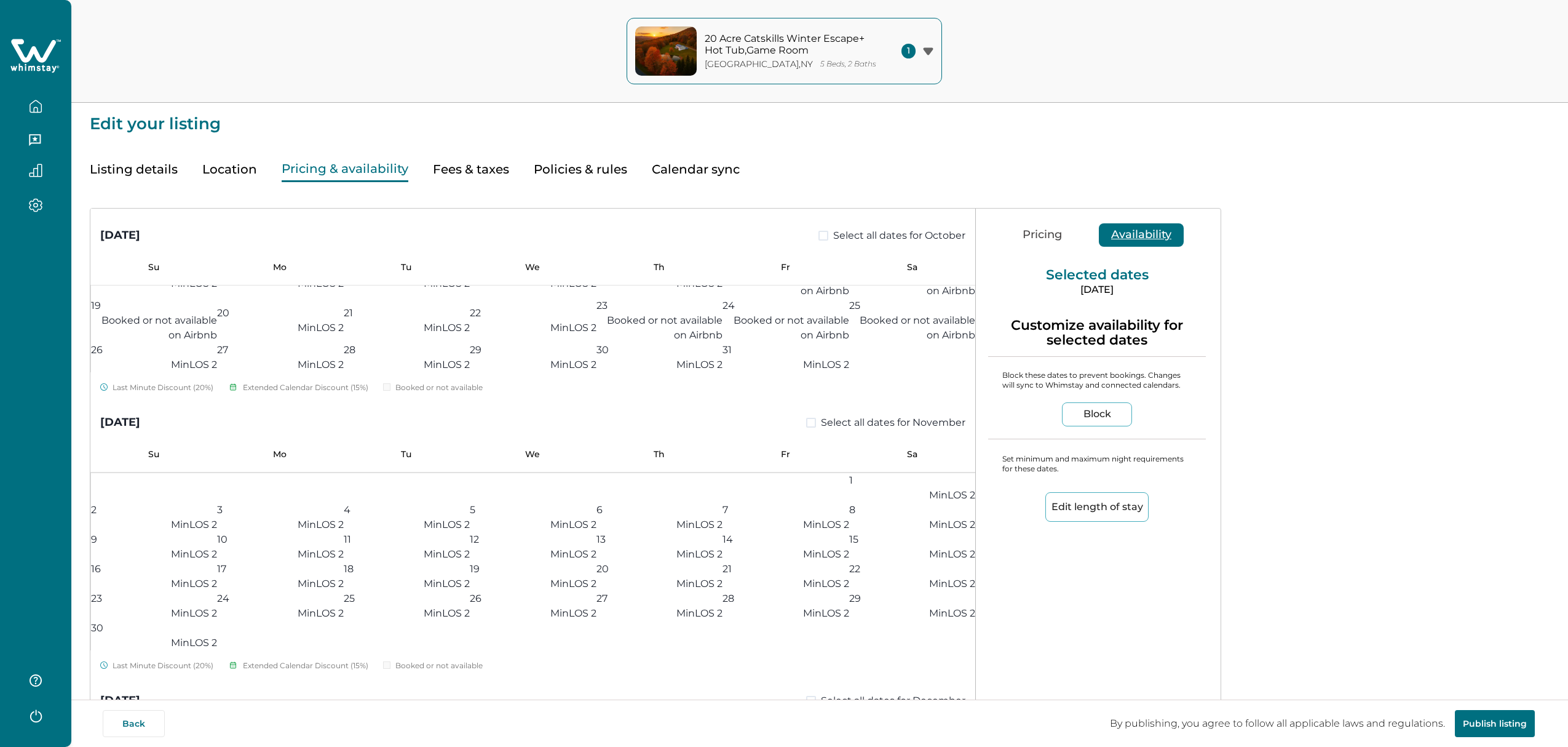
scroll to position [673, 0]
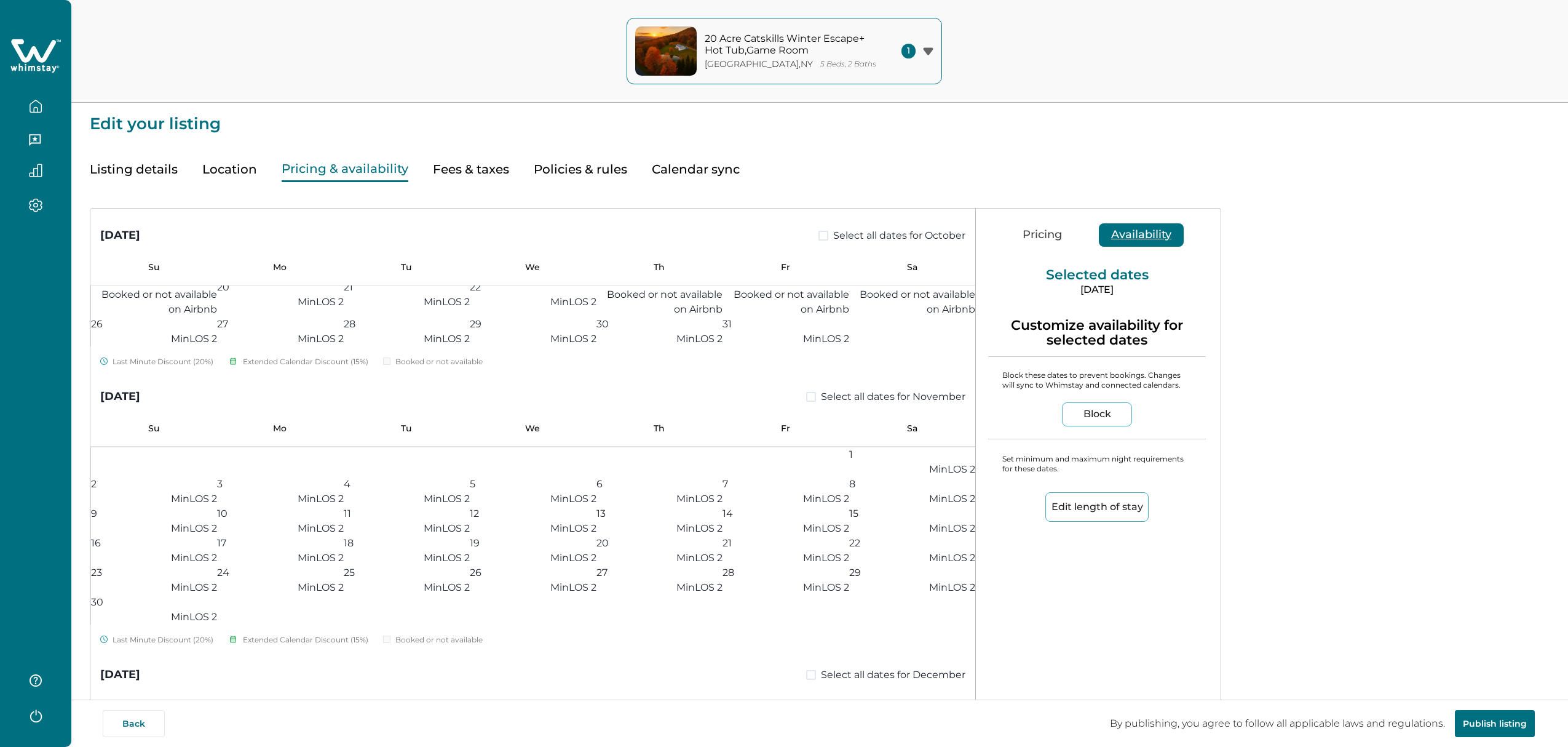
click at [322, 39] on button "29 MinLOS 1" at bounding box center [280, 24] width 126 height 30
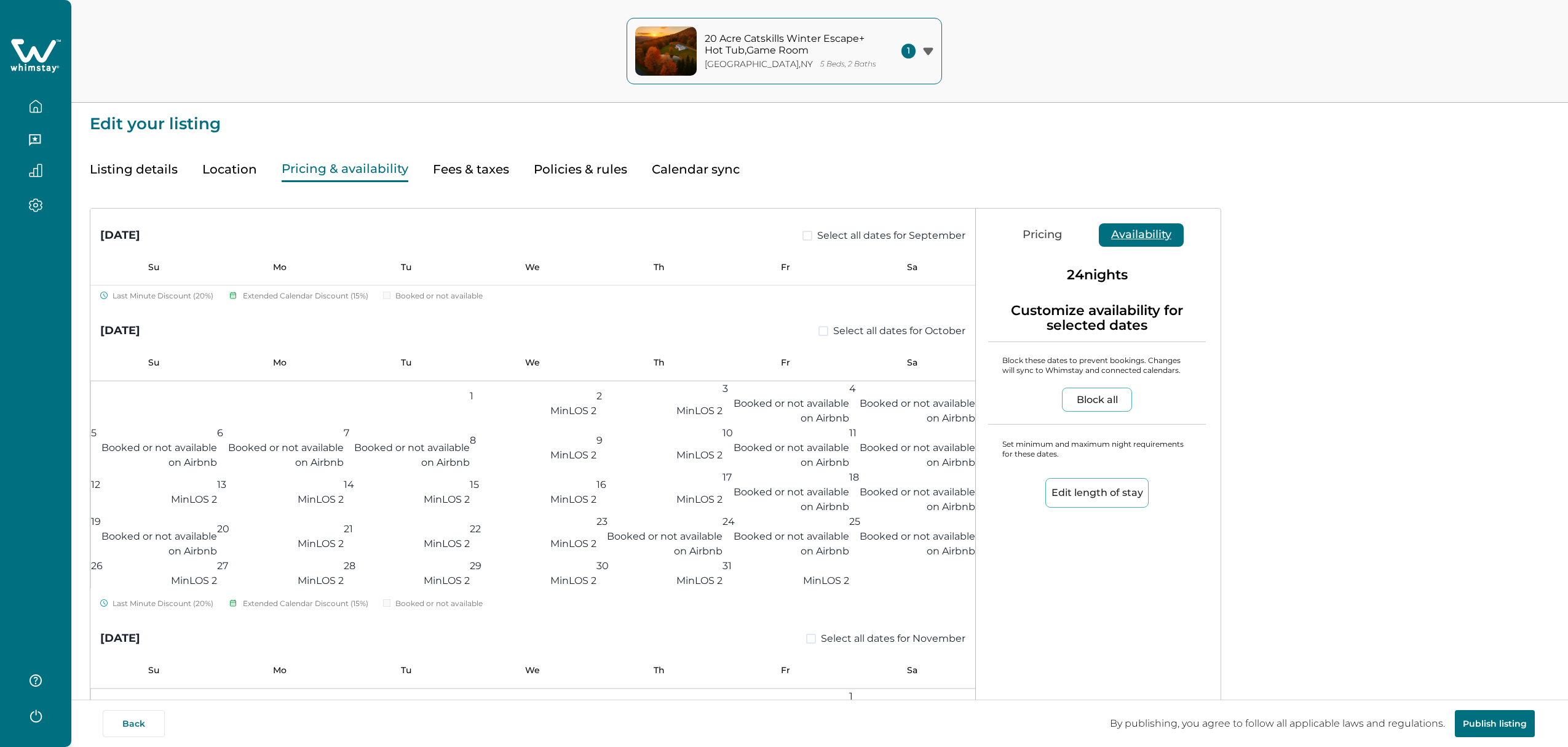
scroll to position [394, 0]
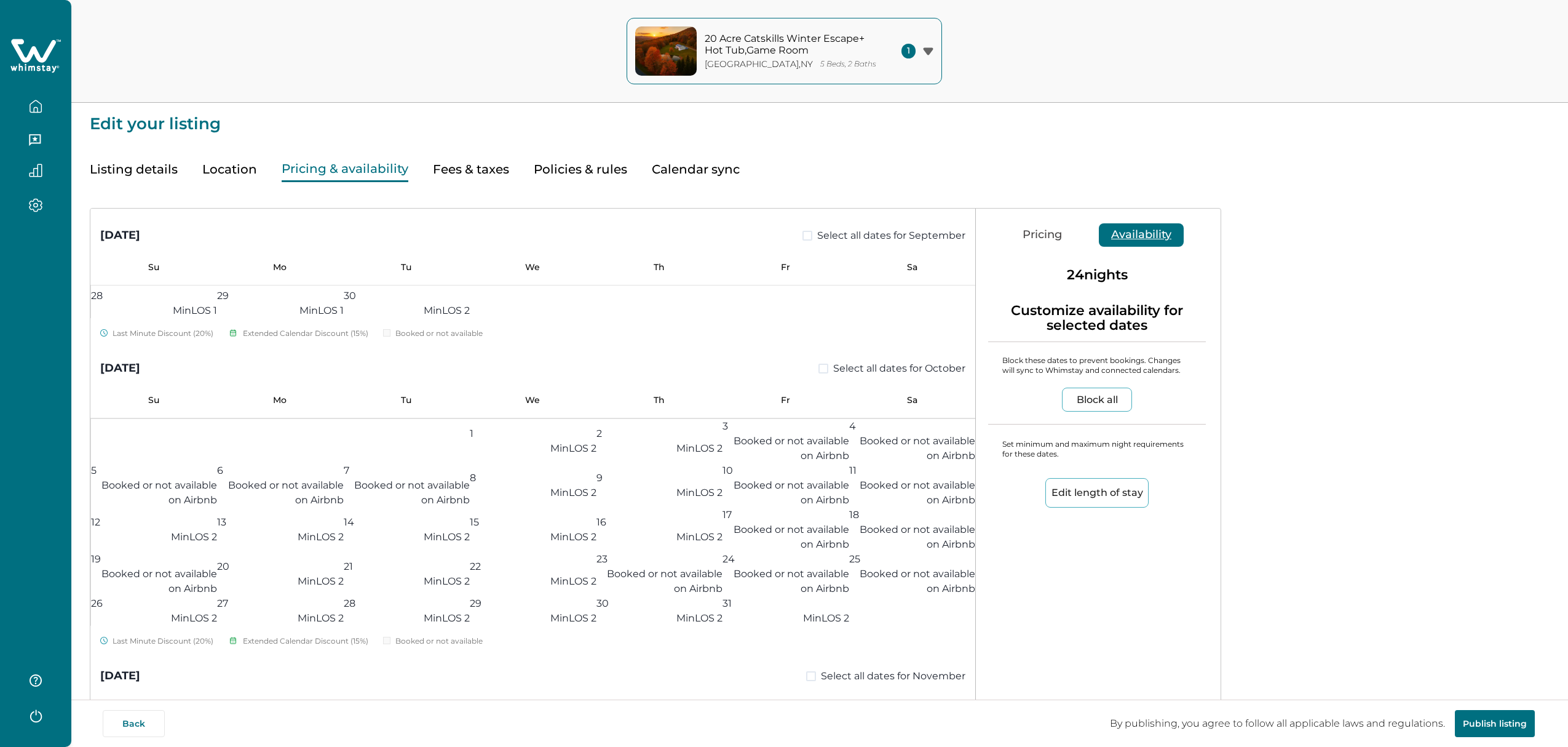
click at [1104, 496] on button "Edit length of stay" at bounding box center [1097, 493] width 104 height 30
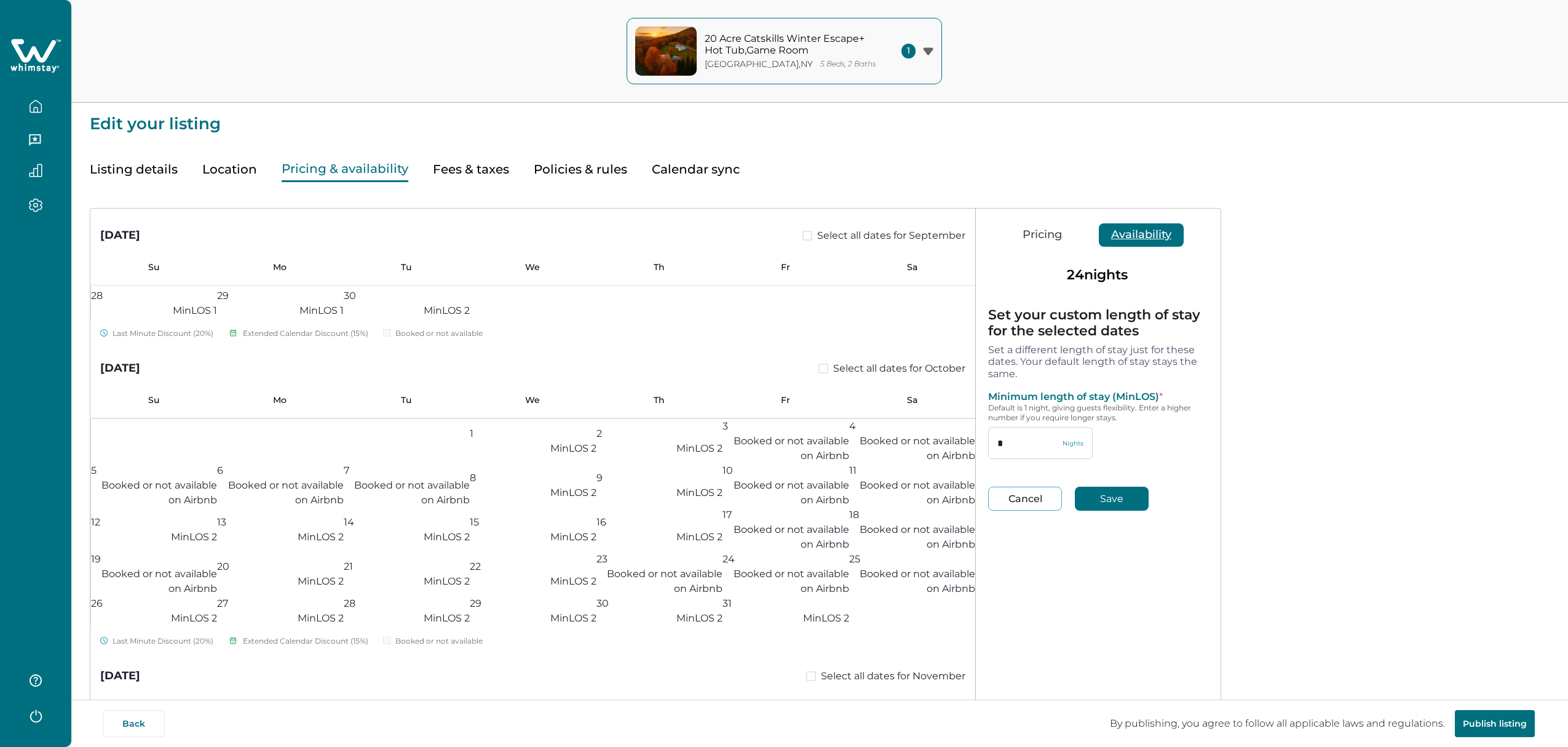
click at [1033, 452] on input "*" at bounding box center [1041, 443] width 104 height 32
type input "*"
click at [1110, 510] on button "Save" at bounding box center [1111, 498] width 74 height 24
type input "*"
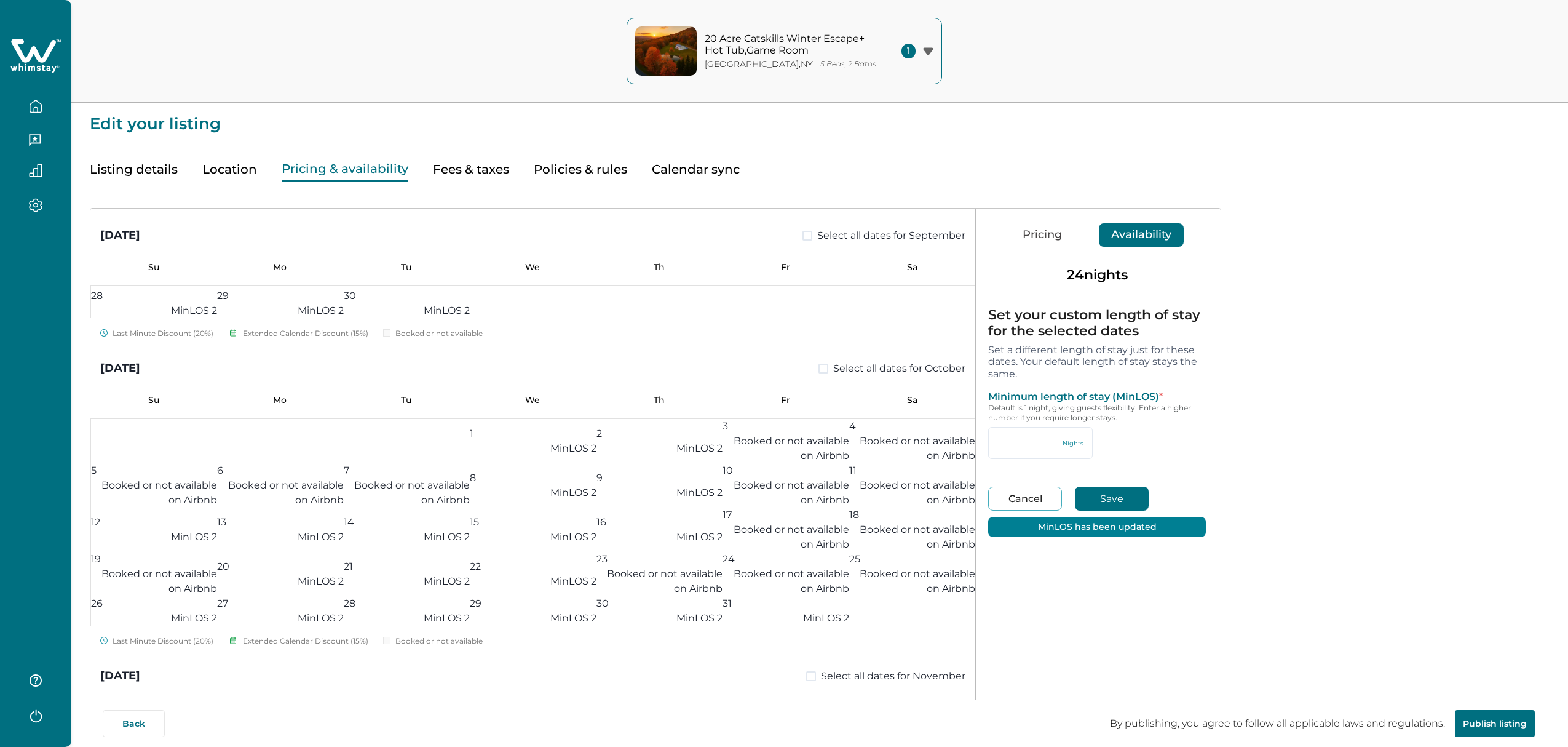
type input "*"
click at [1048, 501] on button "Cancel" at bounding box center [1025, 498] width 74 height 24
type input "*"
type input "**"
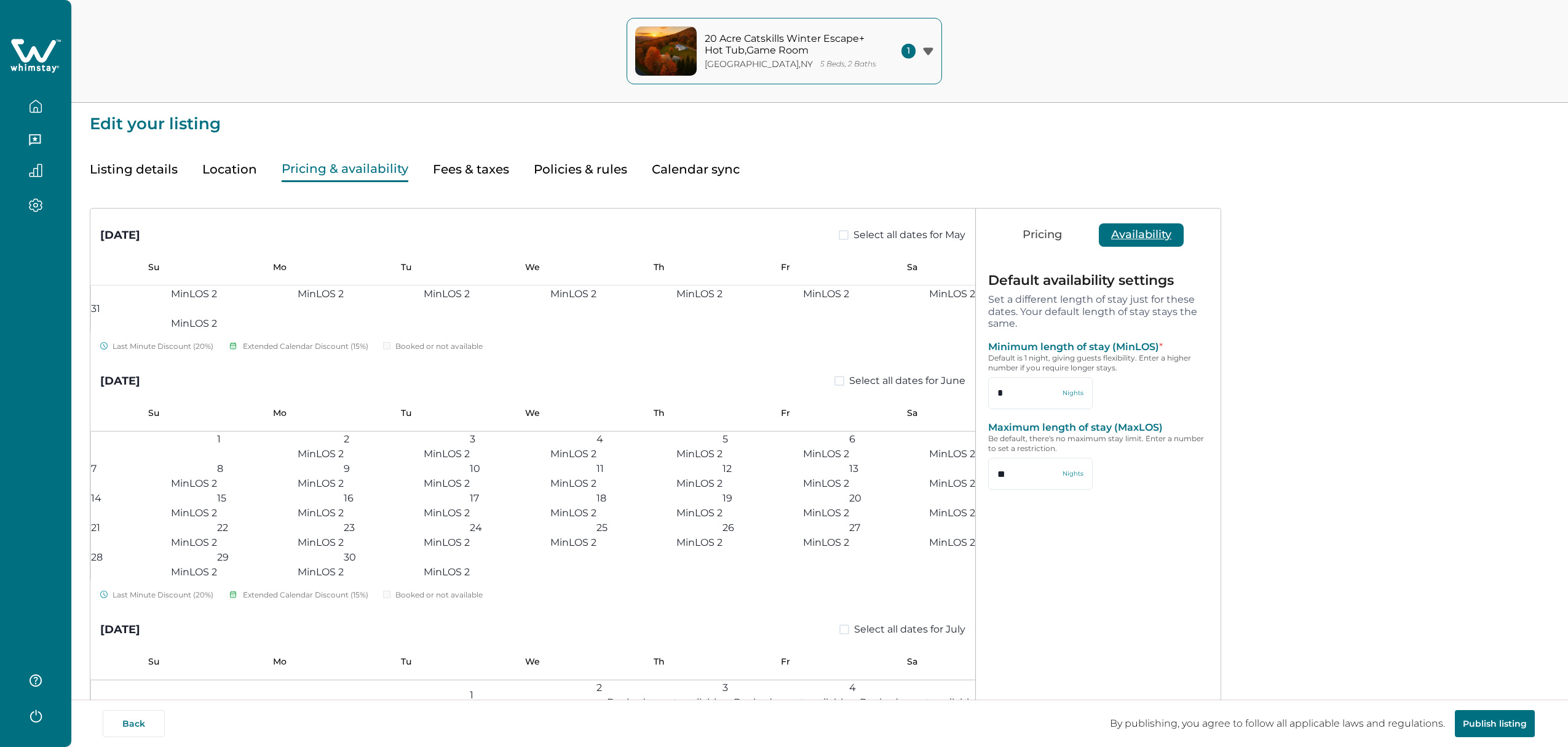
scroll to position [4880, 0]
click at [909, 331] on div "1 MinLOS 2 2 MinLOS 2 3 MinLOS 2 4 MinLOS 2 5 MinLOS 2 6 MinLOS 2 7 MinLOS 2 8 …" at bounding box center [533, 242] width 885 height 178
click at [1027, 233] on button "Pricing" at bounding box center [1043, 234] width 64 height 23
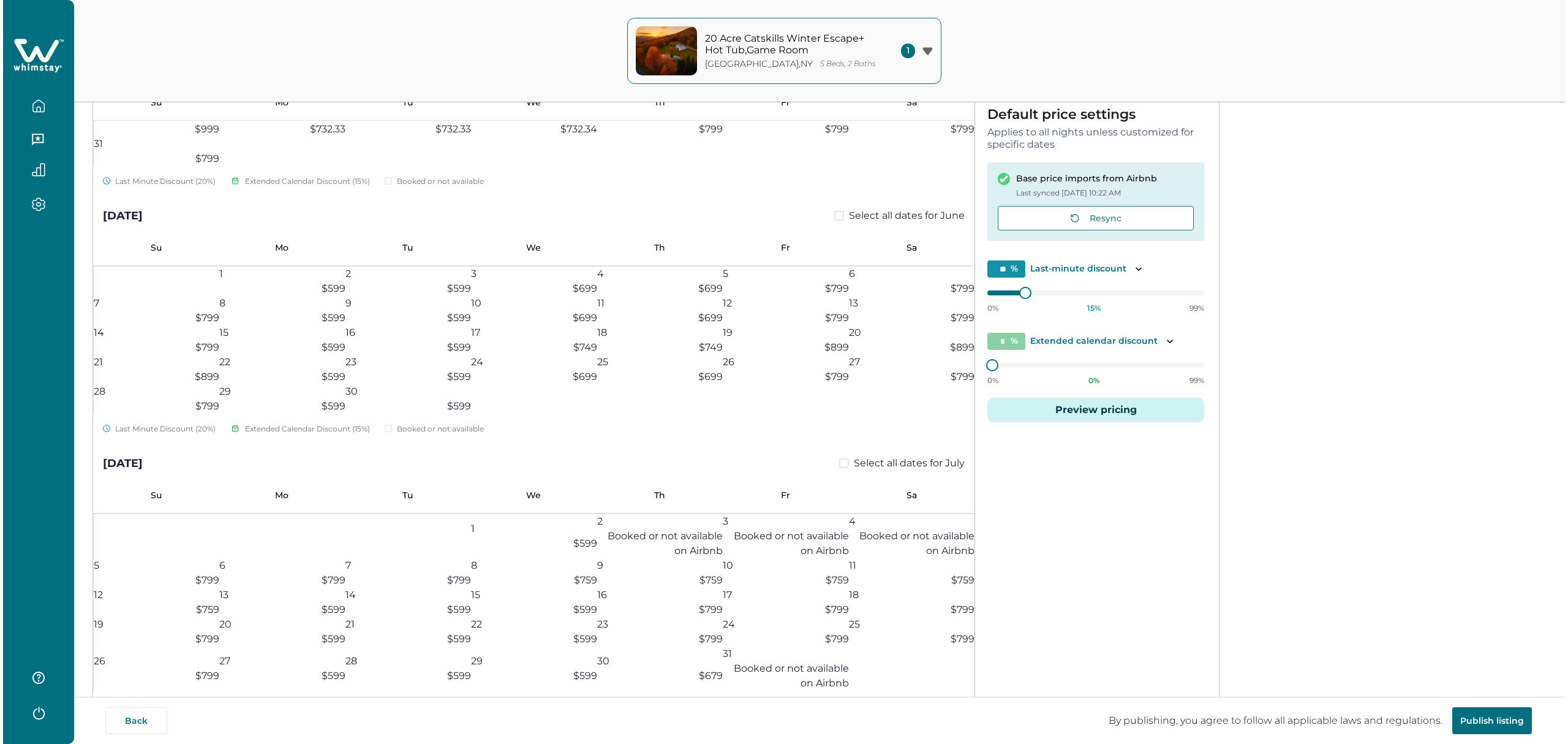
scroll to position [217, 0]
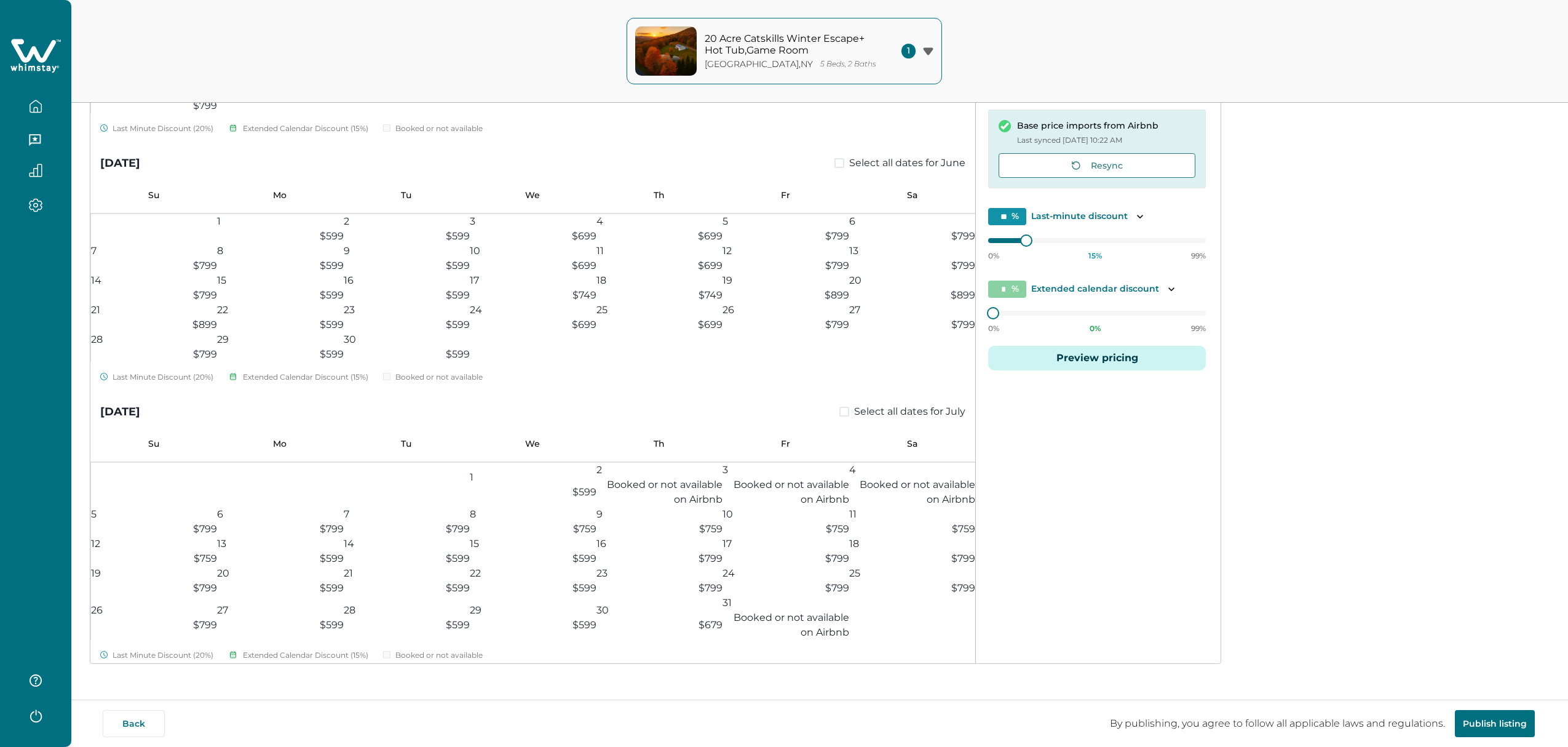
click at [1056, 364] on button "Preview pricing" at bounding box center [1097, 357] width 218 height 25
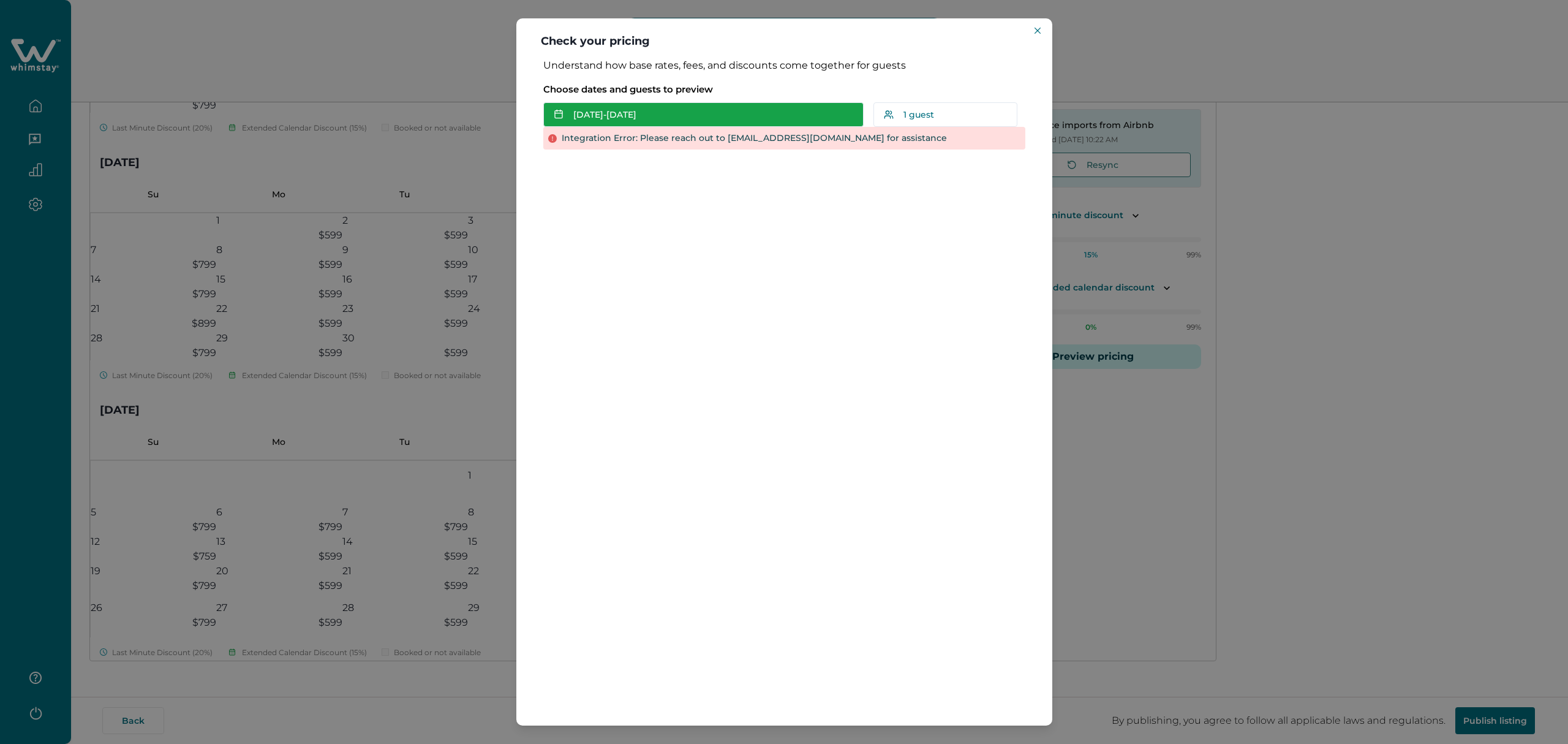
click at [769, 117] on button "Aug 29 - Aug 30" at bounding box center [703, 114] width 320 height 25
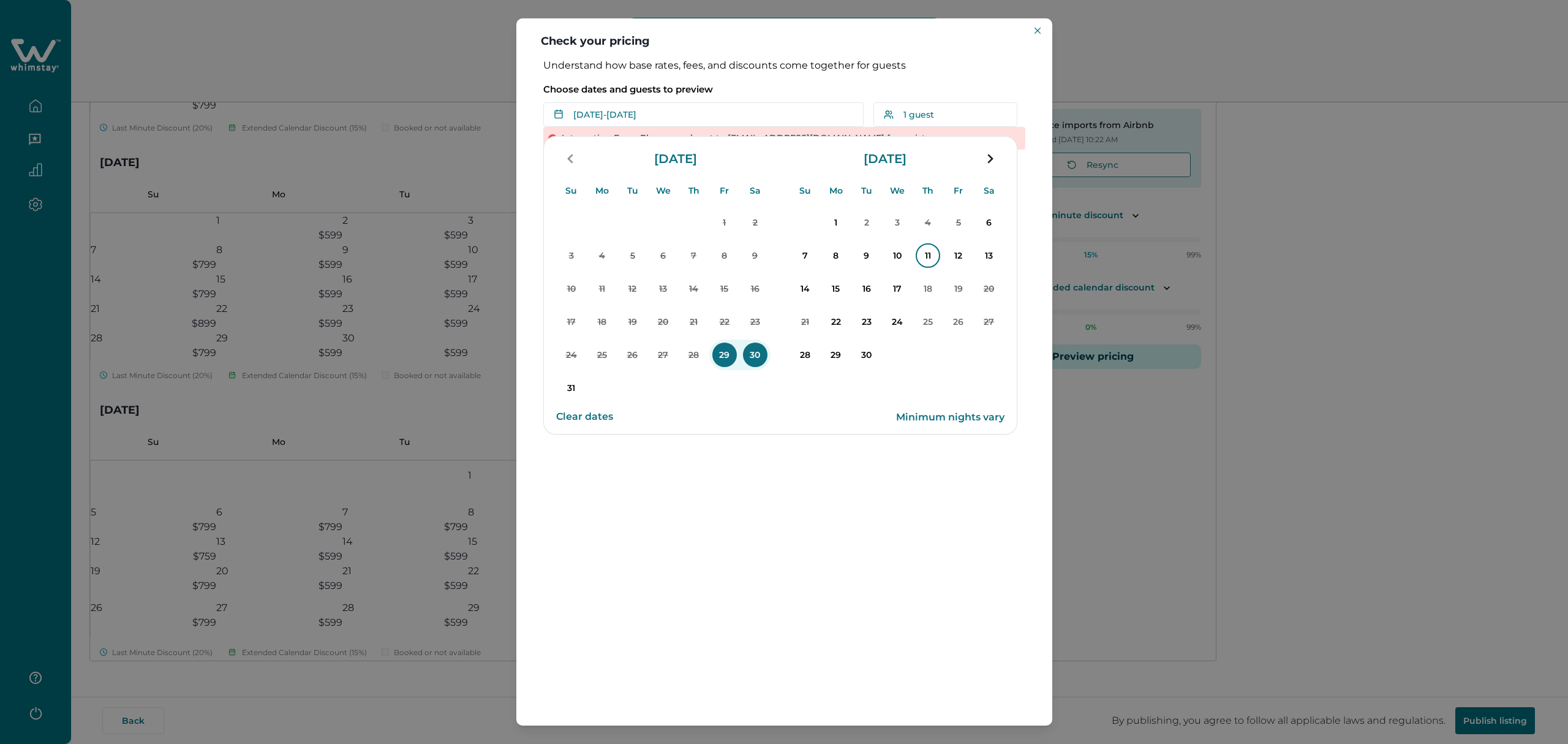
click at [924, 252] on p "11" at bounding box center [928, 255] width 25 height 25
click at [900, 287] on p "17" at bounding box center [897, 288] width 25 height 25
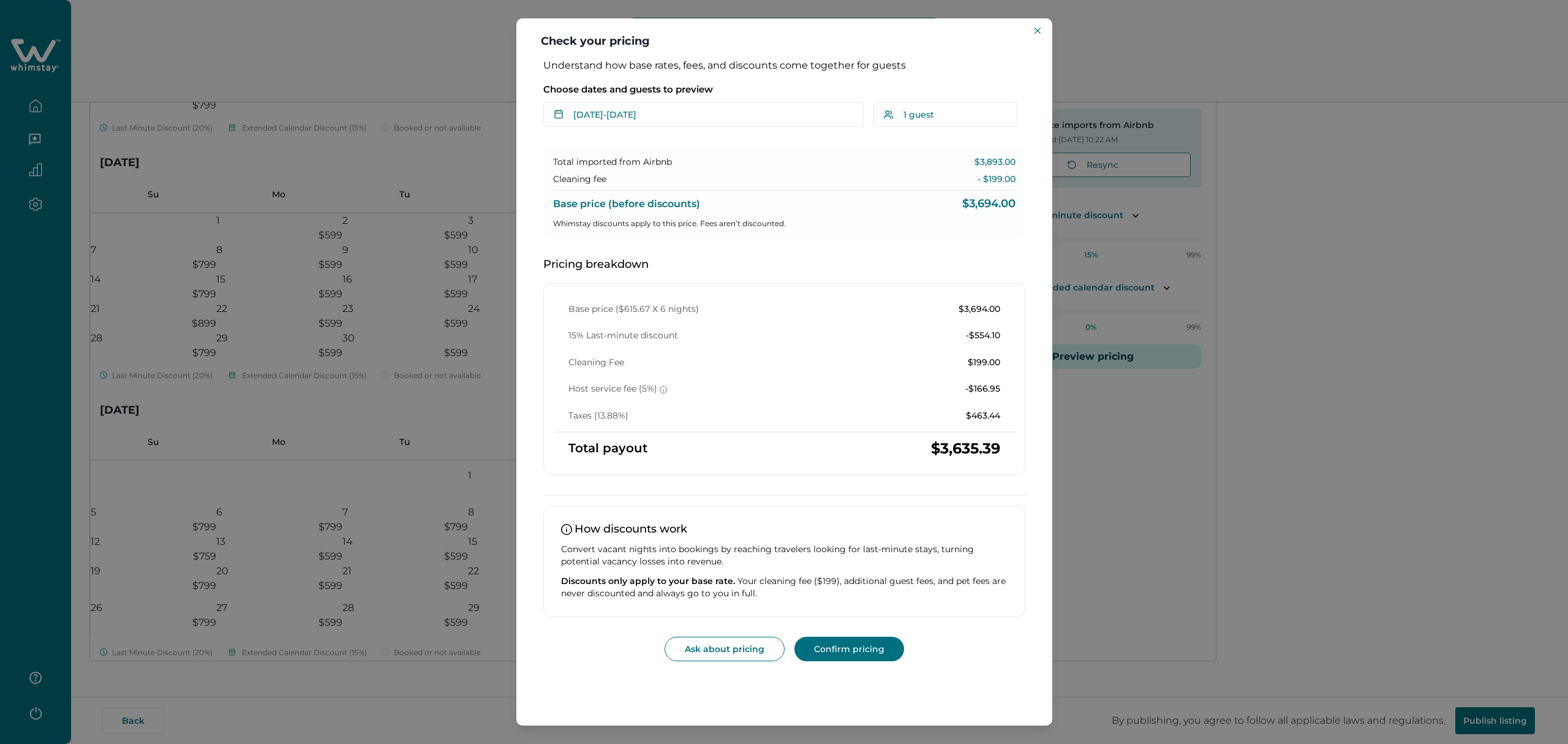
click at [755, 132] on div "Understand how base rates, fees, and discounts come together for guests Choose …" at bounding box center [784, 360] width 507 height 601
click at [747, 120] on button "Sep 11 - Sep 17" at bounding box center [703, 114] width 320 height 25
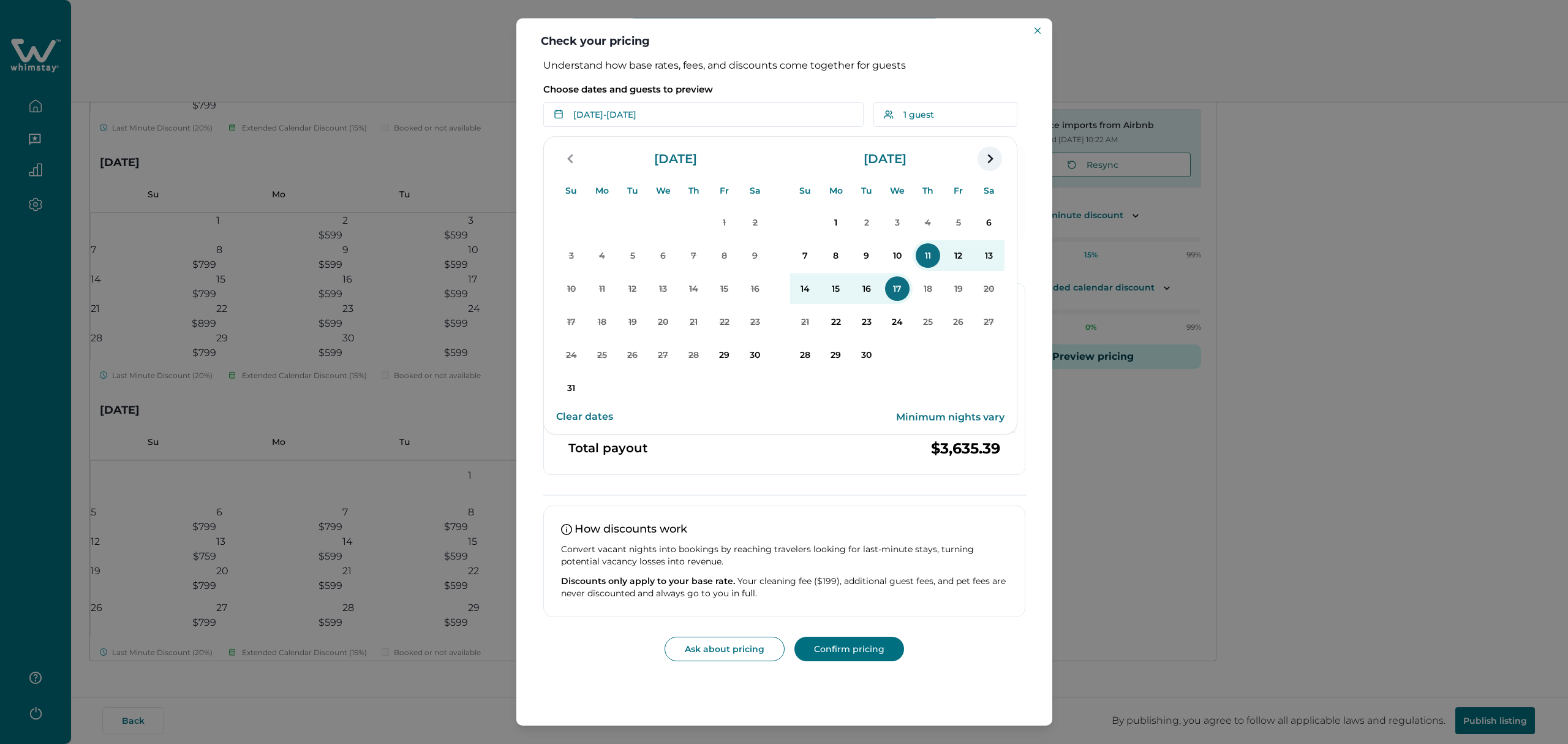
click at [989, 159] on icon "navigation button" at bounding box center [989, 159] width 19 height 22
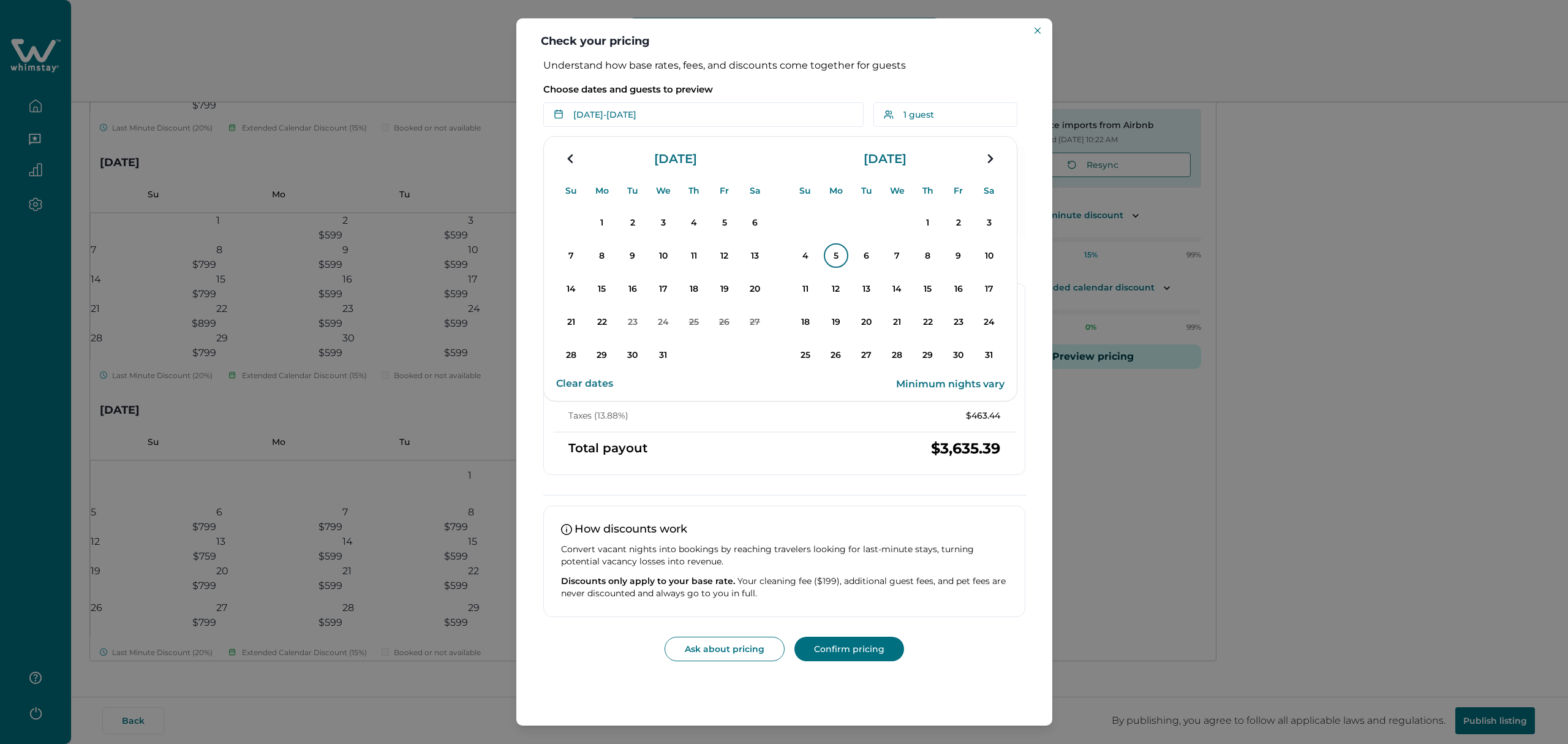
click at [833, 256] on p "5" at bounding box center [836, 255] width 25 height 25
click at [922, 255] on p "8" at bounding box center [928, 255] width 25 height 25
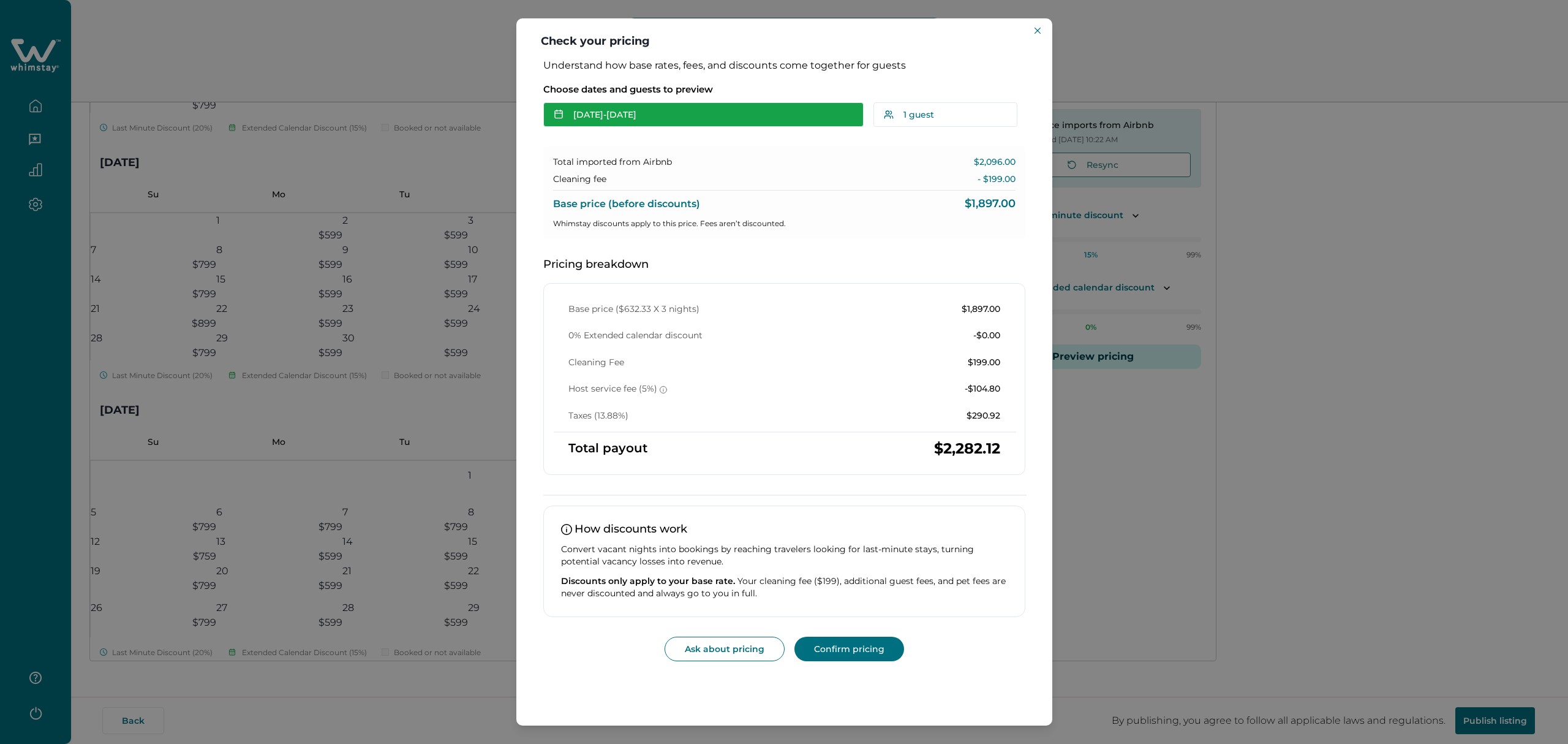
click at [766, 106] on button "Jan 05 - Jan 08" at bounding box center [703, 114] width 320 height 25
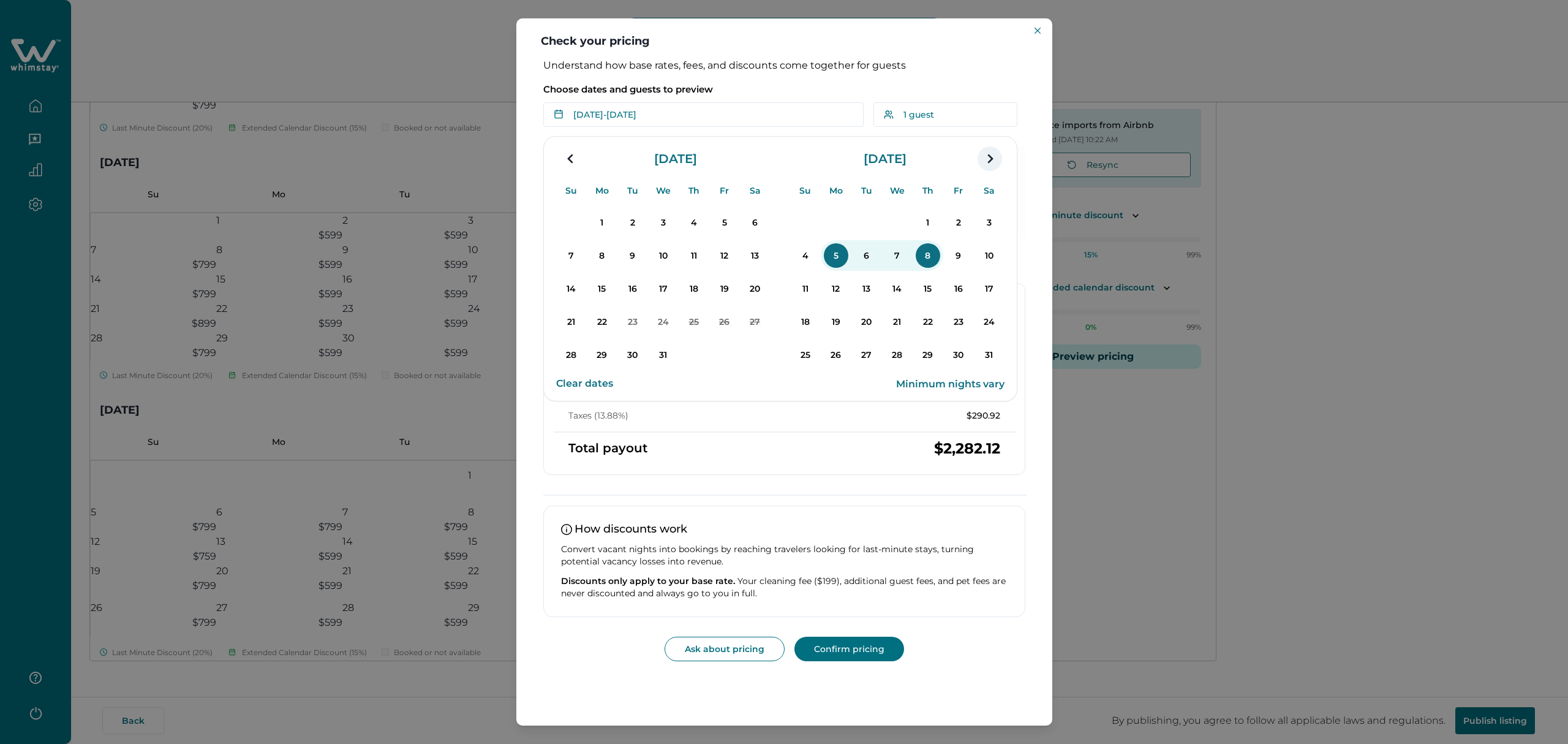
click at [992, 164] on icon "navigation button" at bounding box center [989, 159] width 19 height 22
click at [608, 288] on p "16" at bounding box center [602, 288] width 25 height 25
click at [657, 287] on p "18" at bounding box center [663, 288] width 25 height 25
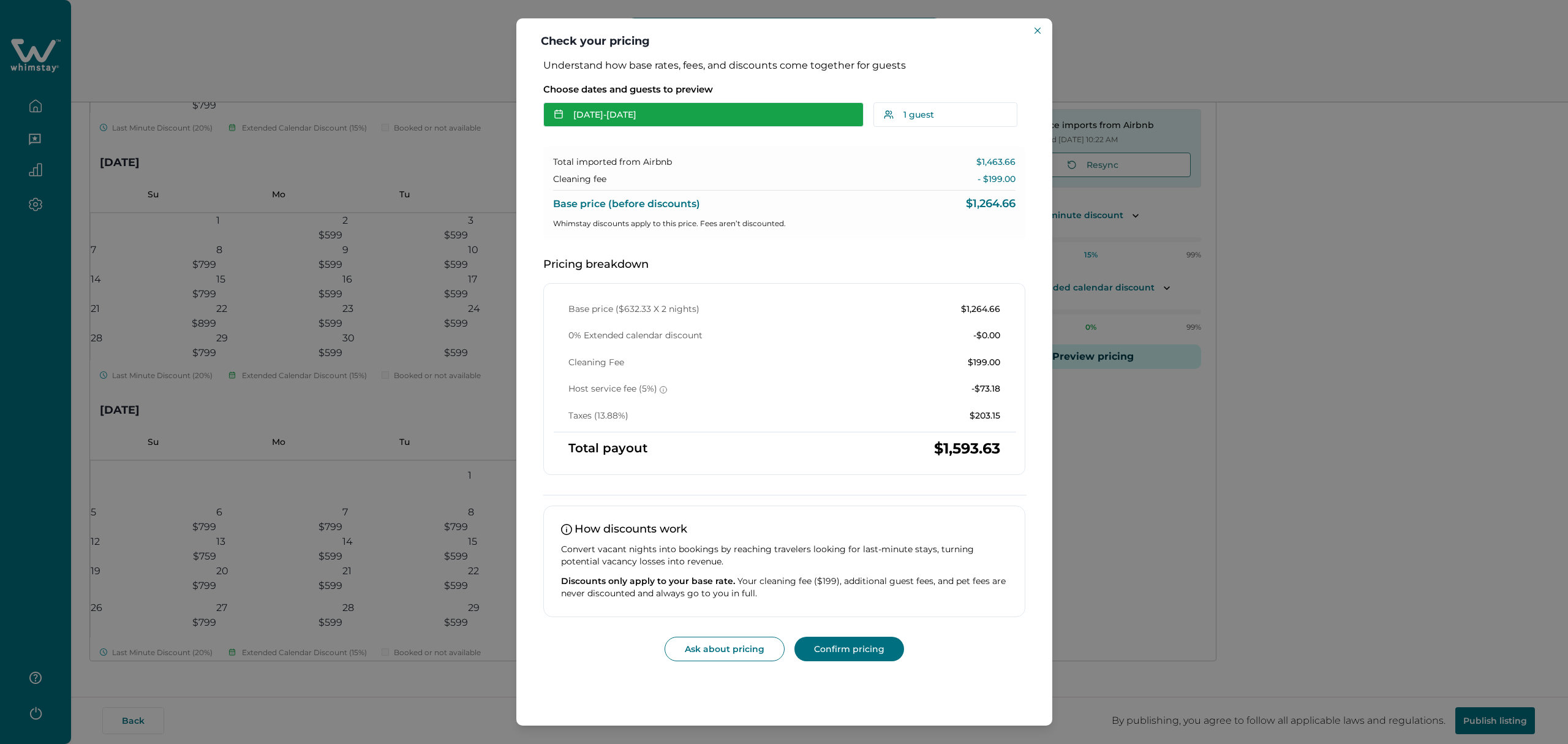
click at [816, 112] on button "Feb 16 - Feb 18" at bounding box center [703, 114] width 320 height 25
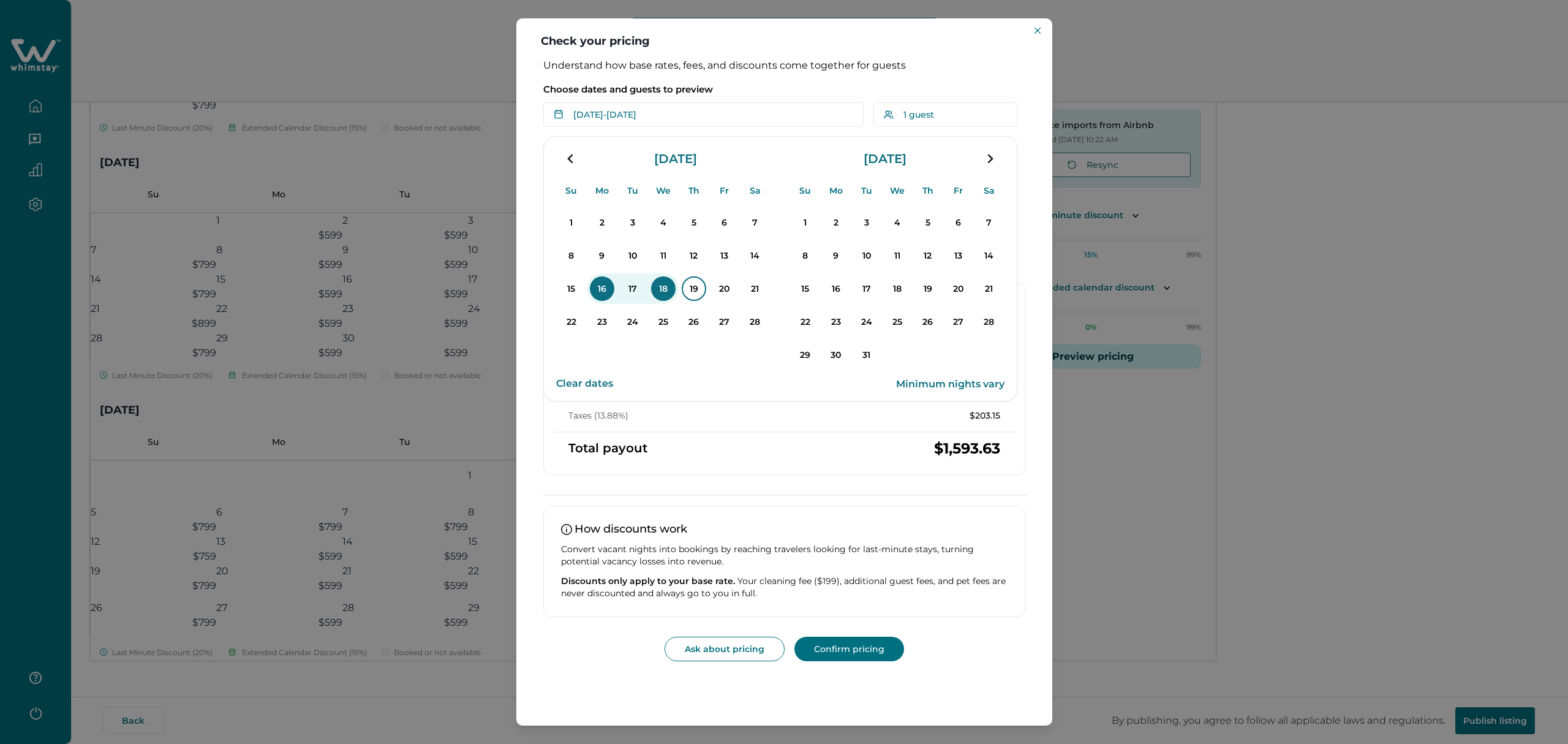
click at [685, 293] on p "19" at bounding box center [694, 288] width 25 height 25
click at [631, 327] on p "24" at bounding box center [632, 321] width 25 height 25
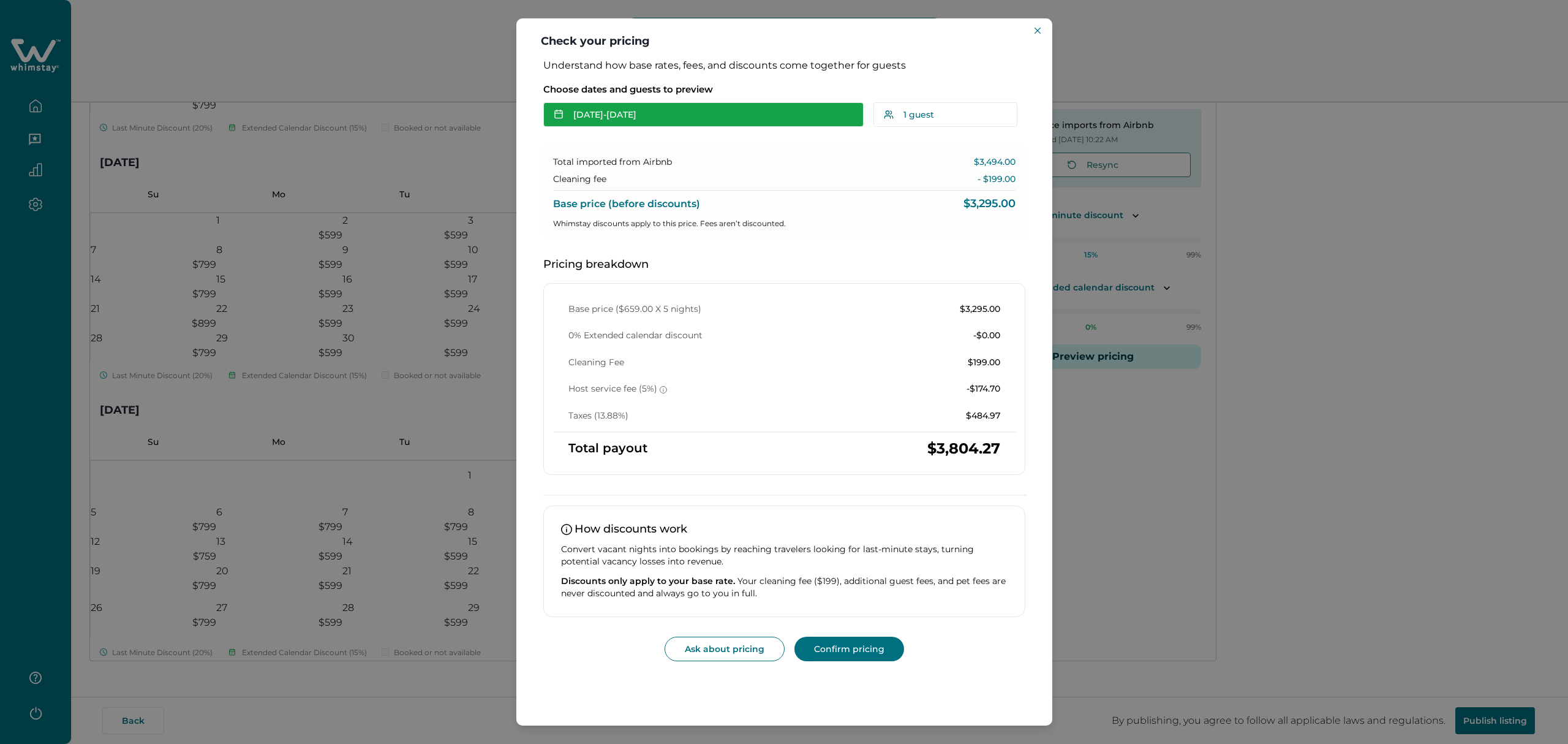
click at [612, 119] on button "Feb 19 - Feb 24" at bounding box center [703, 114] width 320 height 25
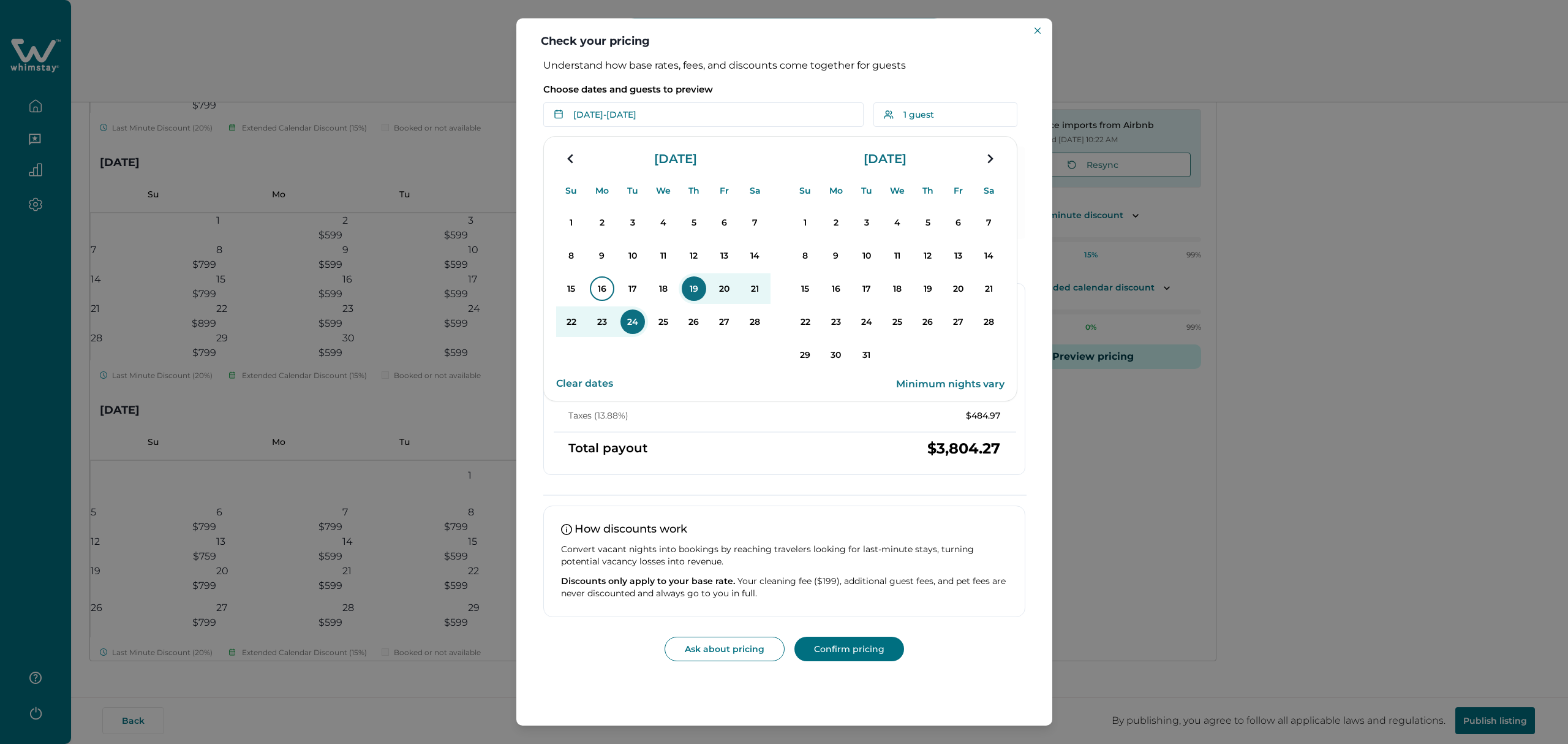
click at [605, 282] on p "16" at bounding box center [602, 288] width 25 height 25
click at [697, 285] on p "19" at bounding box center [694, 288] width 25 height 25
